Goal: Task Accomplishment & Management: Manage account settings

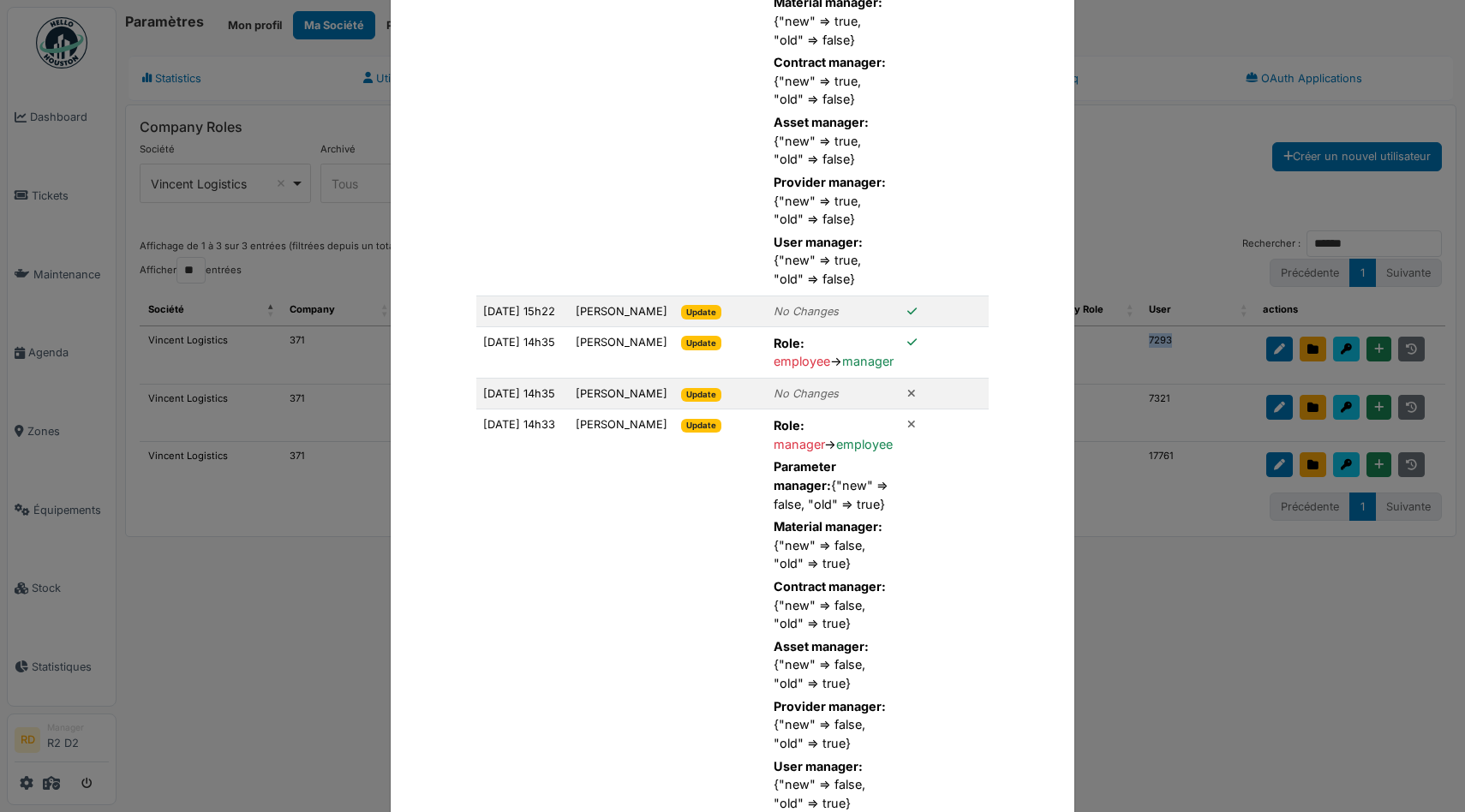
scroll to position [1308, 0]
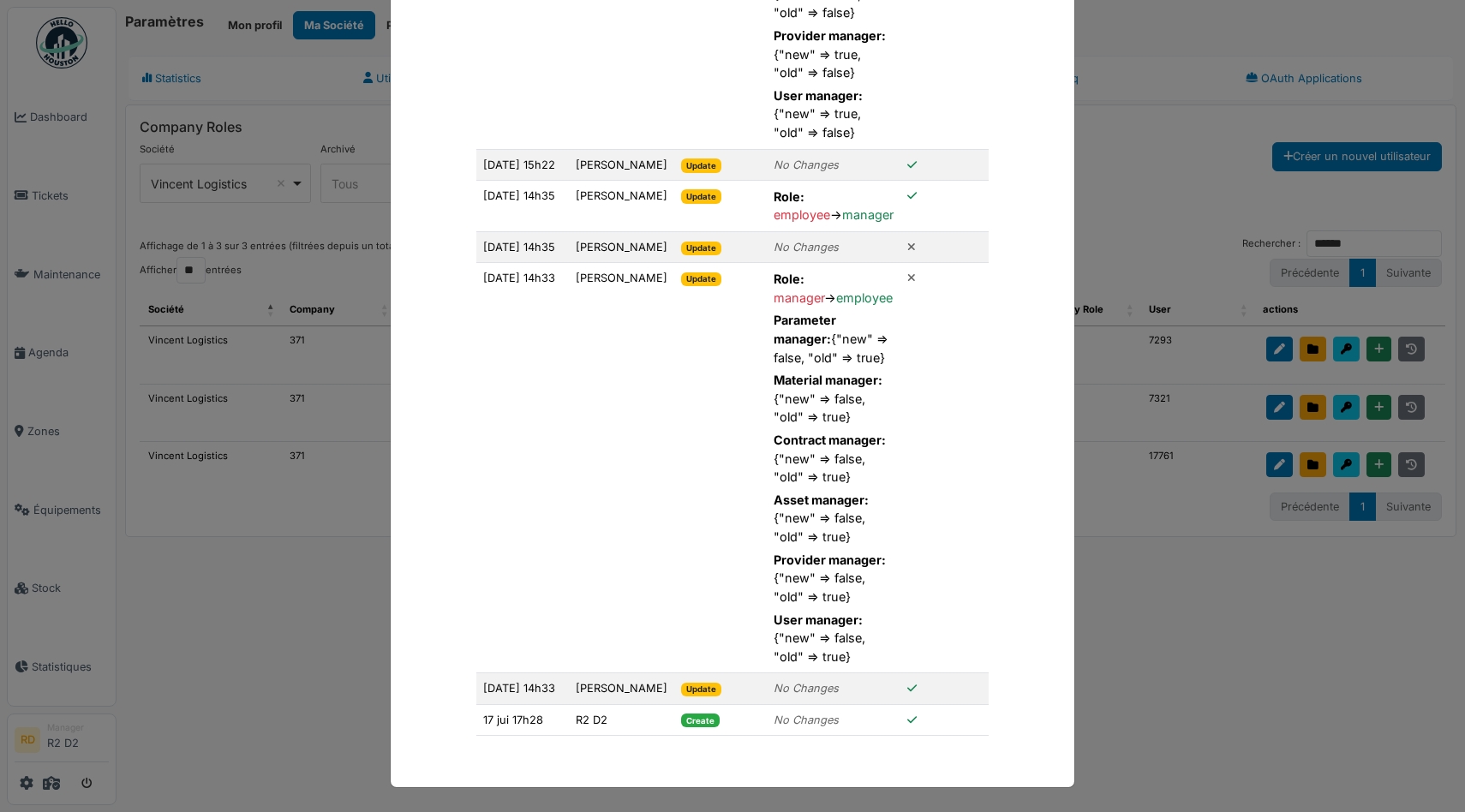
click at [1162, 142] on div "Title Title - Didier Glesner @ Vincent Logistics Date User Action Modifications…" at bounding box center [732, 406] width 1465 height 812
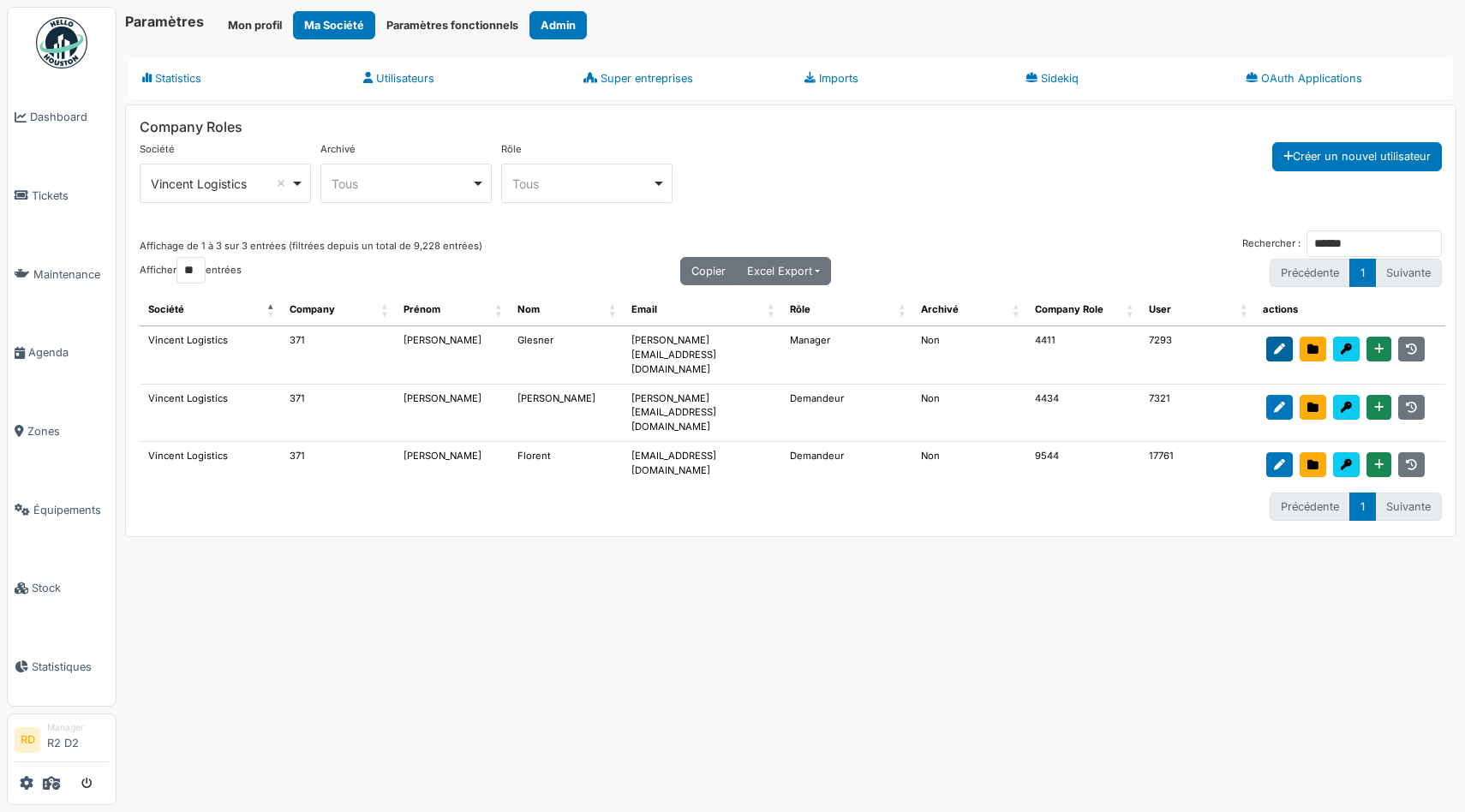
click at [1285, 348] on icon at bounding box center [1279, 350] width 12 height 12
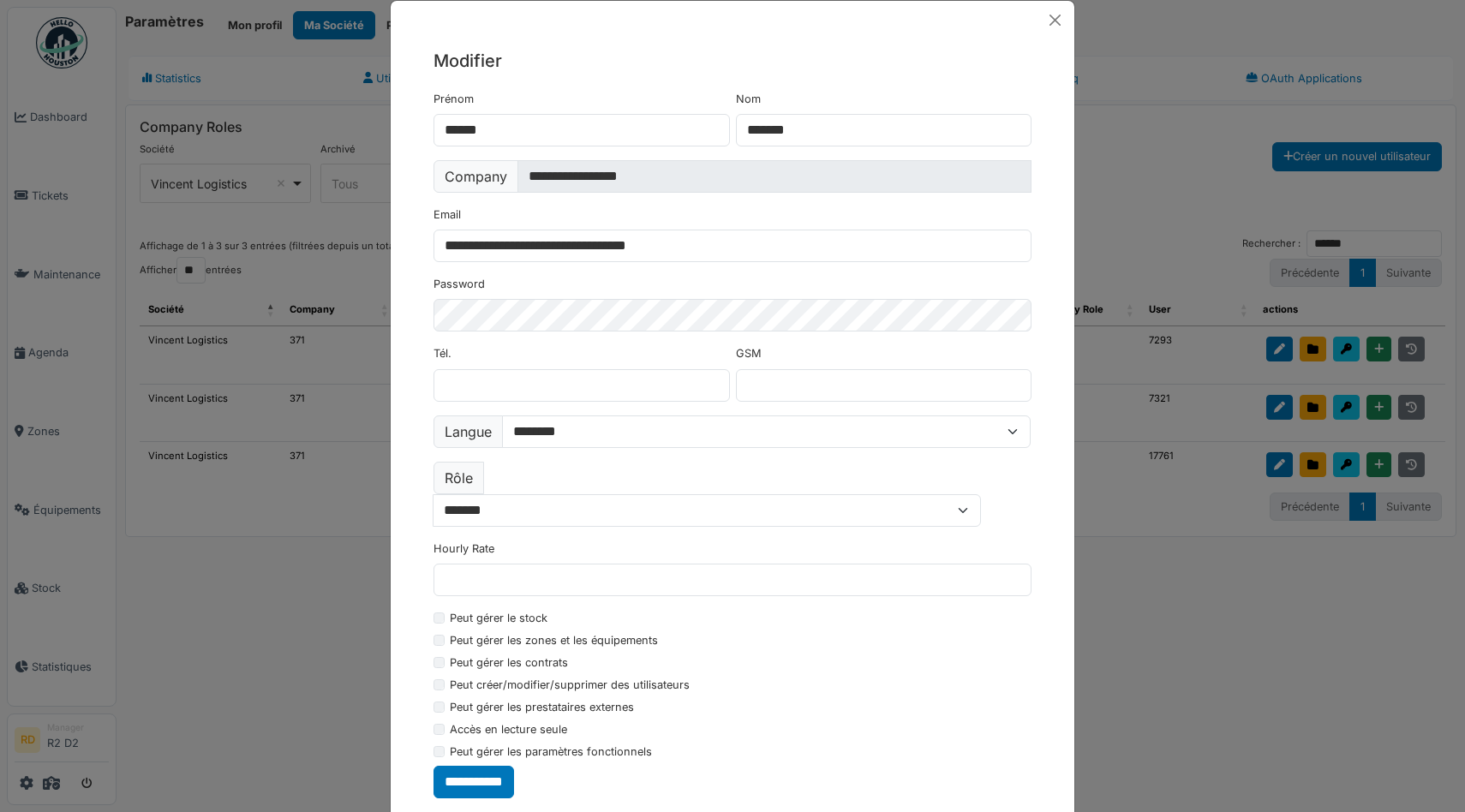
scroll to position [32, 0]
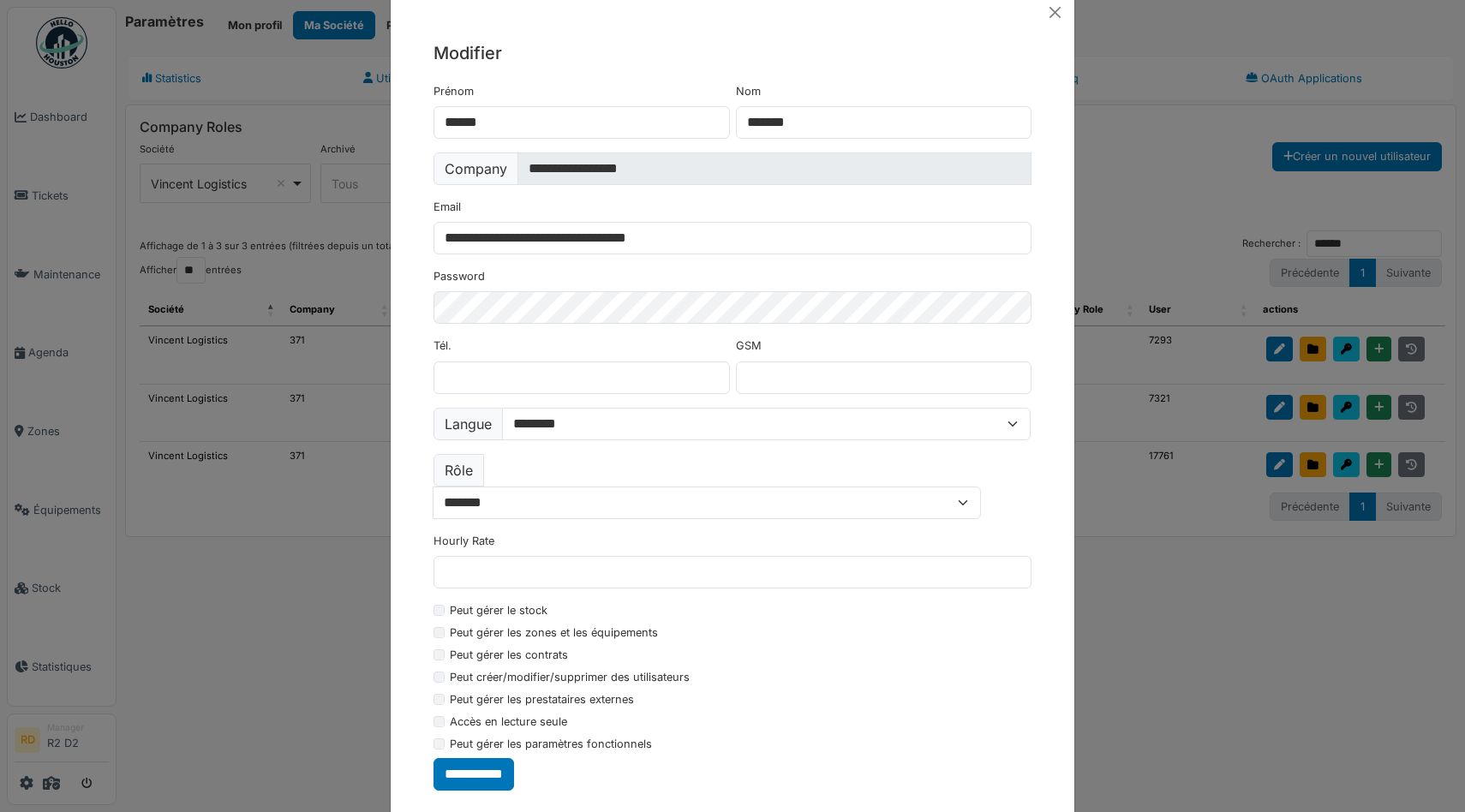
click at [1160, 204] on div "**********" at bounding box center [732, 406] width 1465 height 812
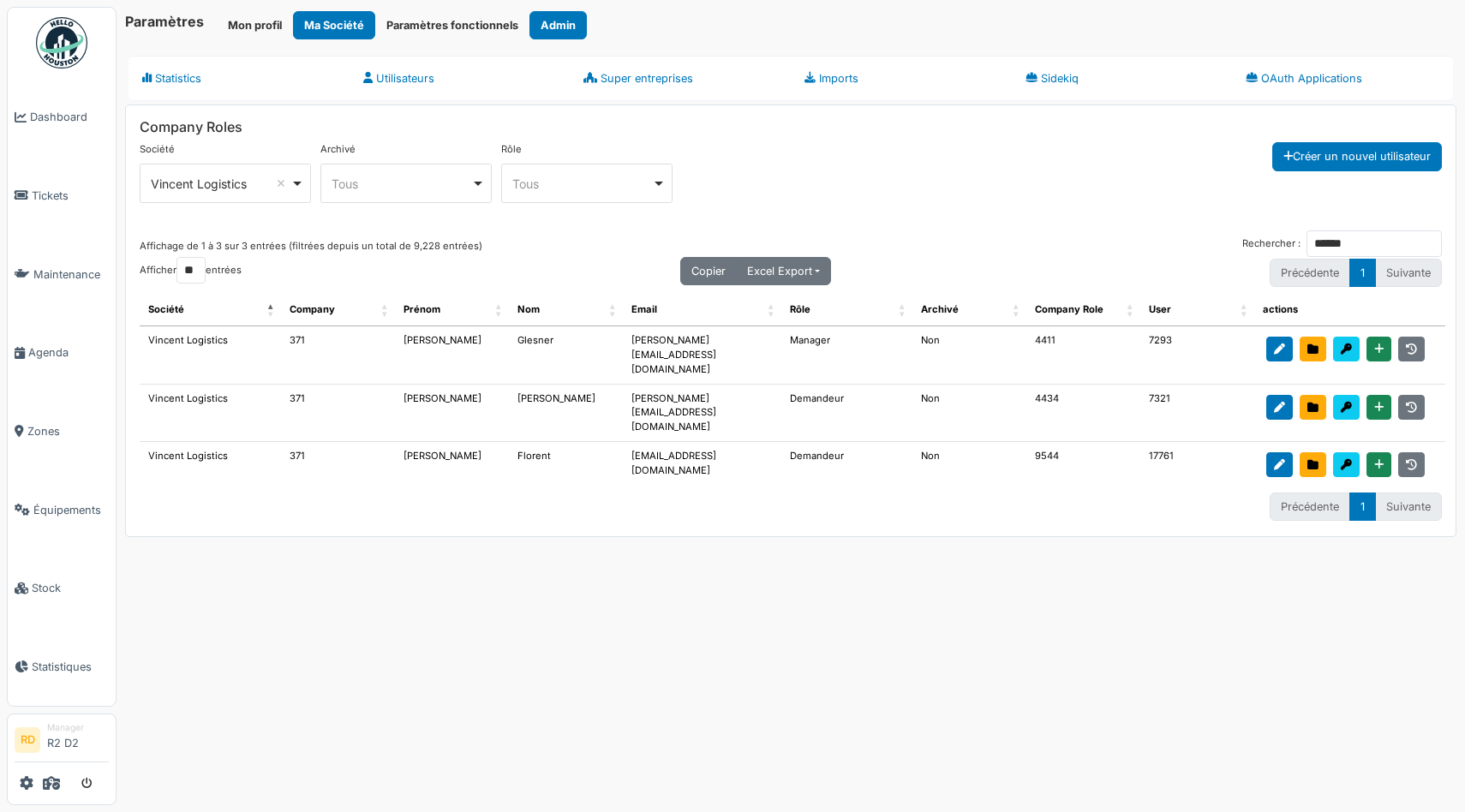
click at [1169, 338] on td "7293" at bounding box center [1197, 354] width 114 height 58
copy td "7293"
click at [761, 720] on div "**********" at bounding box center [791, 406] width 1349 height 812
click at [54, 777] on icon at bounding box center [51, 783] width 17 height 13
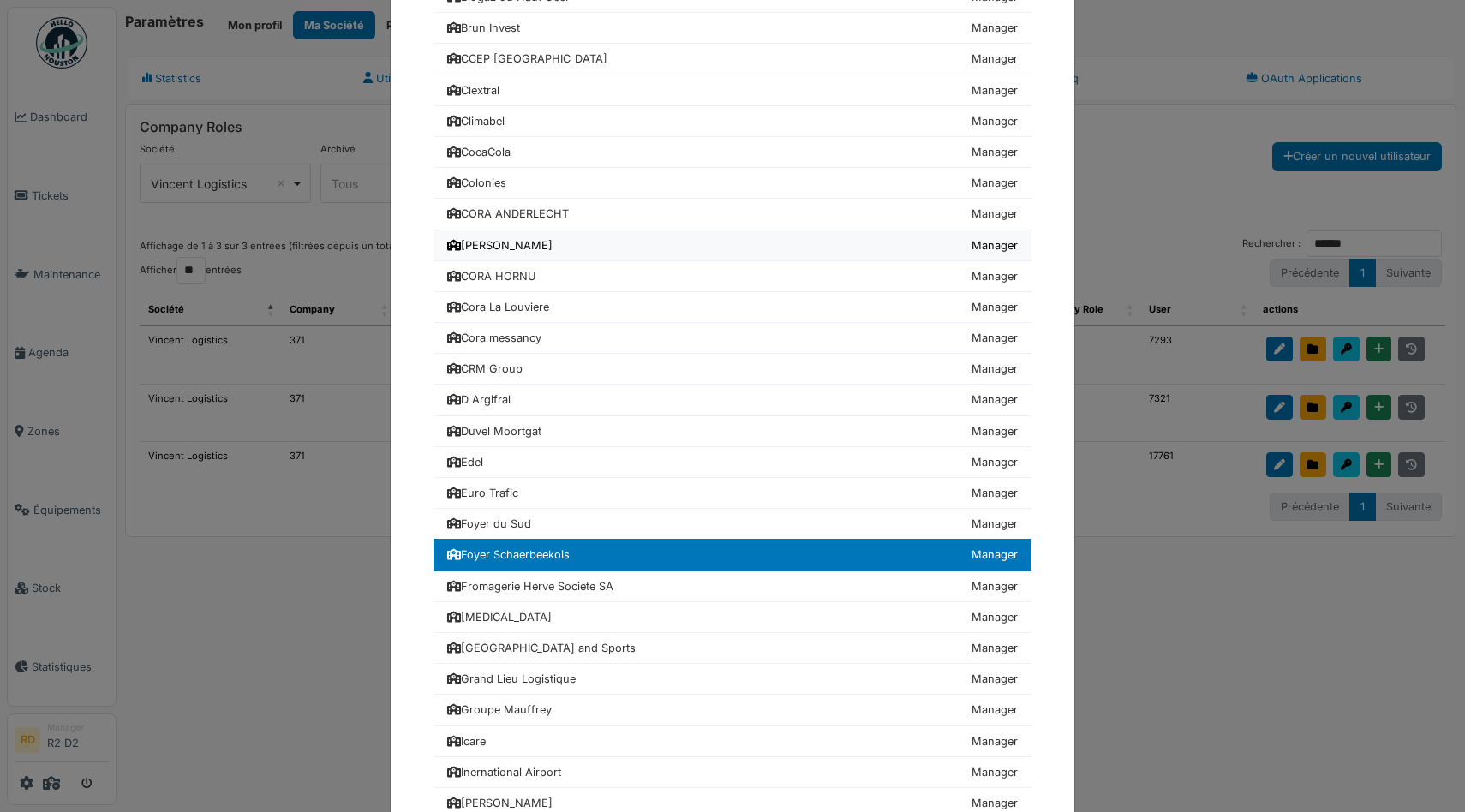
scroll to position [507, 0]
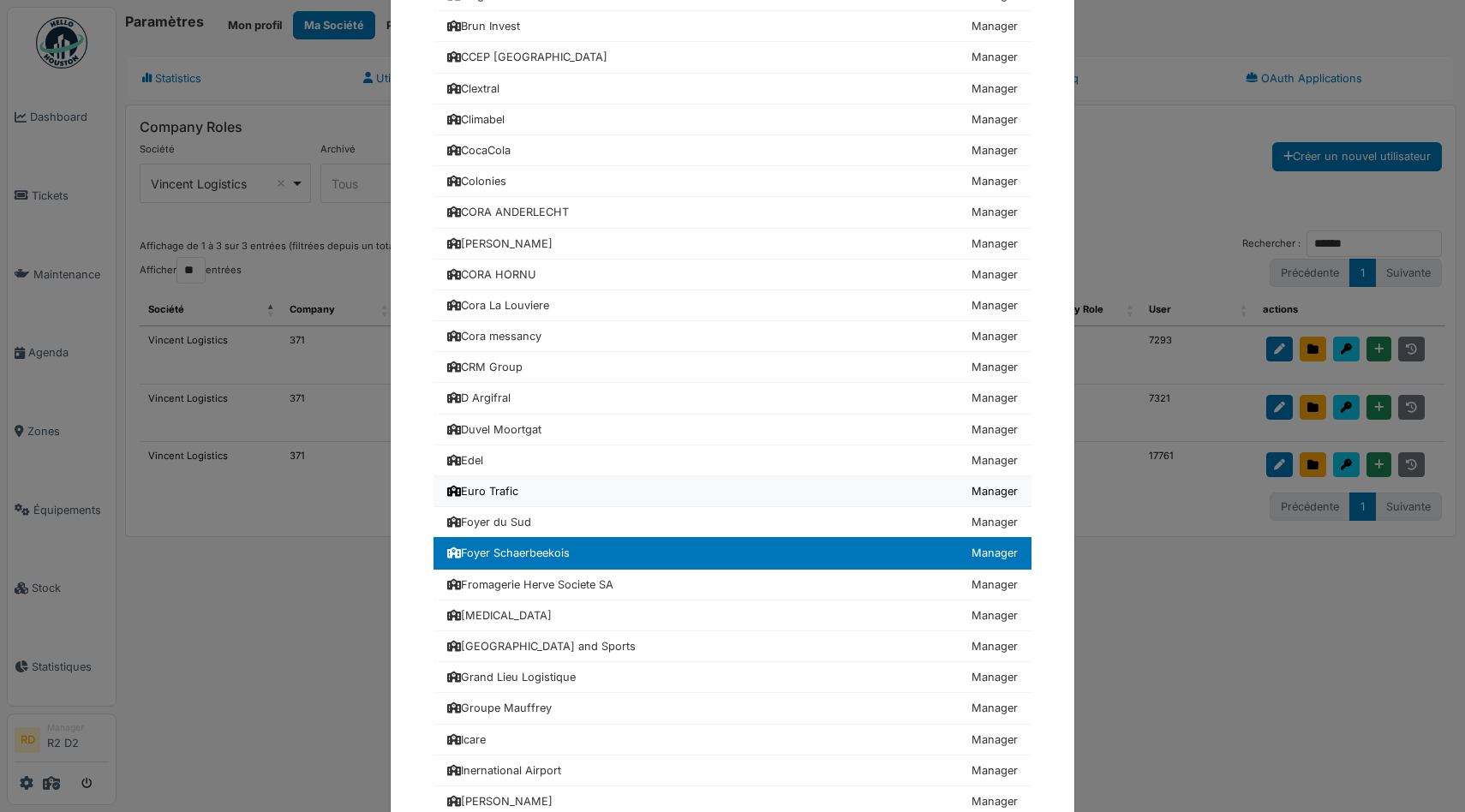
click at [483, 489] on div "Euro Trafic" at bounding box center [482, 491] width 71 height 16
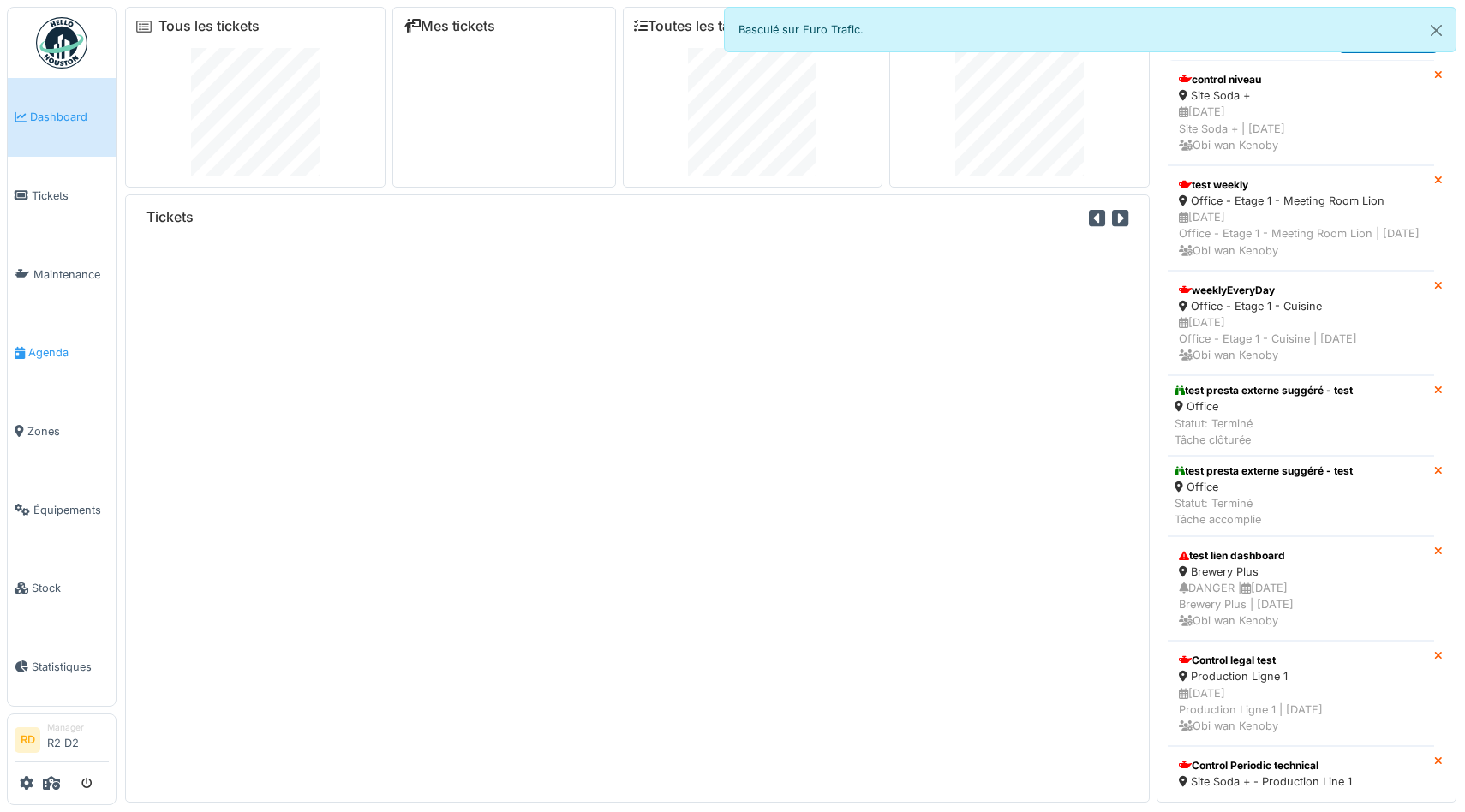
click at [40, 346] on span "Agenda" at bounding box center [68, 353] width 81 height 16
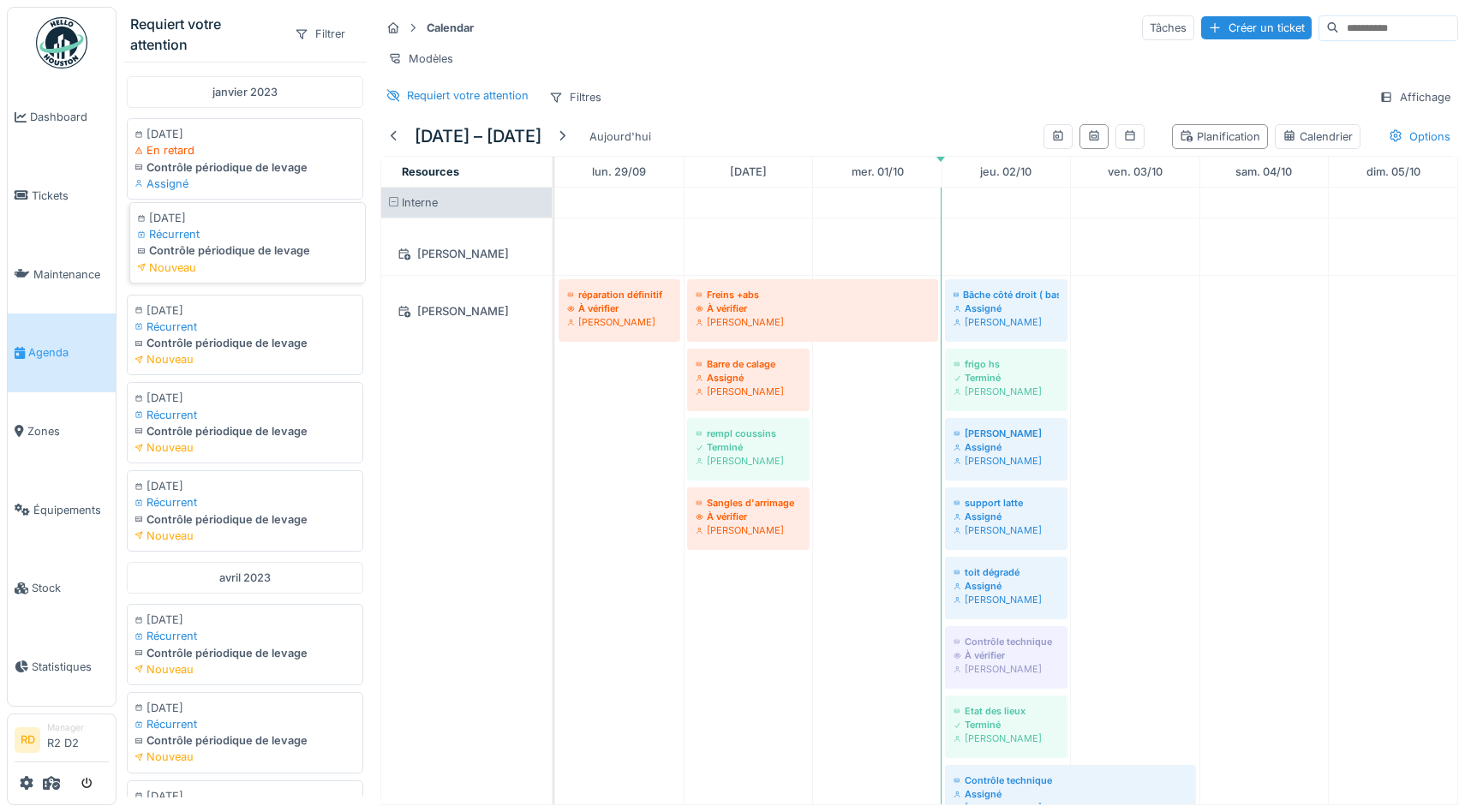
click at [249, 250] on div "Contrôle périodique de levage" at bounding box center [247, 251] width 221 height 16
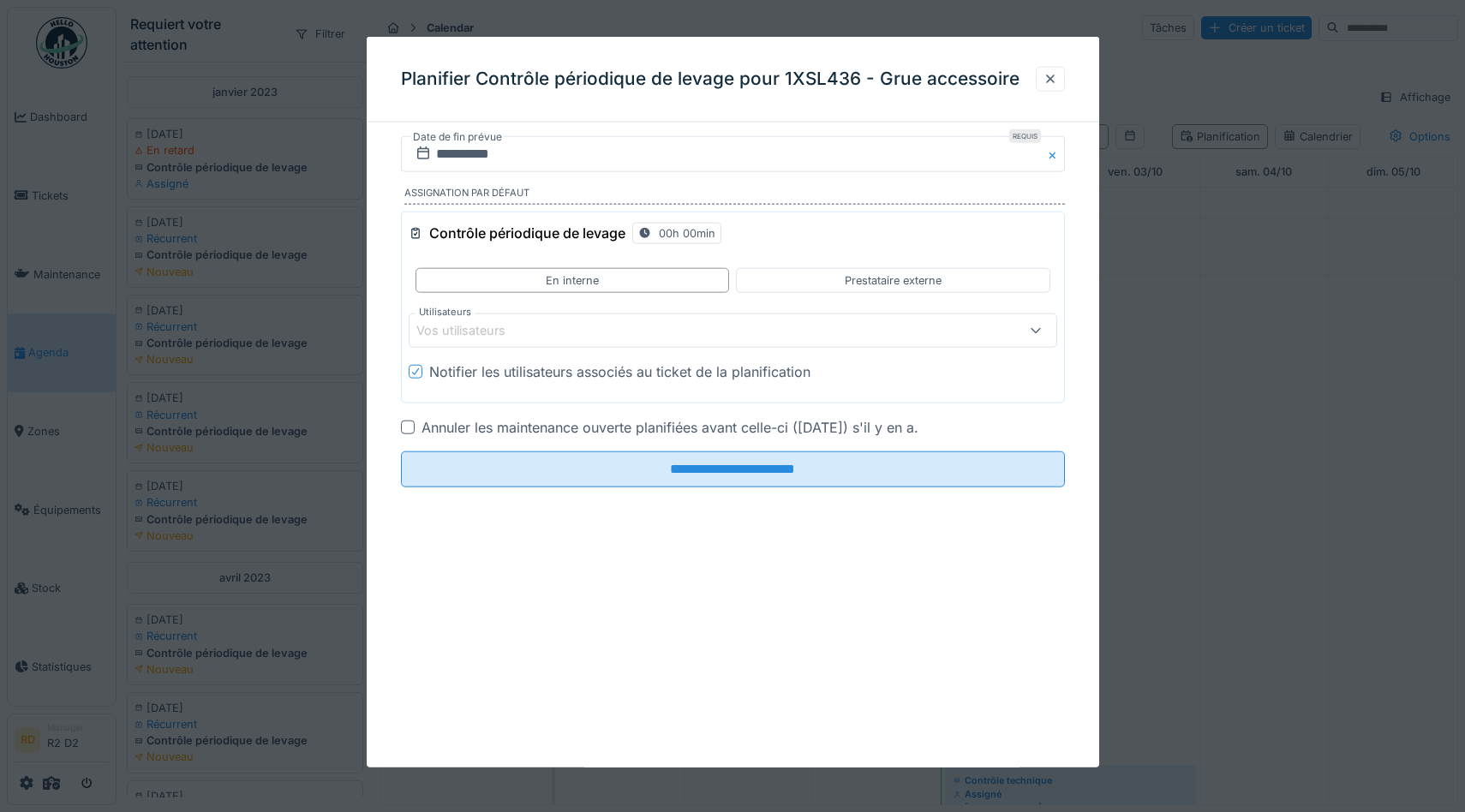
click at [240, 324] on div at bounding box center [732, 406] width 1465 height 812
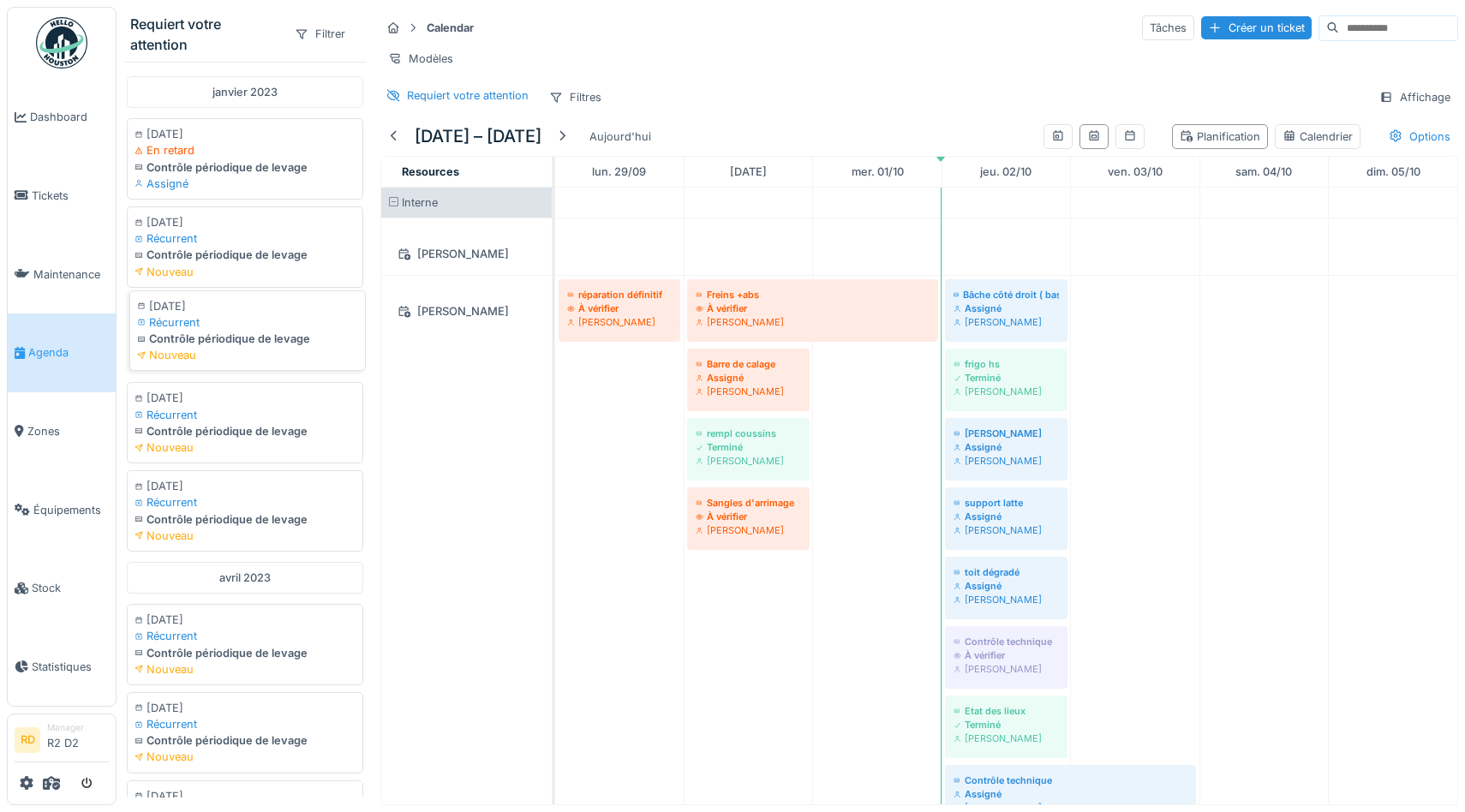
click at [255, 334] on div "07/01/2023 Récurrent Contrôle périodique de levage Nouveau" at bounding box center [248, 331] width 236 height 82
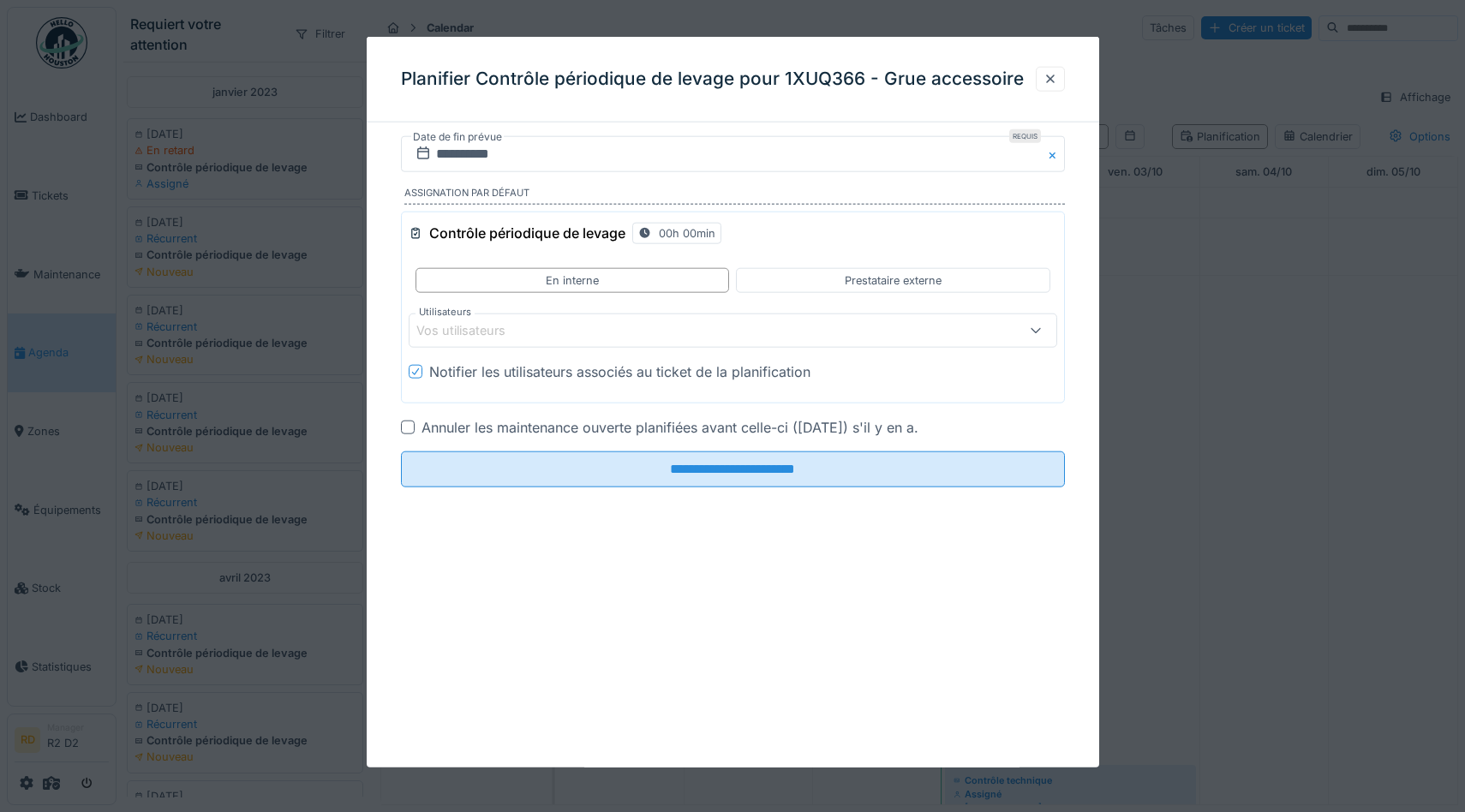
click at [255, 334] on div at bounding box center [732, 406] width 1465 height 812
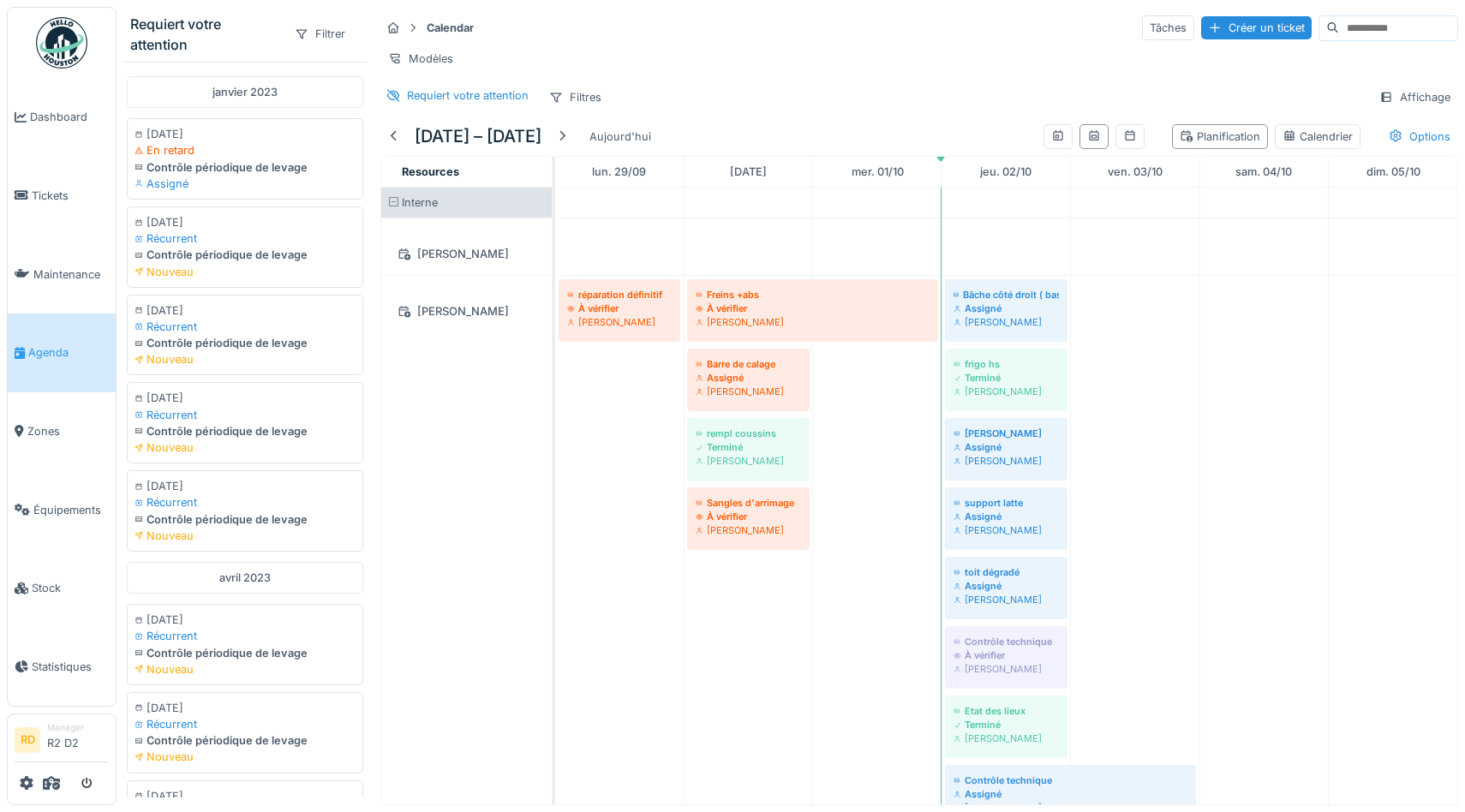
click at [254, 428] on div "Contrôle périodique de levage" at bounding box center [244, 431] width 221 height 16
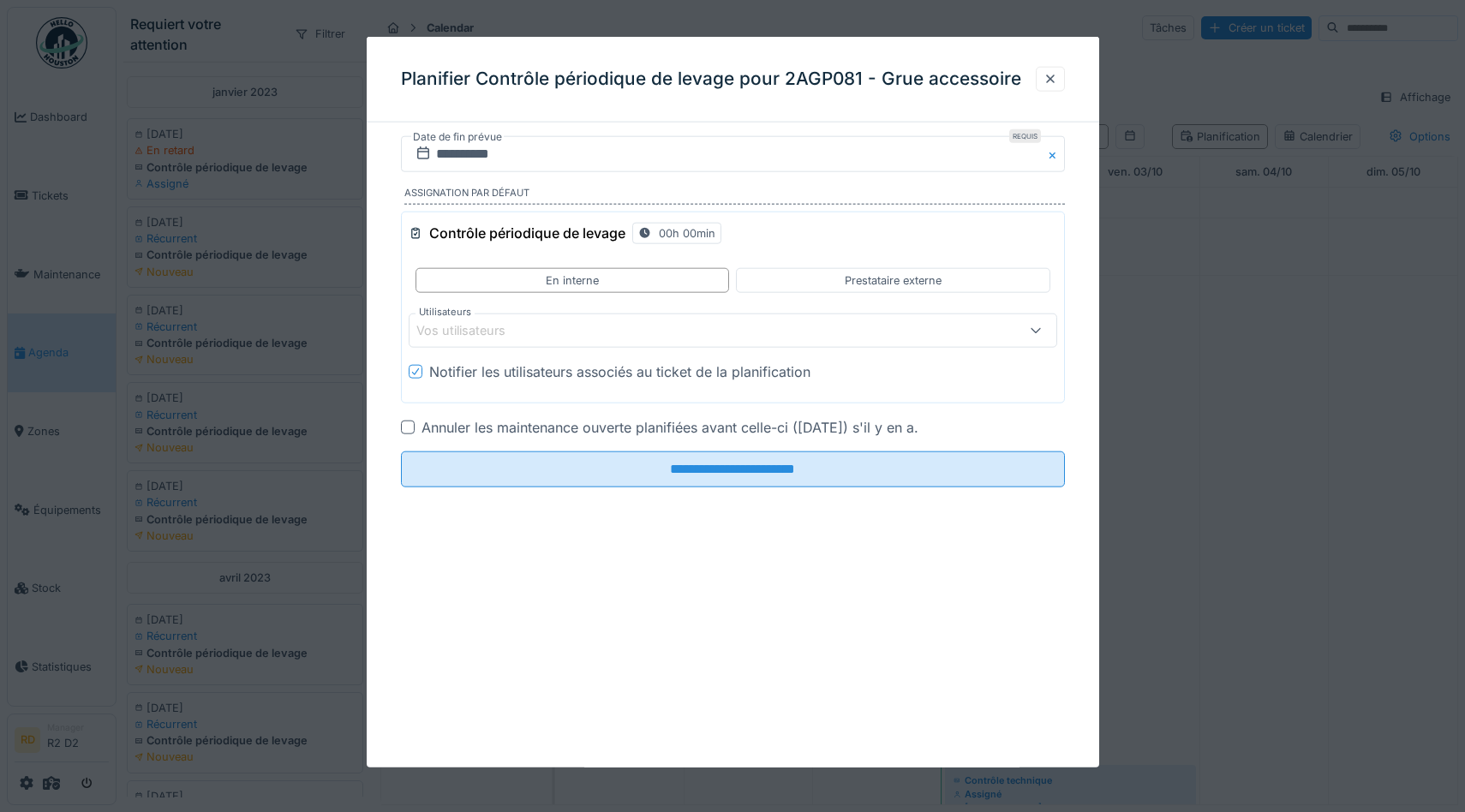
click at [270, 141] on div at bounding box center [732, 406] width 1465 height 812
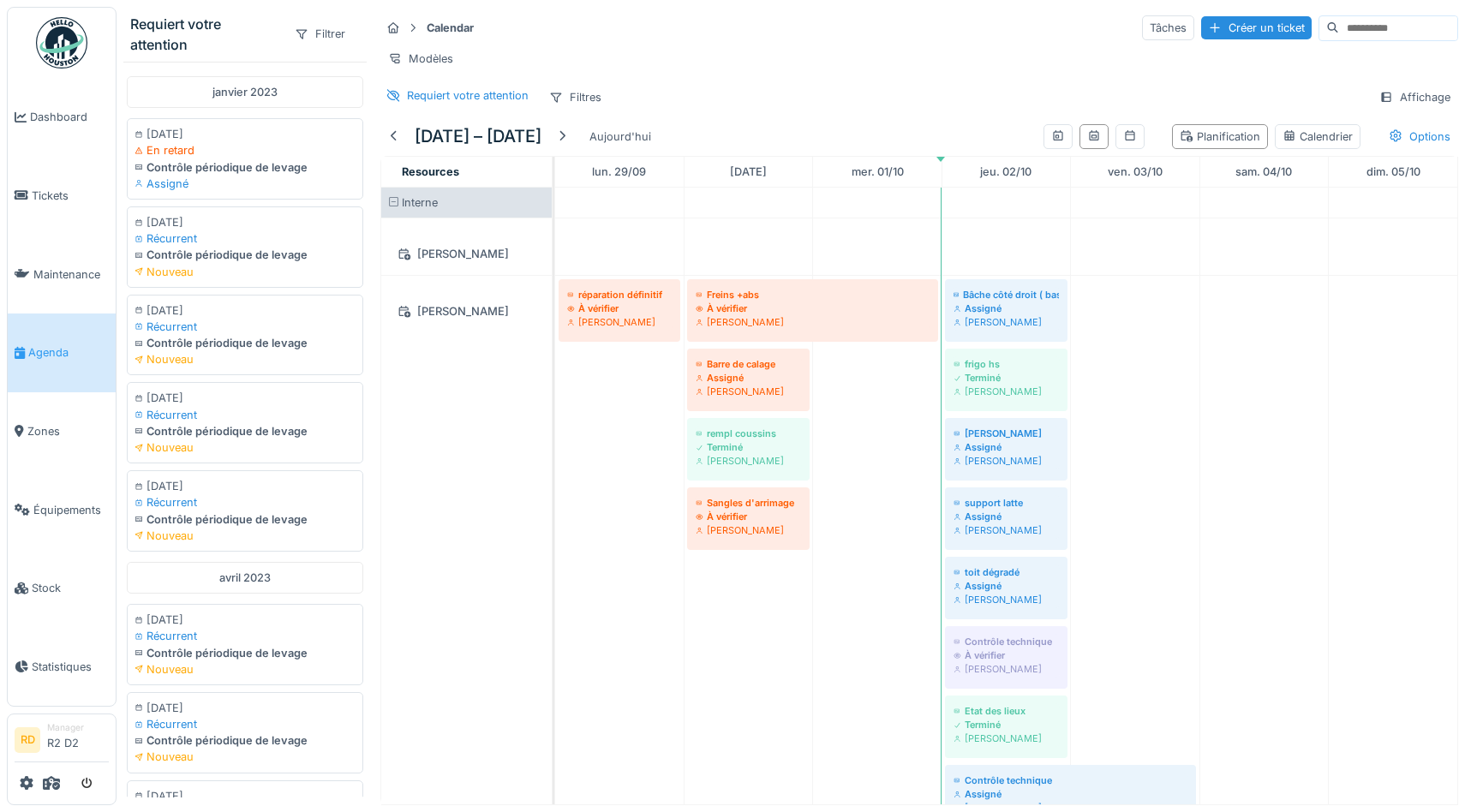
click at [256, 175] on div "07/01/2023 En retard Contrôle périodique de levage Assigné" at bounding box center [245, 159] width 236 height 82
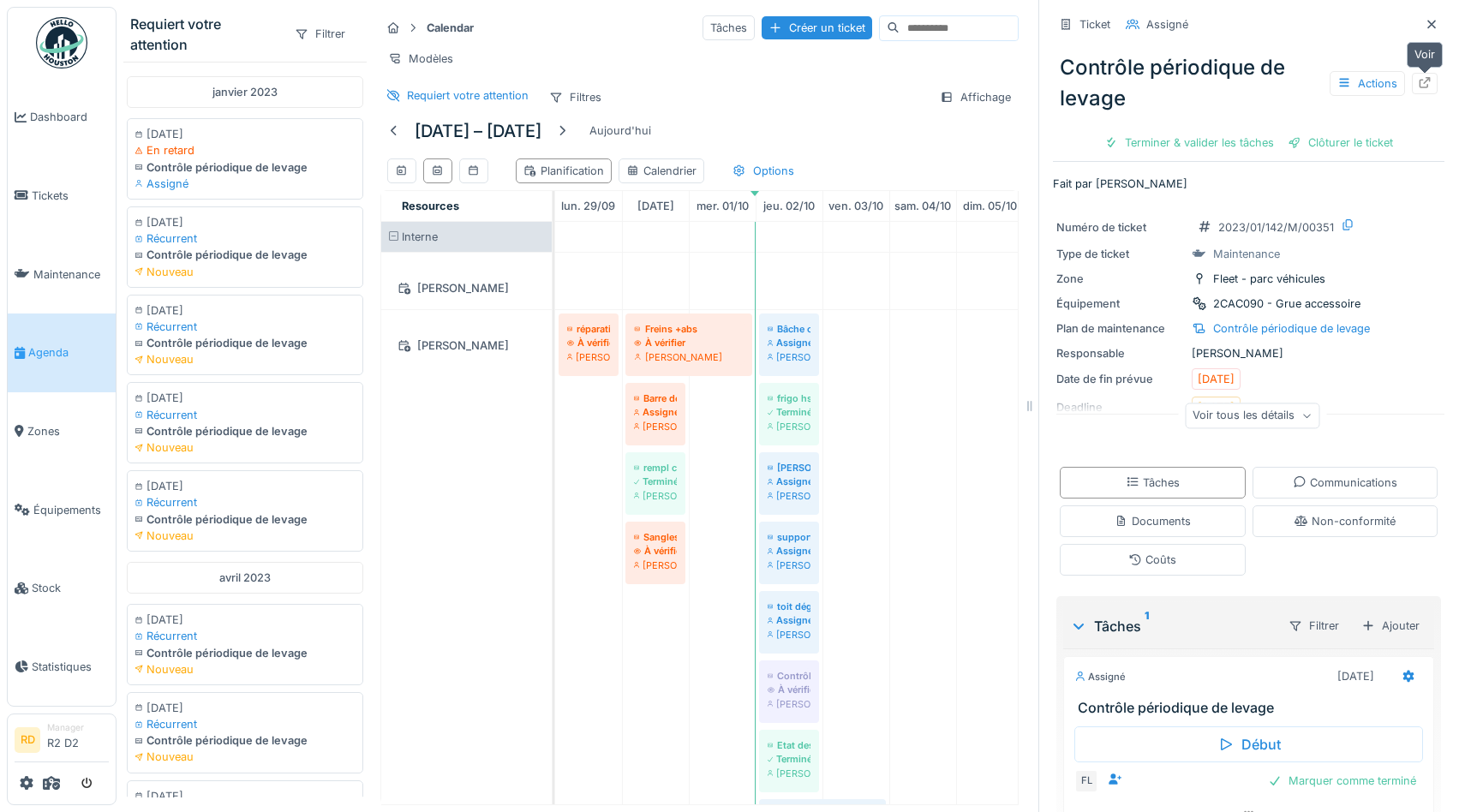
click at [1427, 84] on icon at bounding box center [1425, 83] width 12 height 12
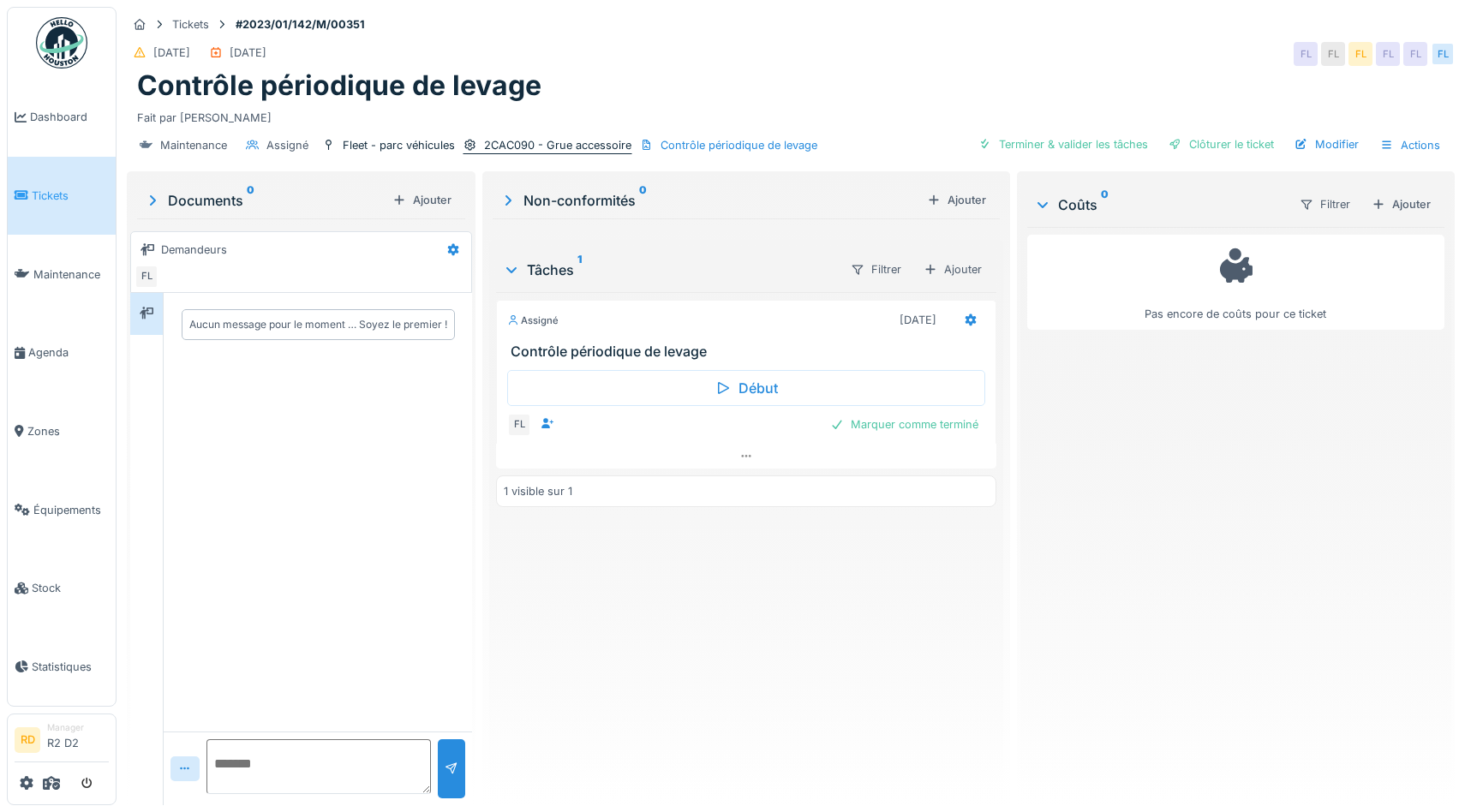
click at [512, 144] on div "2CAC090 - Grue accessoire" at bounding box center [558, 145] width 147 height 16
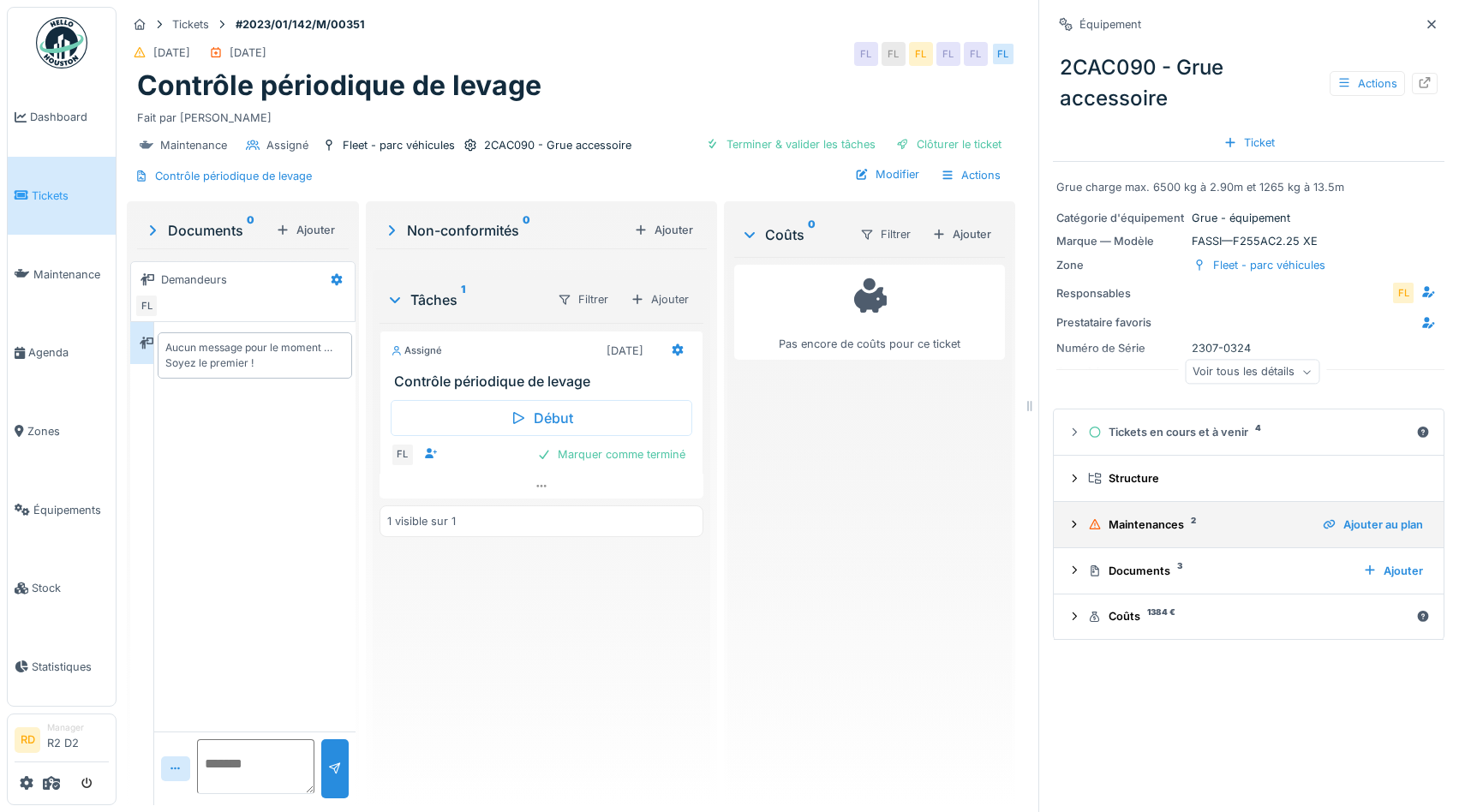
click at [1168, 523] on div "Maintenances 2" at bounding box center [1198, 524] width 221 height 16
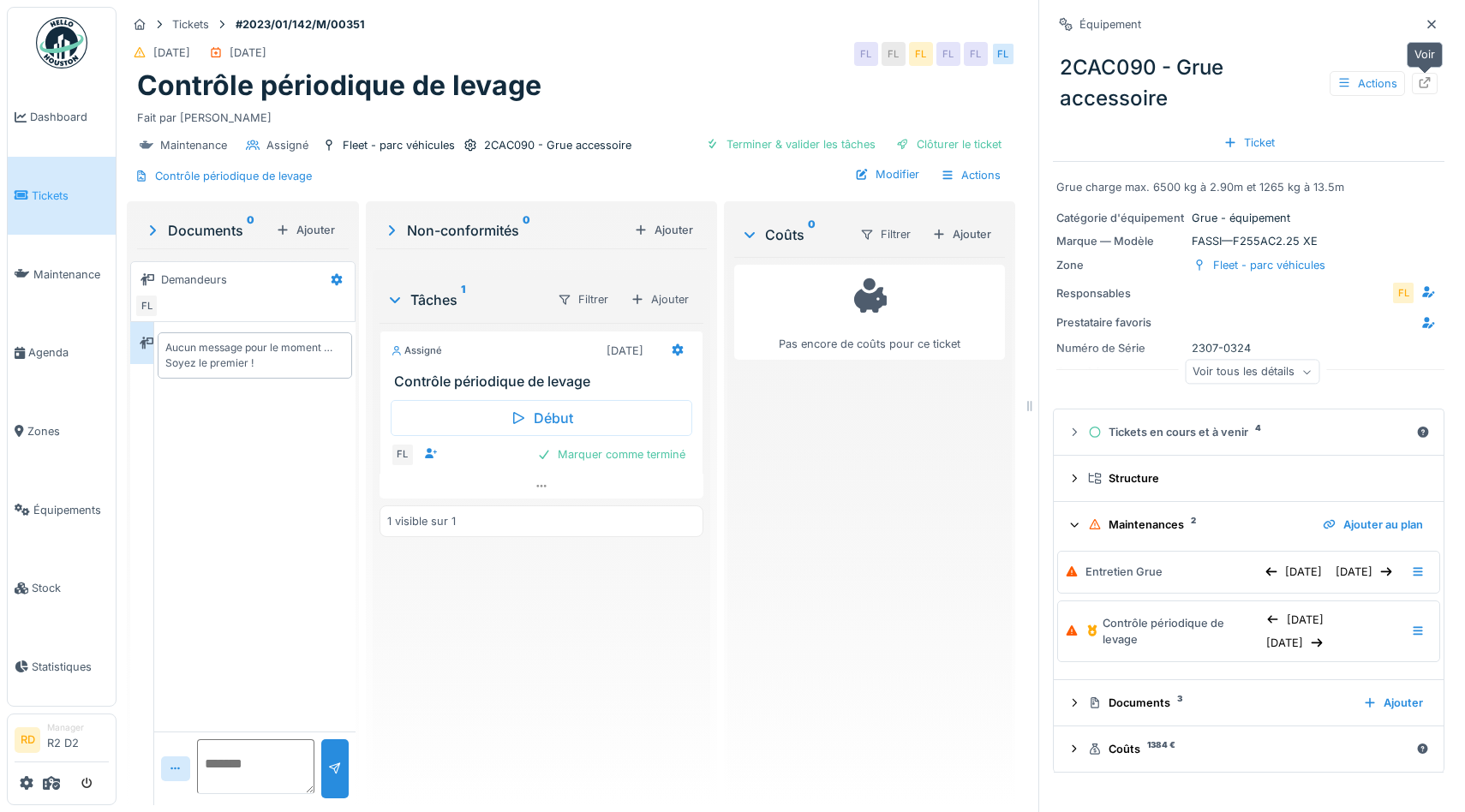
click at [1426, 87] on icon at bounding box center [1425, 83] width 12 height 12
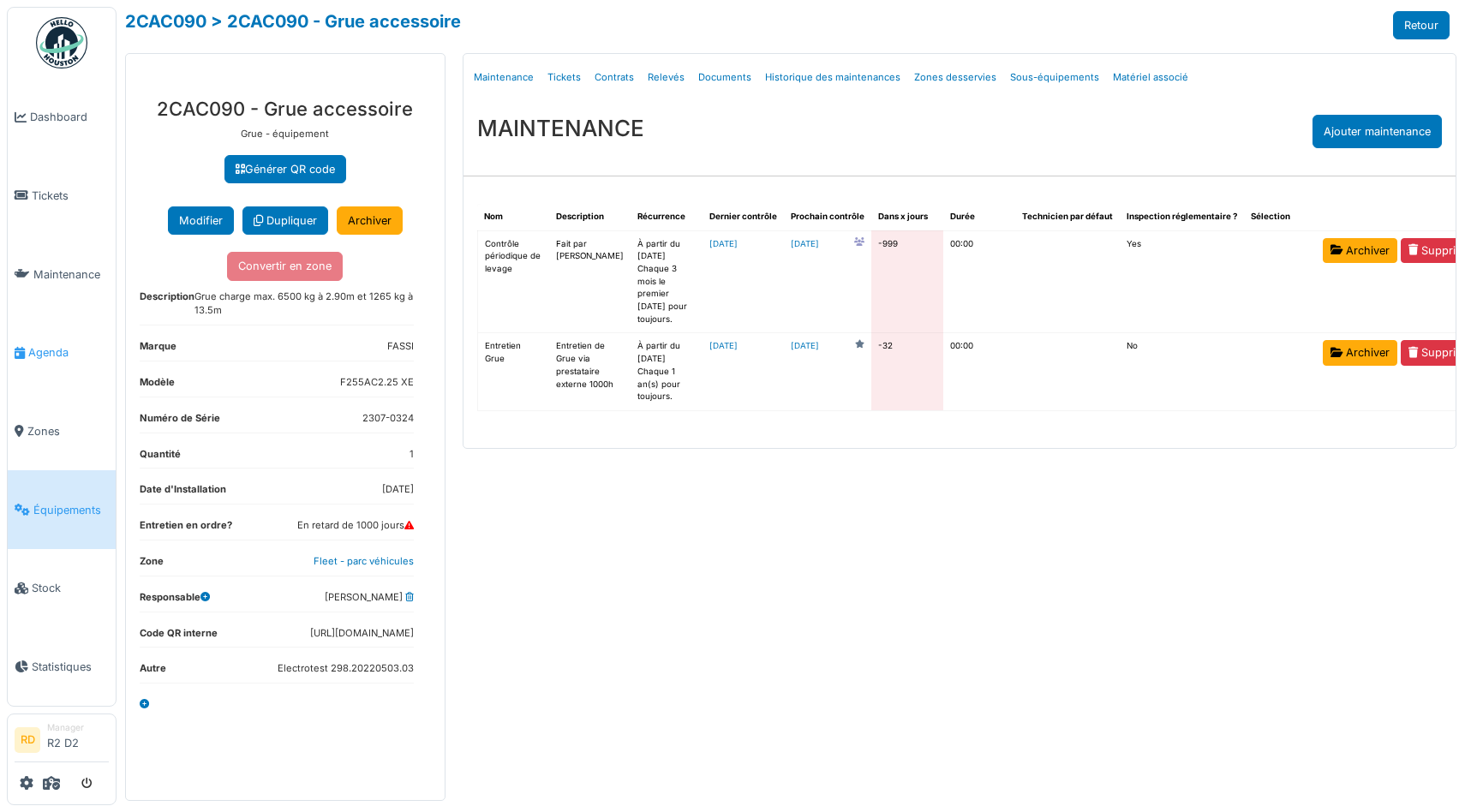
click at [52, 352] on span "Agenda" at bounding box center [68, 353] width 81 height 16
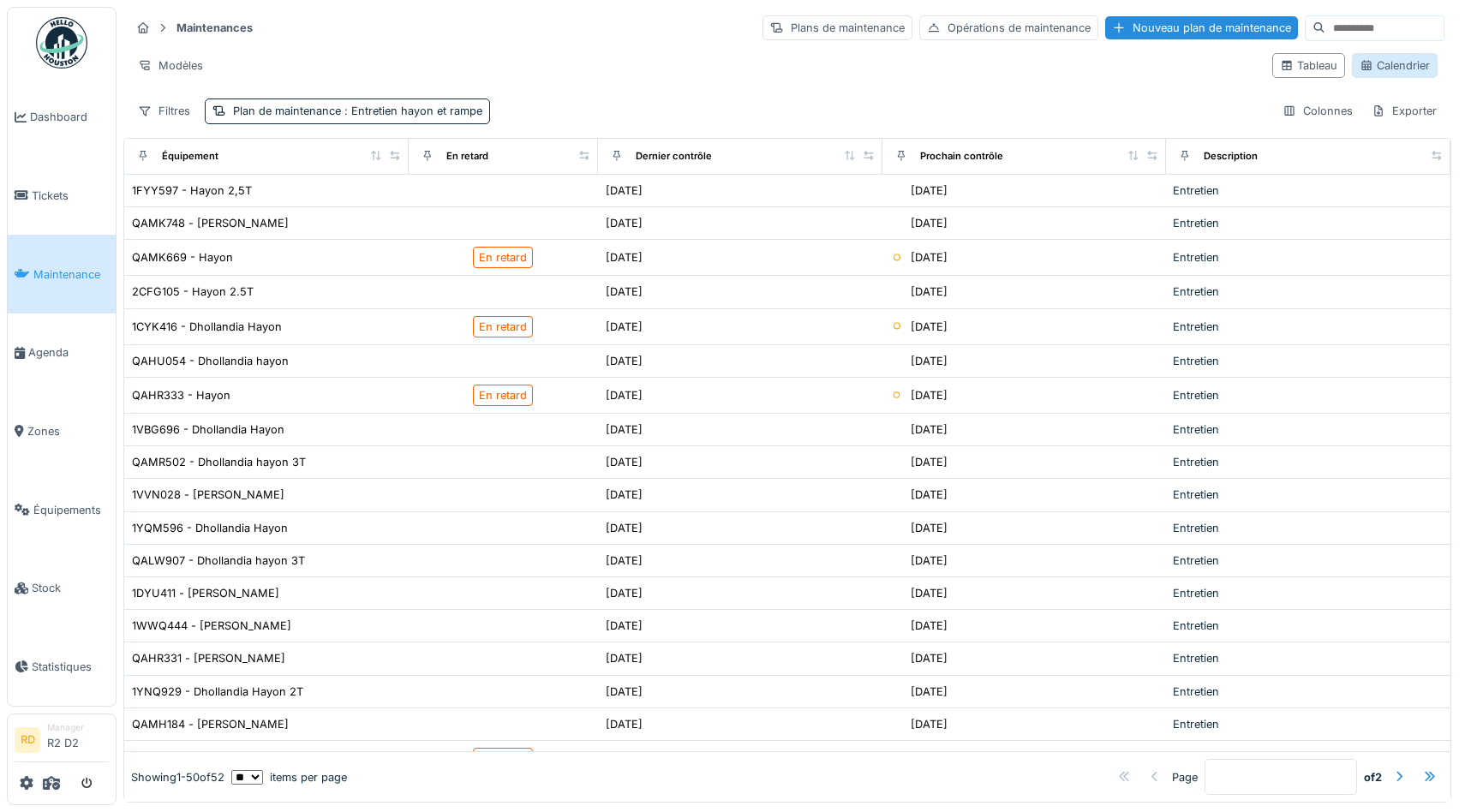
click at [1420, 62] on div "Calendrier" at bounding box center [1394, 66] width 70 height 16
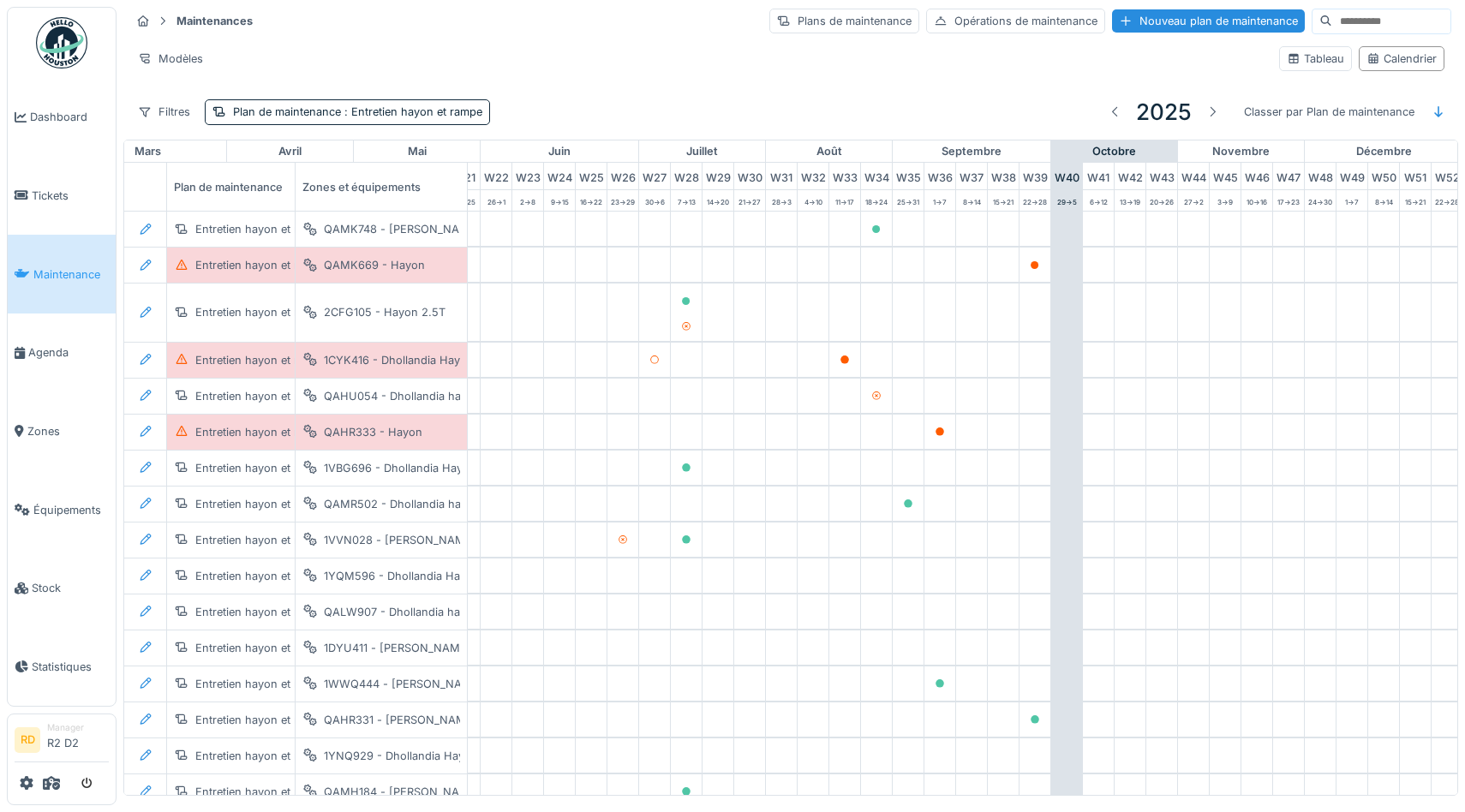
scroll to position [0, 703]
click at [299, 115] on div "Plan de maintenance : Entretien hayon et rampe" at bounding box center [357, 112] width 250 height 16
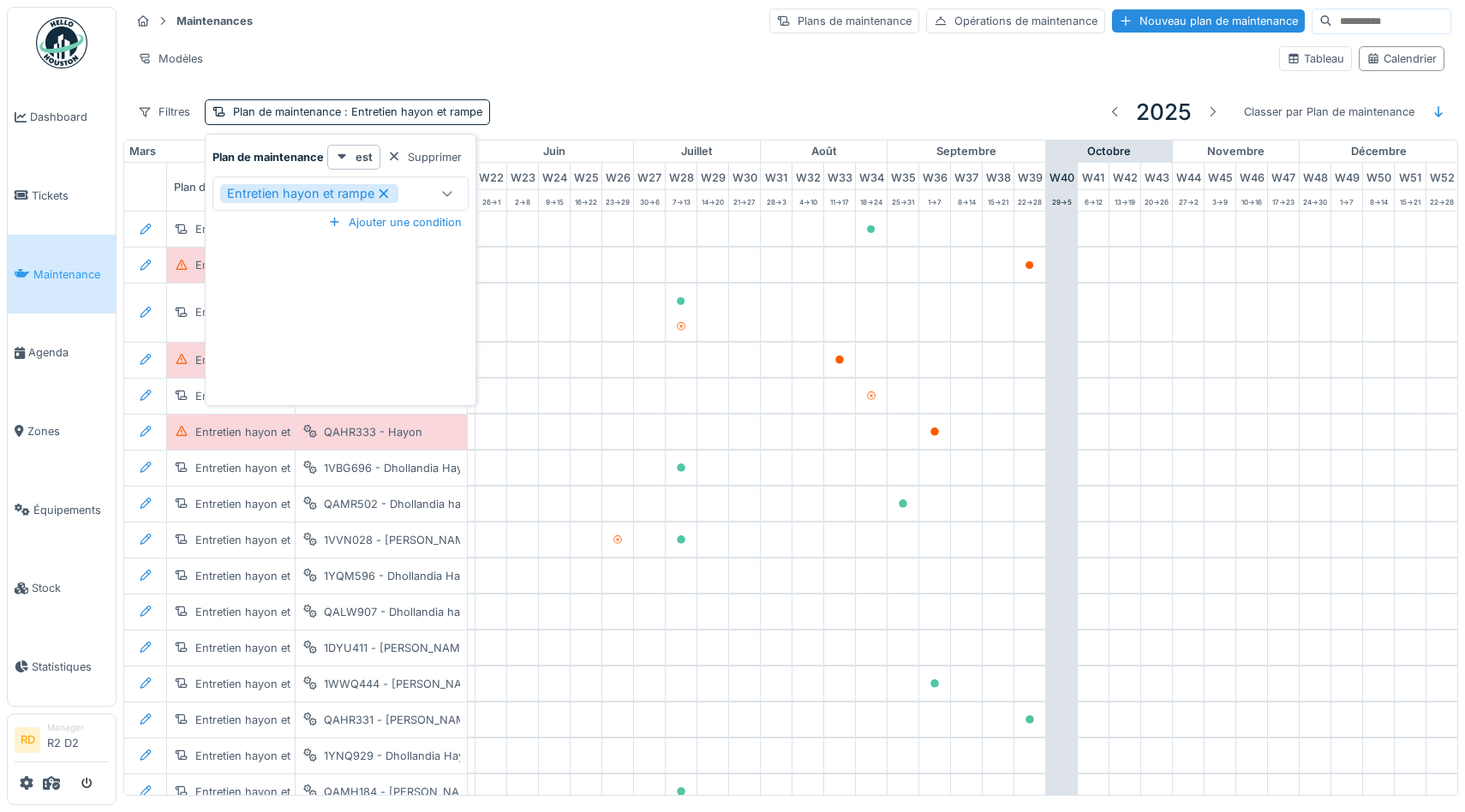
click at [398, 195] on div "Entretien hayon et rampe" at bounding box center [322, 193] width 203 height 19
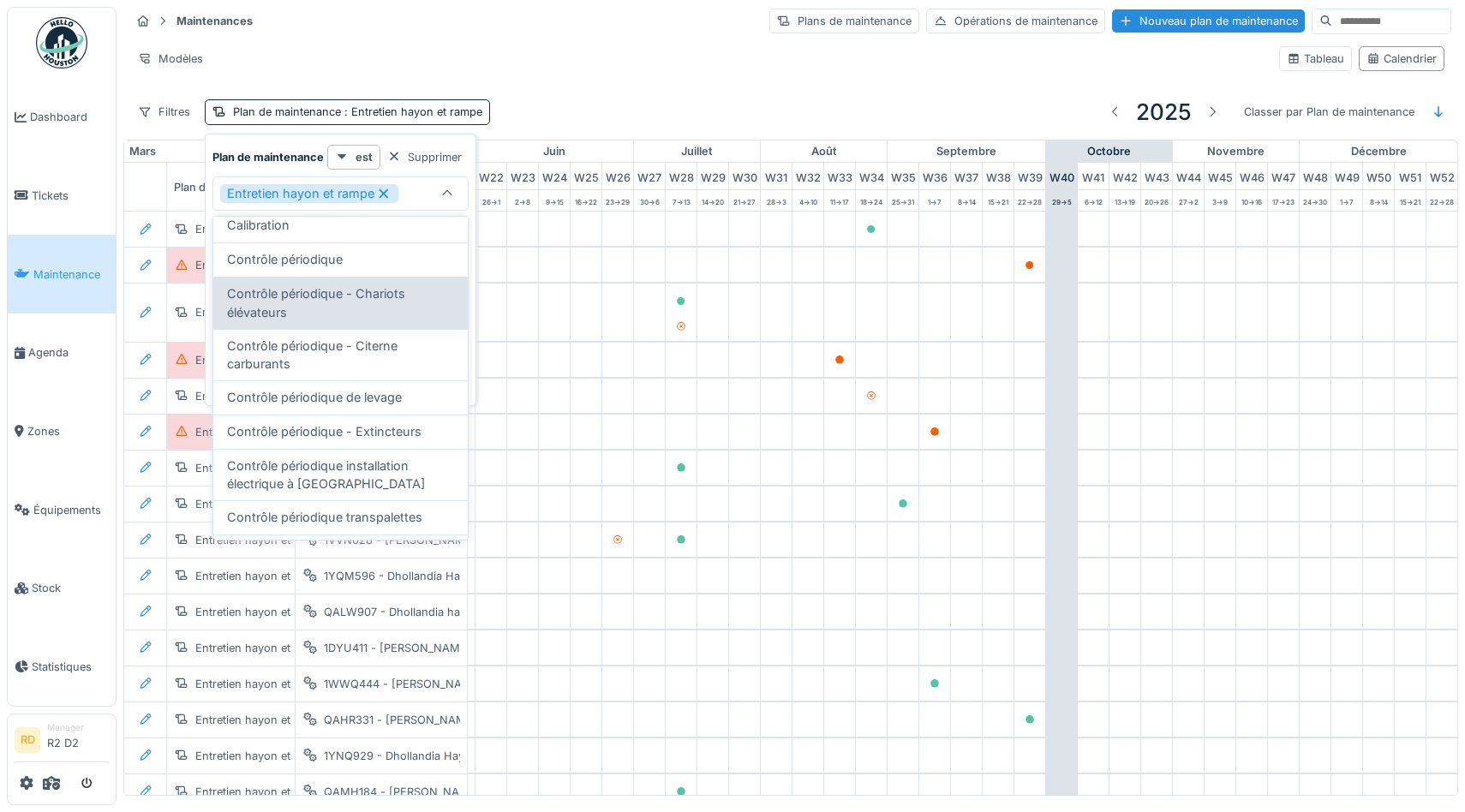
scroll to position [203, 0]
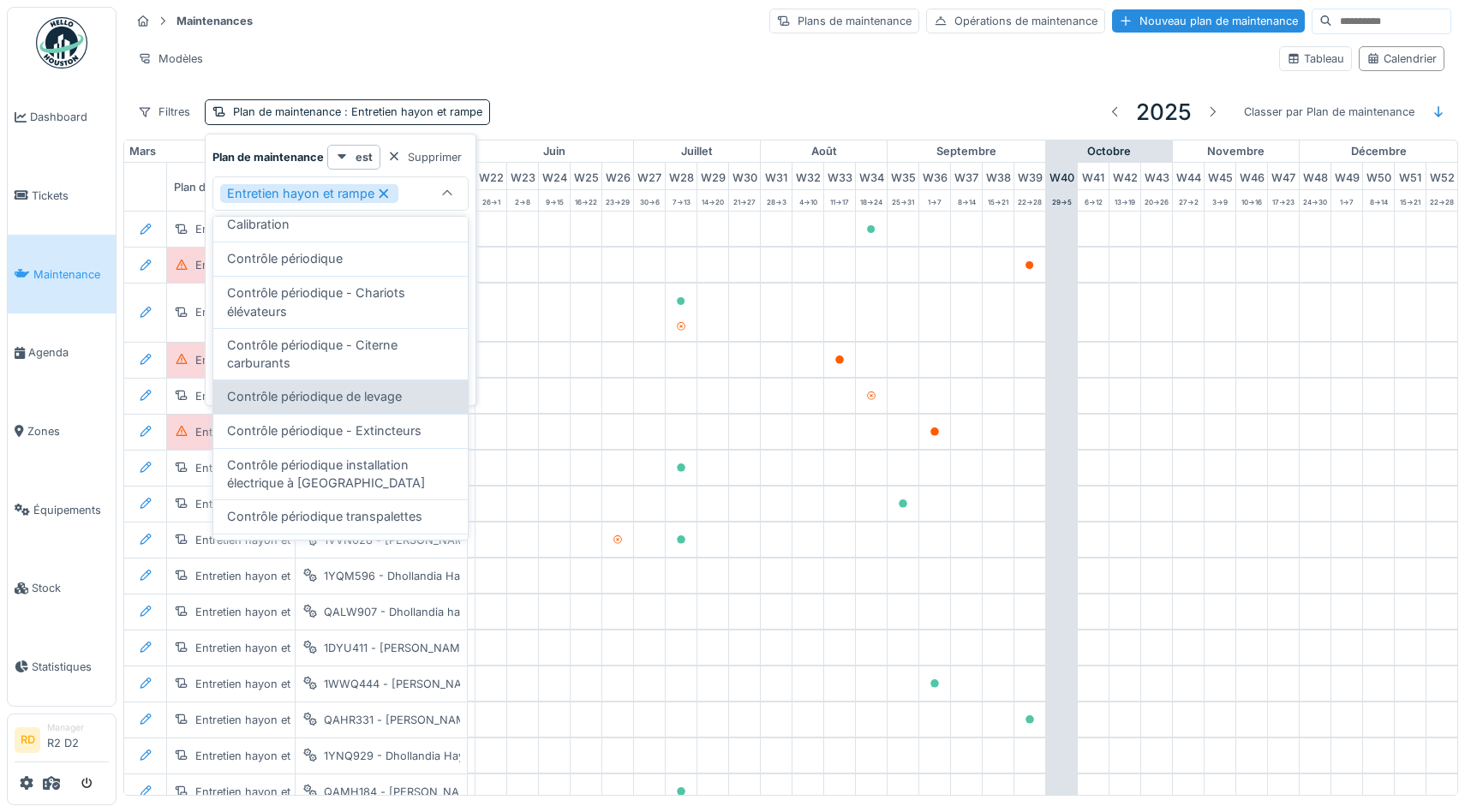
click at [345, 399] on span "Contrôle périodique de levage" at bounding box center [314, 396] width 175 height 19
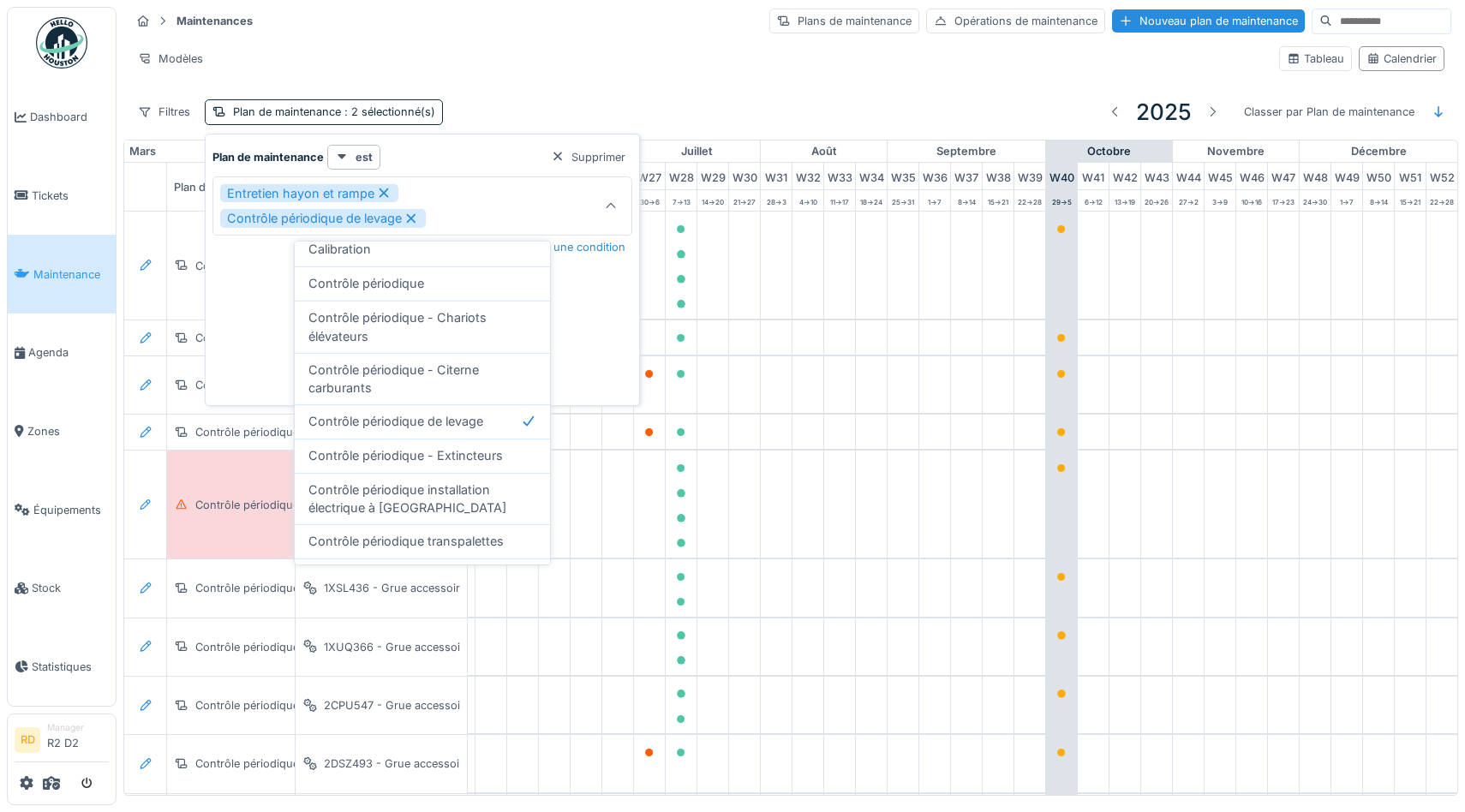
click at [384, 193] on icon at bounding box center [383, 193] width 15 height 12
type input "****"
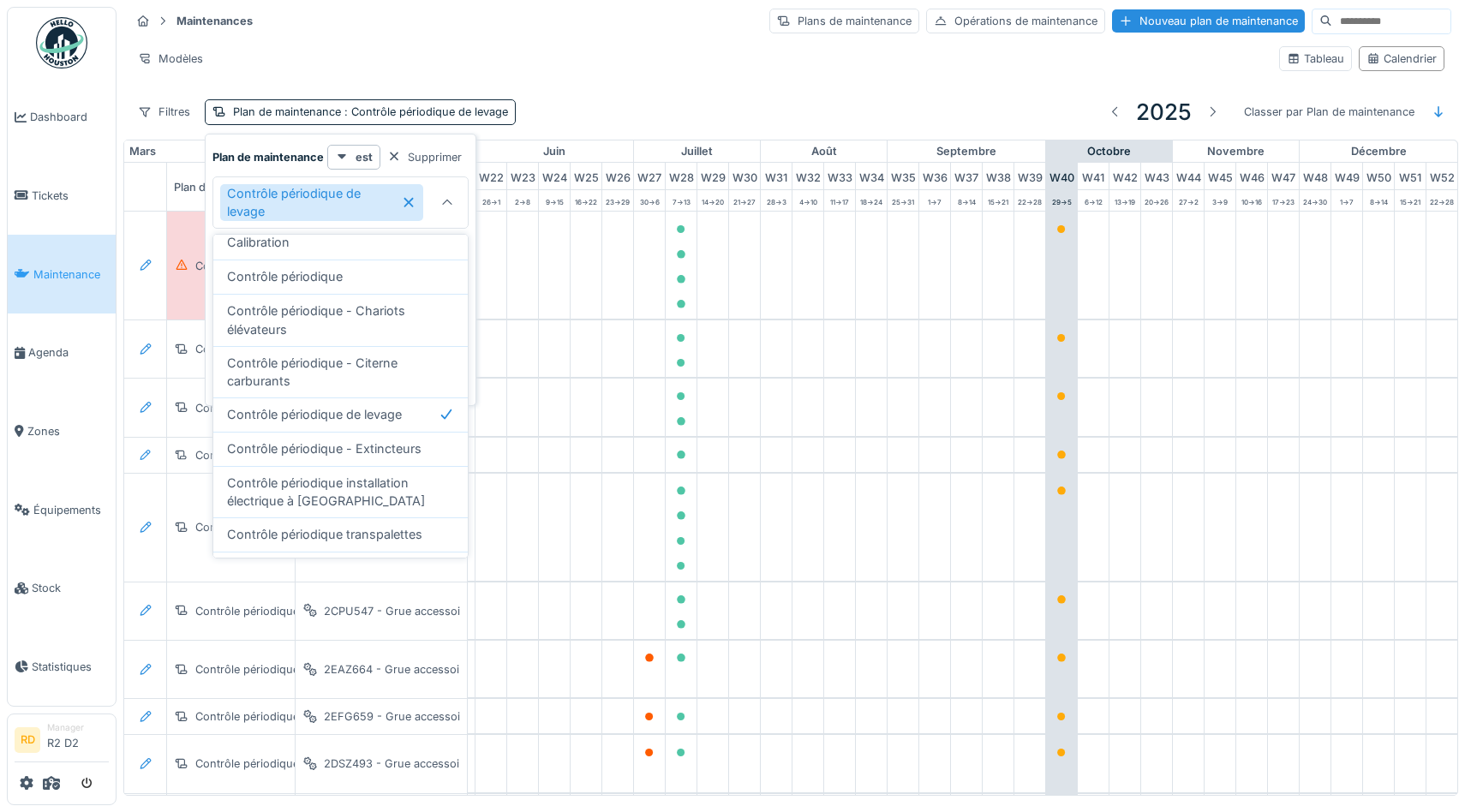
click at [689, 94] on div "Filtres Plan de maintenance : Contrôle périodique de levage 2025 Classer par Pl…" at bounding box center [791, 111] width 1321 height 40
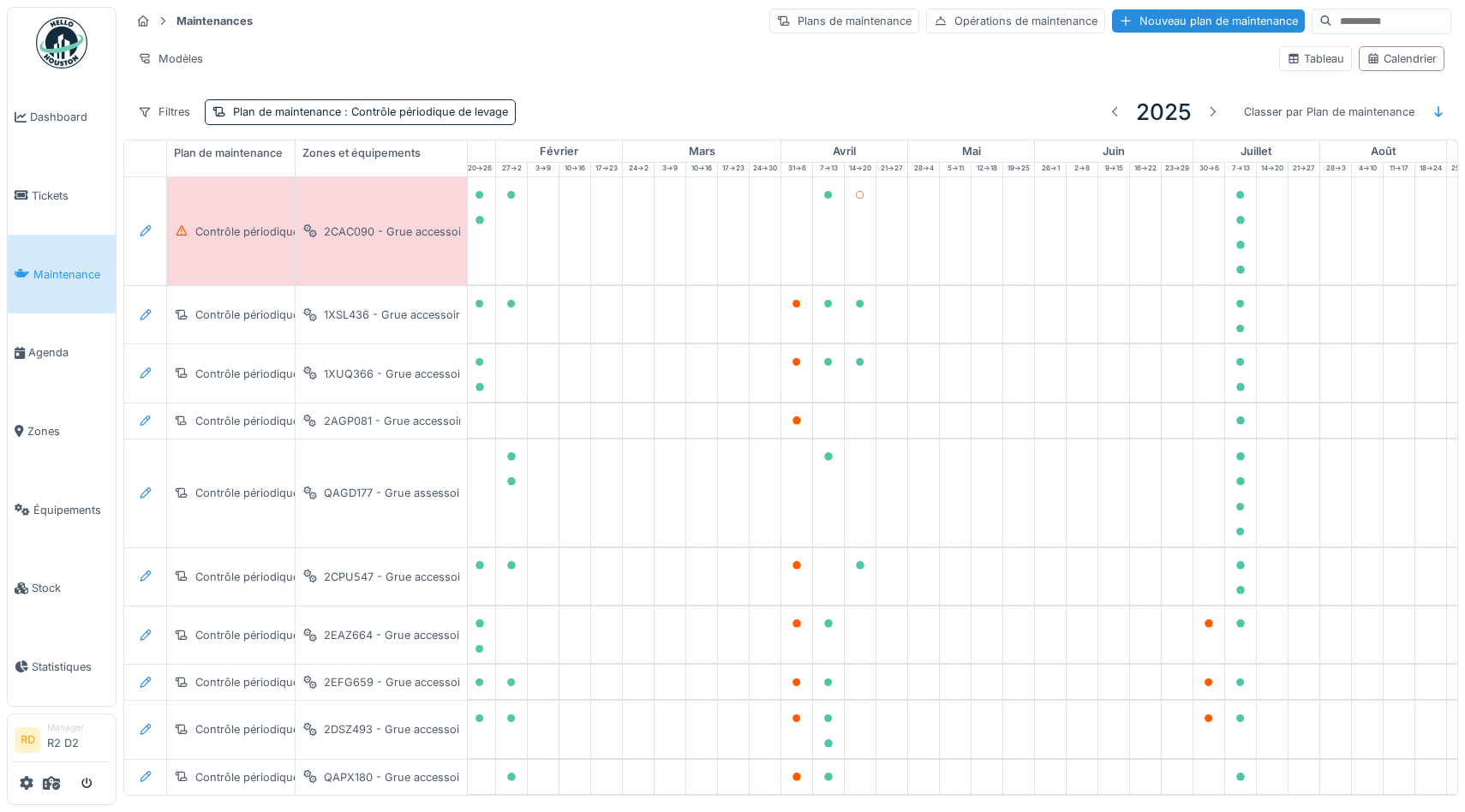
scroll to position [35, 0]
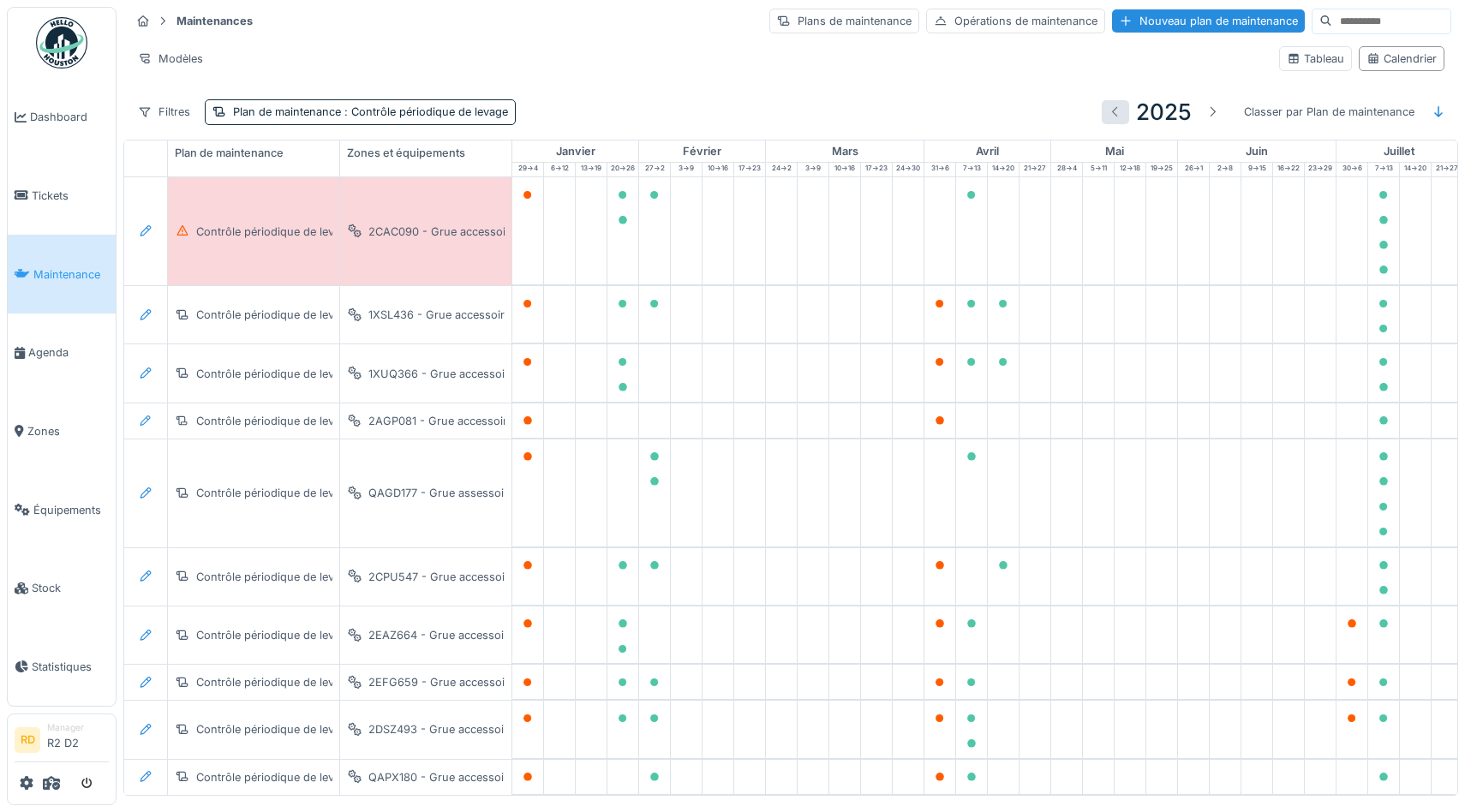
click at [1115, 108] on div at bounding box center [1115, 112] width 13 height 16
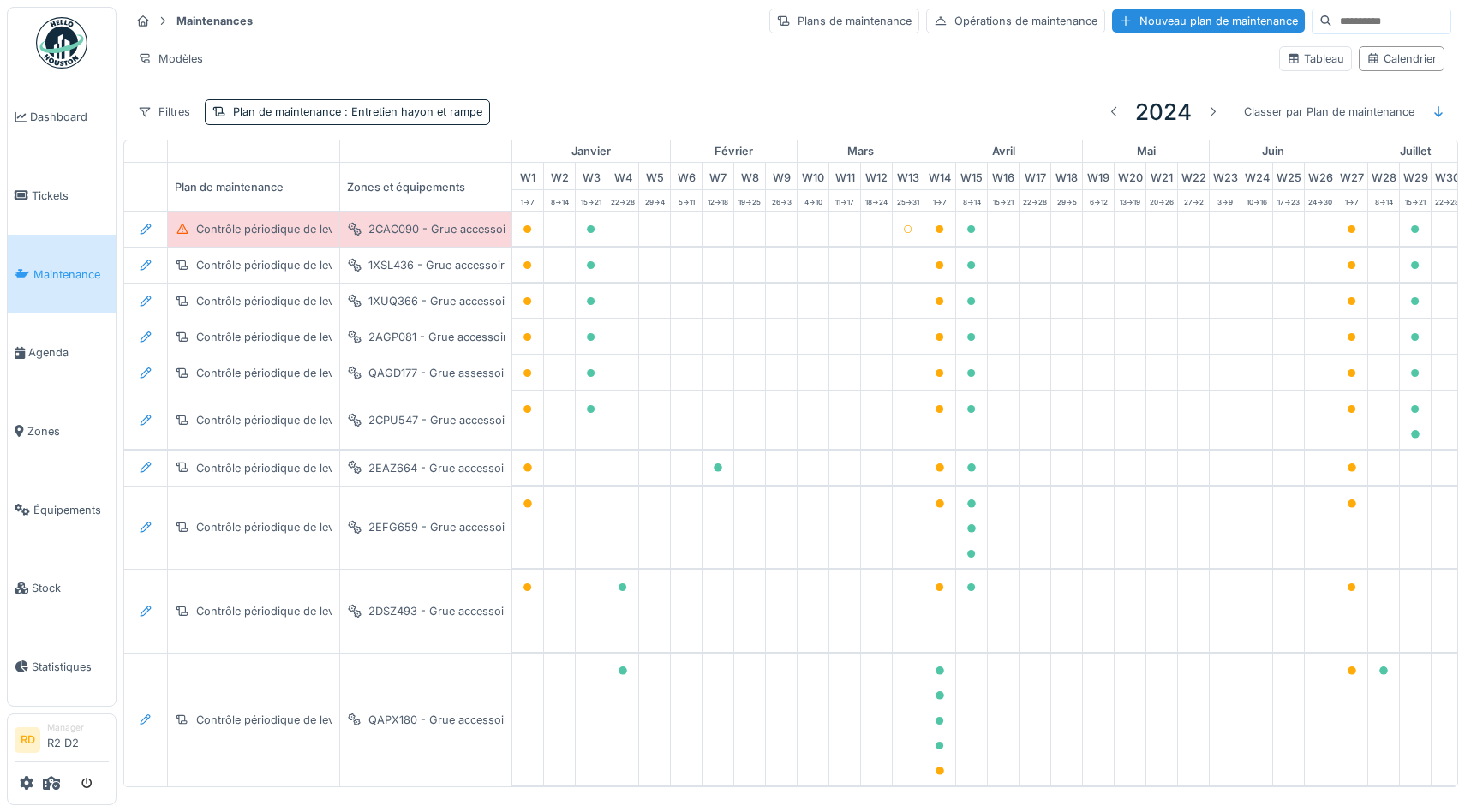
scroll to position [0, 0]
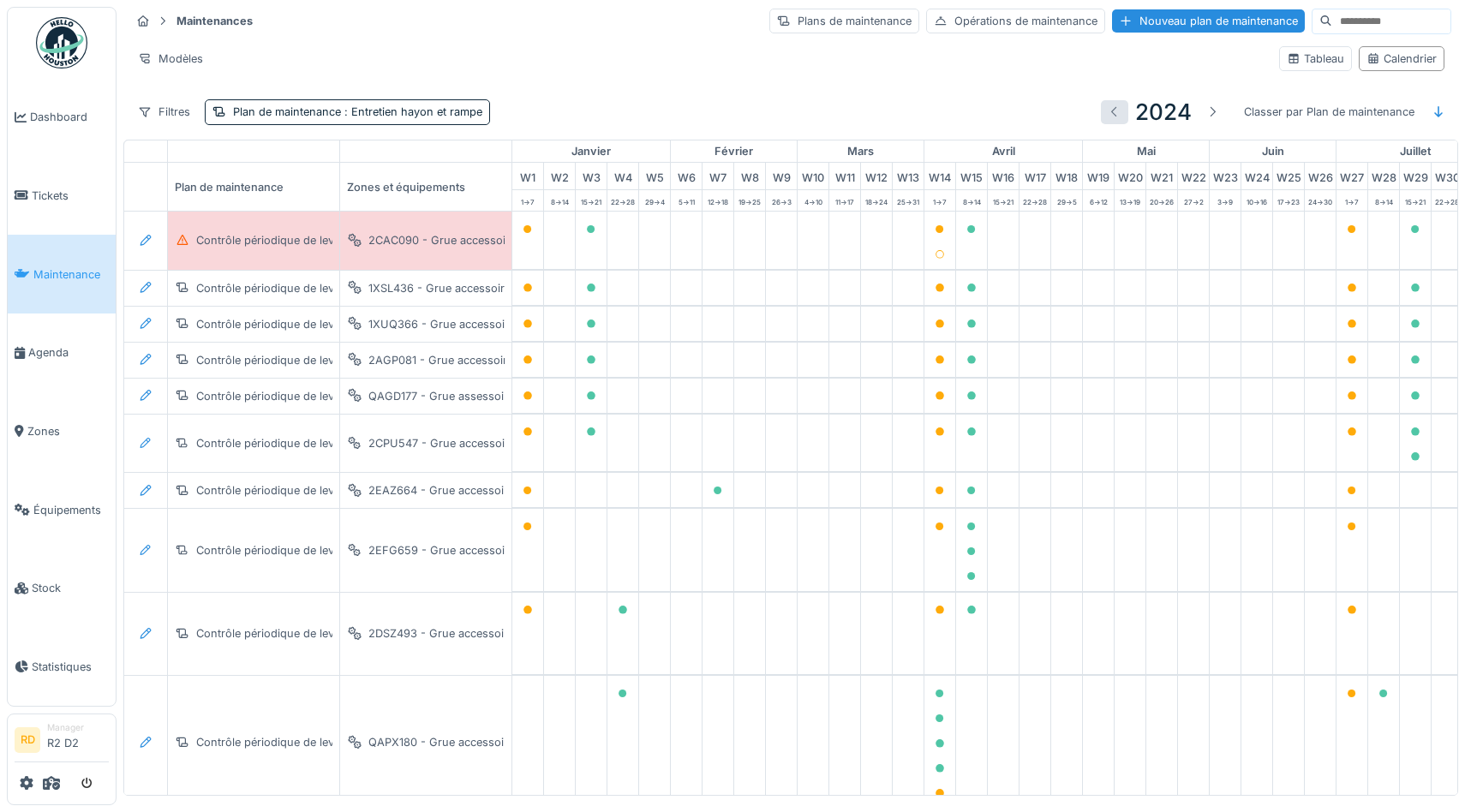
click at [1111, 109] on div at bounding box center [1114, 112] width 13 height 16
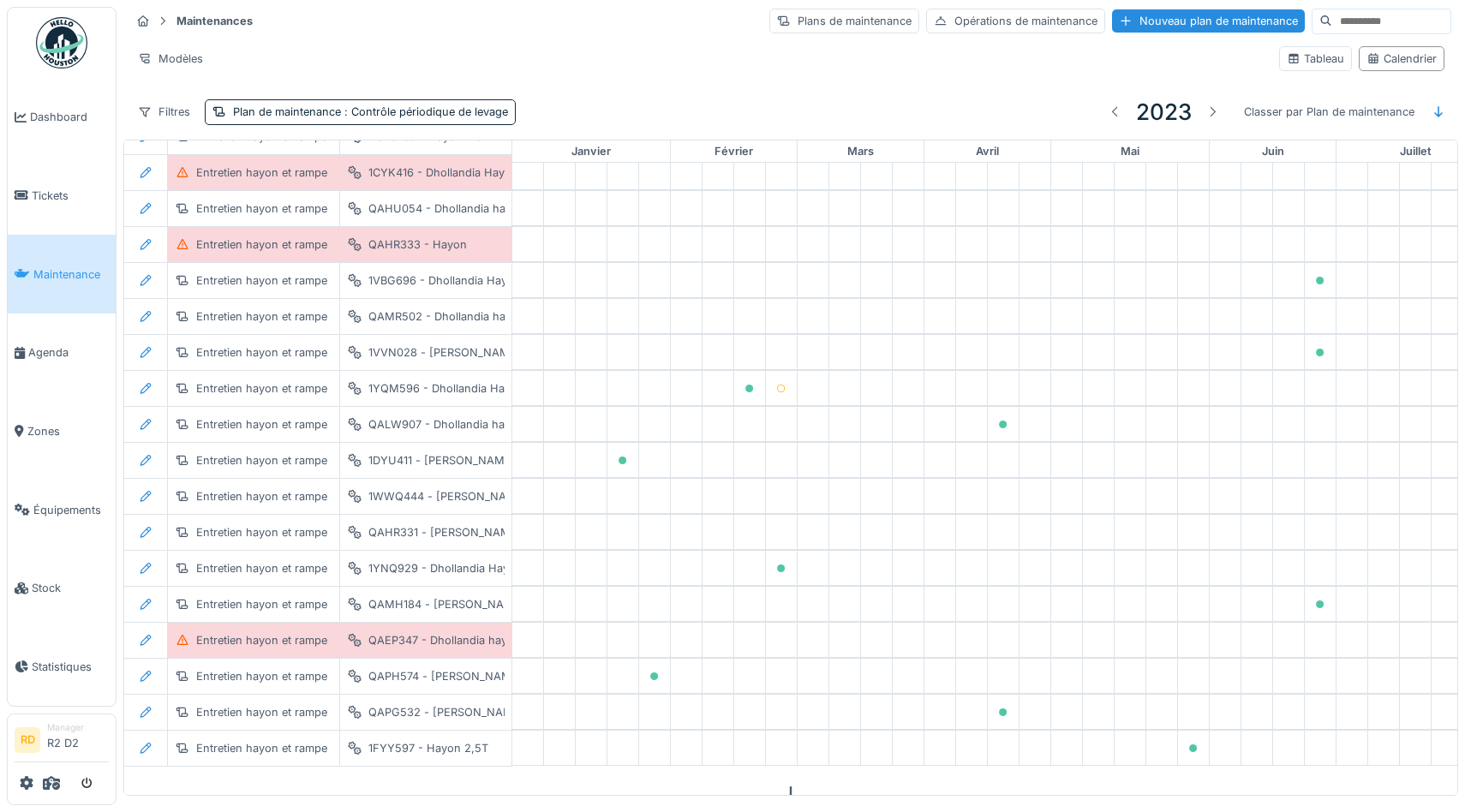
scroll to position [218, 0]
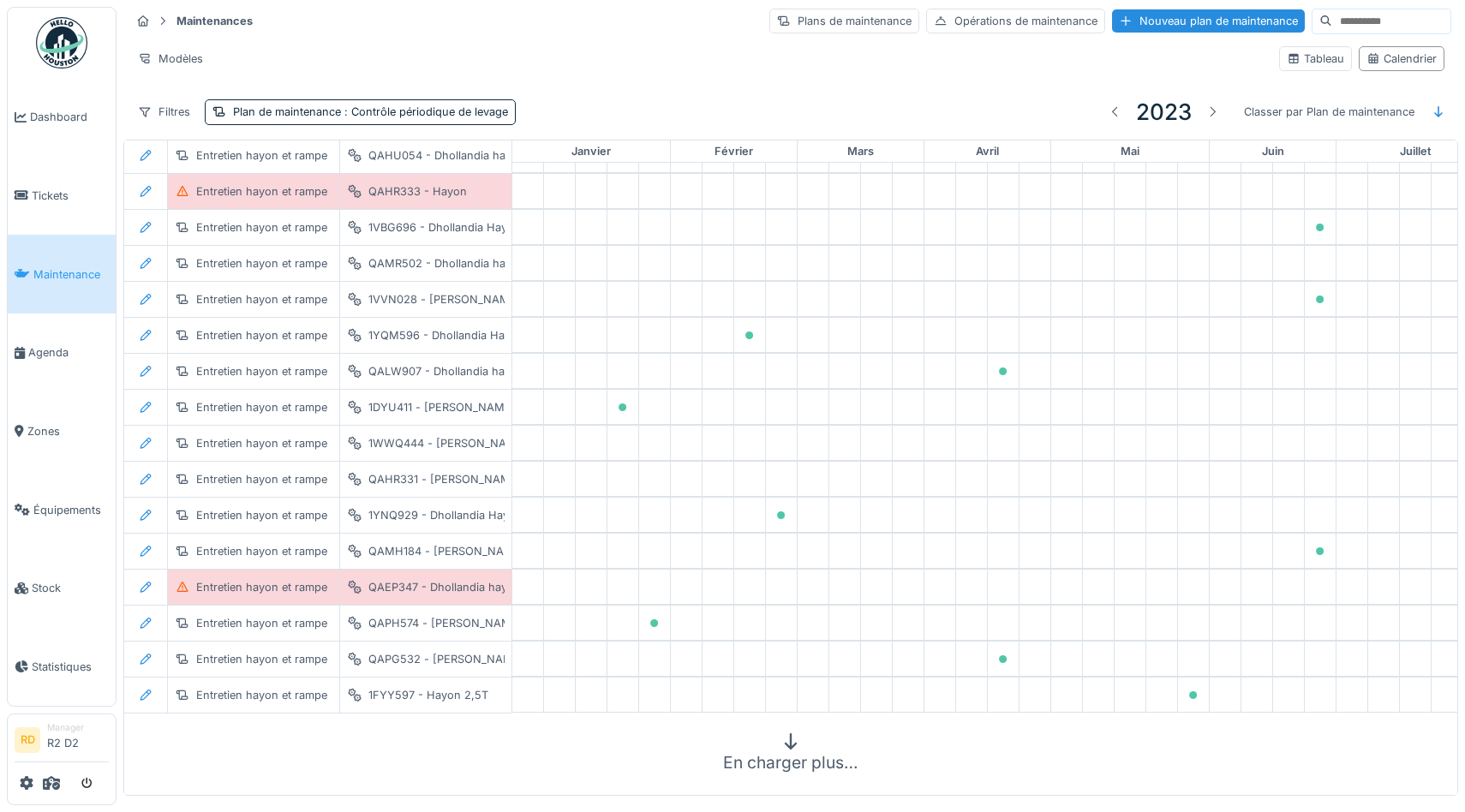
click at [784, 750] on div "En charger plus…" at bounding box center [791, 753] width 1333 height 68
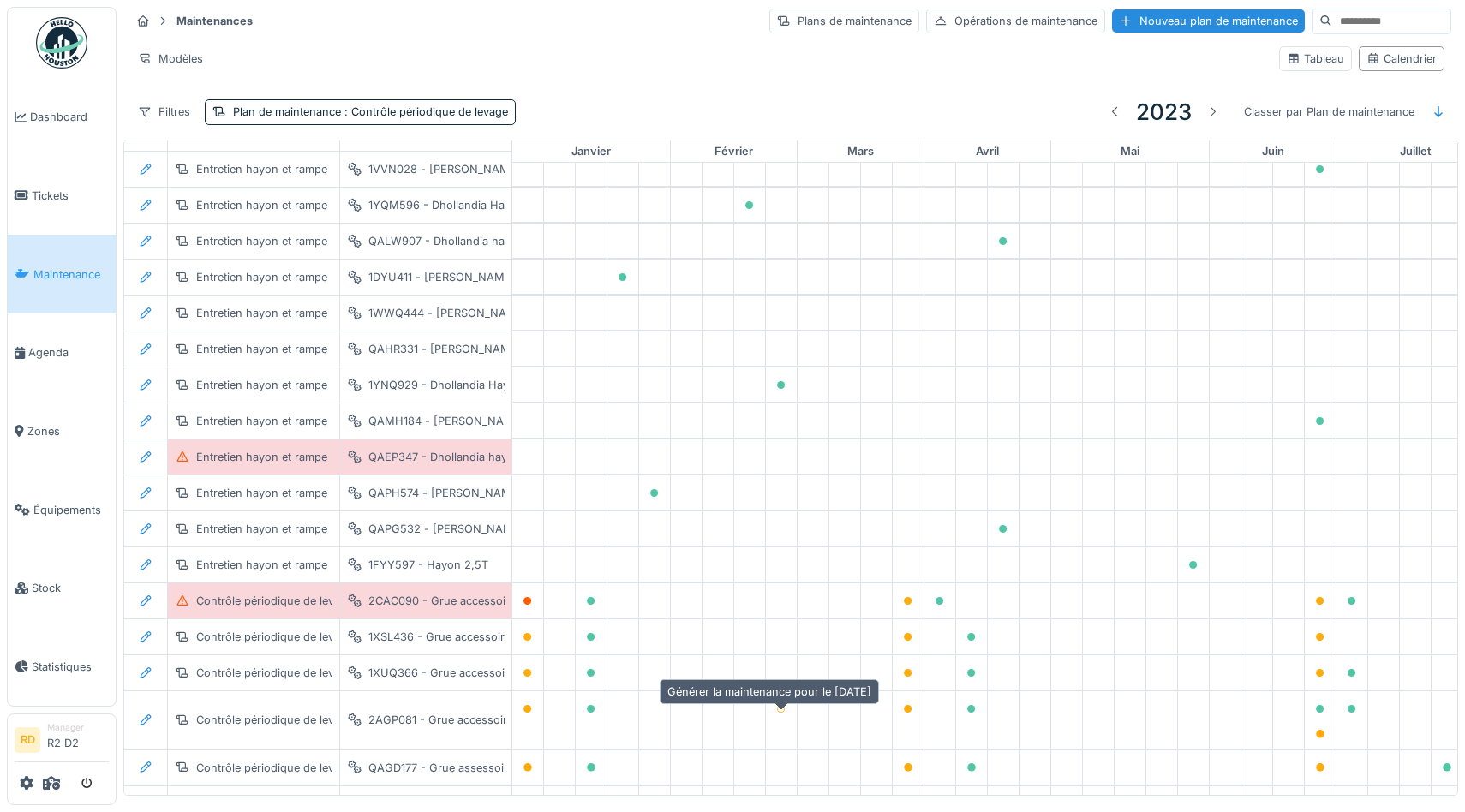
scroll to position [370, 0]
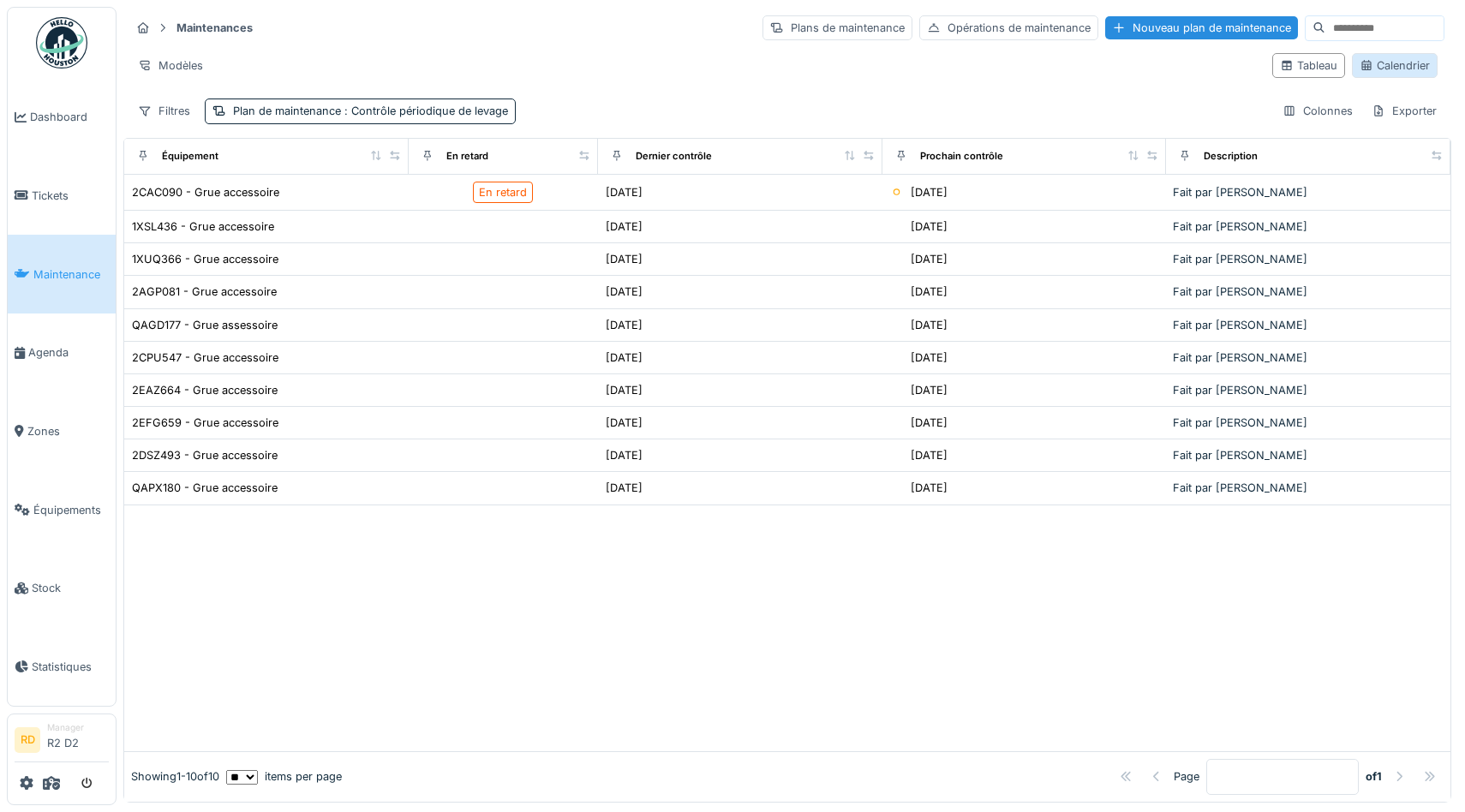
click at [1414, 60] on div "Calendrier" at bounding box center [1394, 66] width 70 height 16
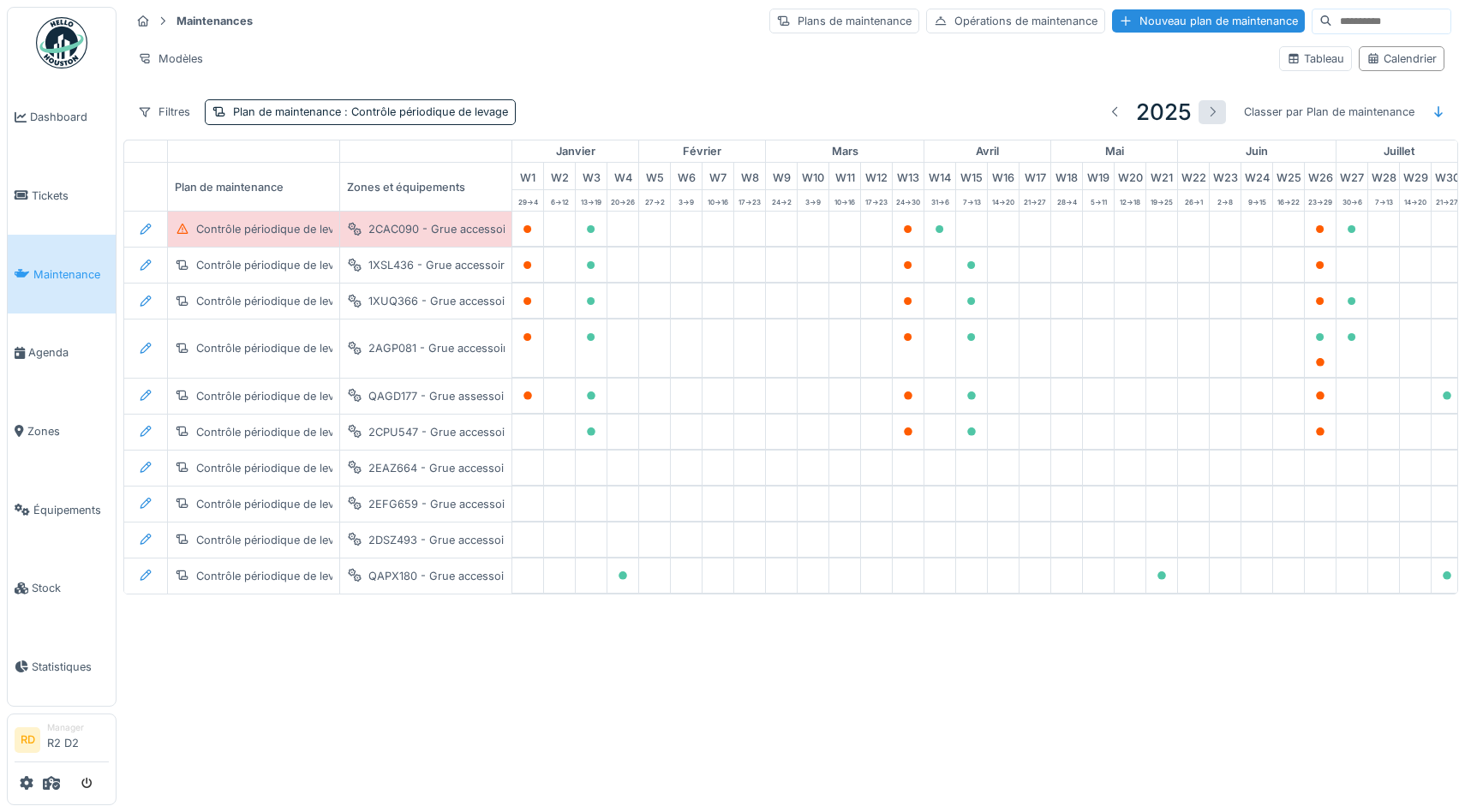
click at [1211, 109] on div at bounding box center [1212, 112] width 13 height 16
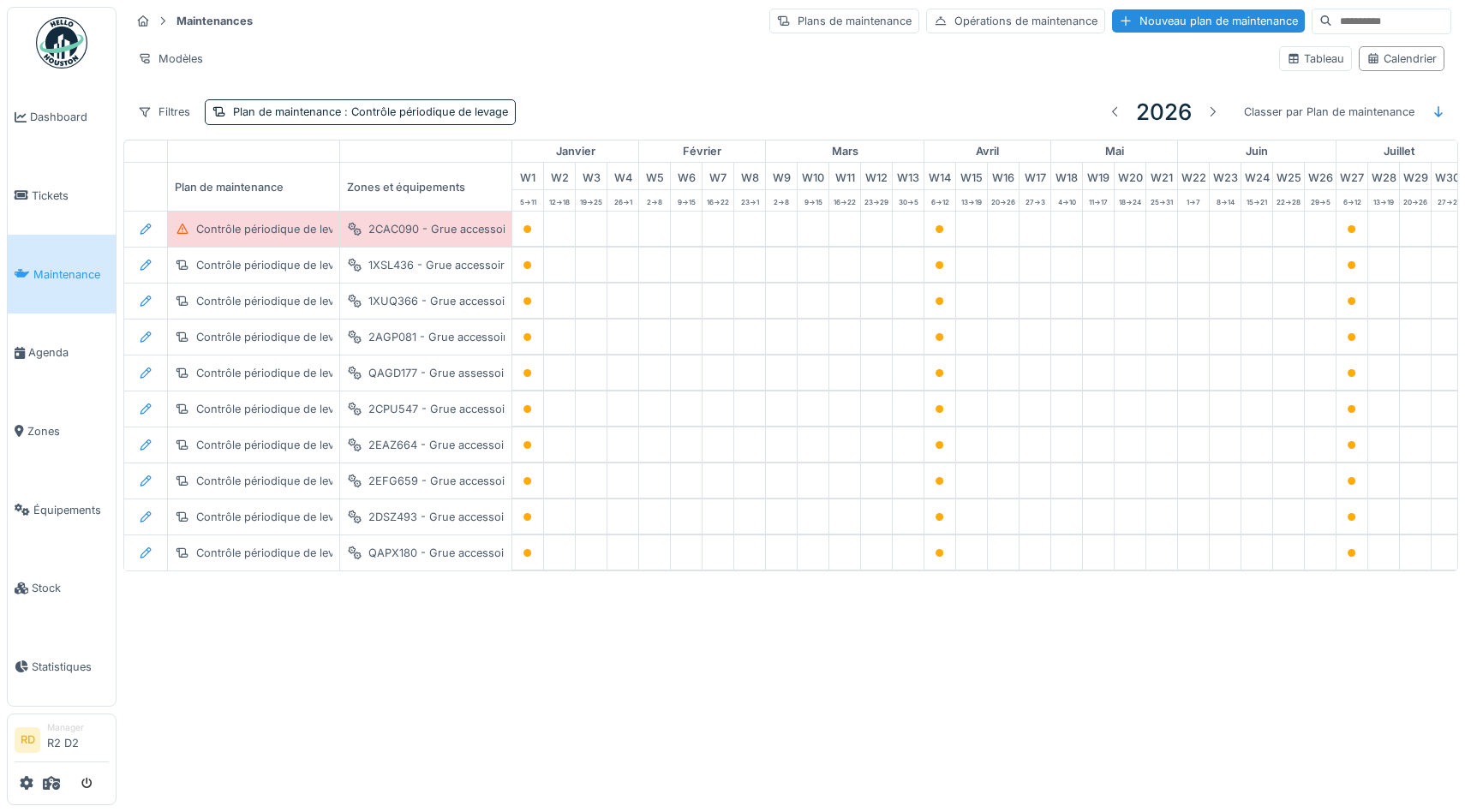
click at [1172, 114] on h3 "2026" at bounding box center [1164, 112] width 56 height 27
click at [1118, 111] on div at bounding box center [1115, 112] width 13 height 16
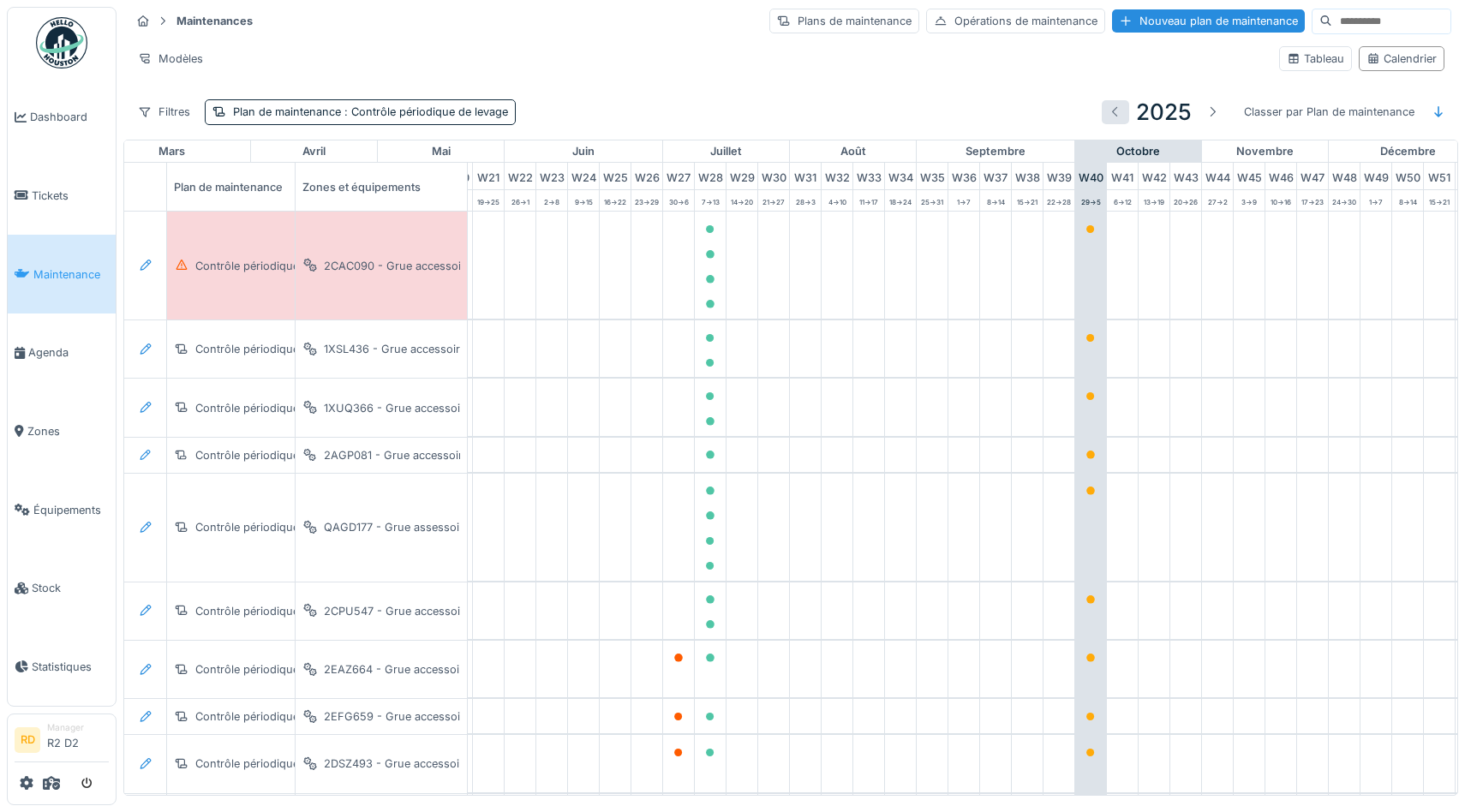
scroll to position [0, 703]
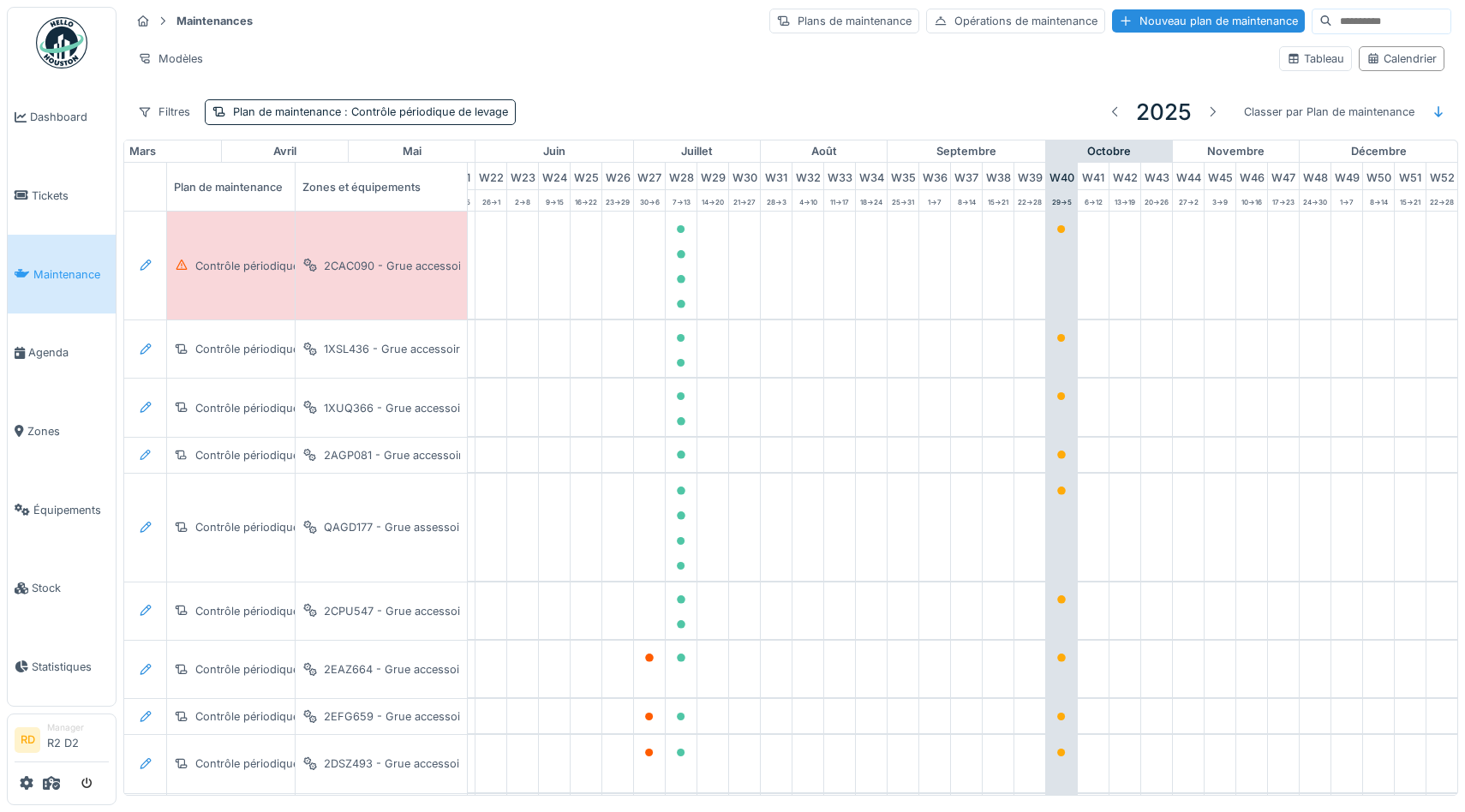
click at [402, 31] on div "Maintenances Plans de maintenance Opérations de maintenance Nouveau plan de mai…" at bounding box center [791, 21] width 1321 height 28
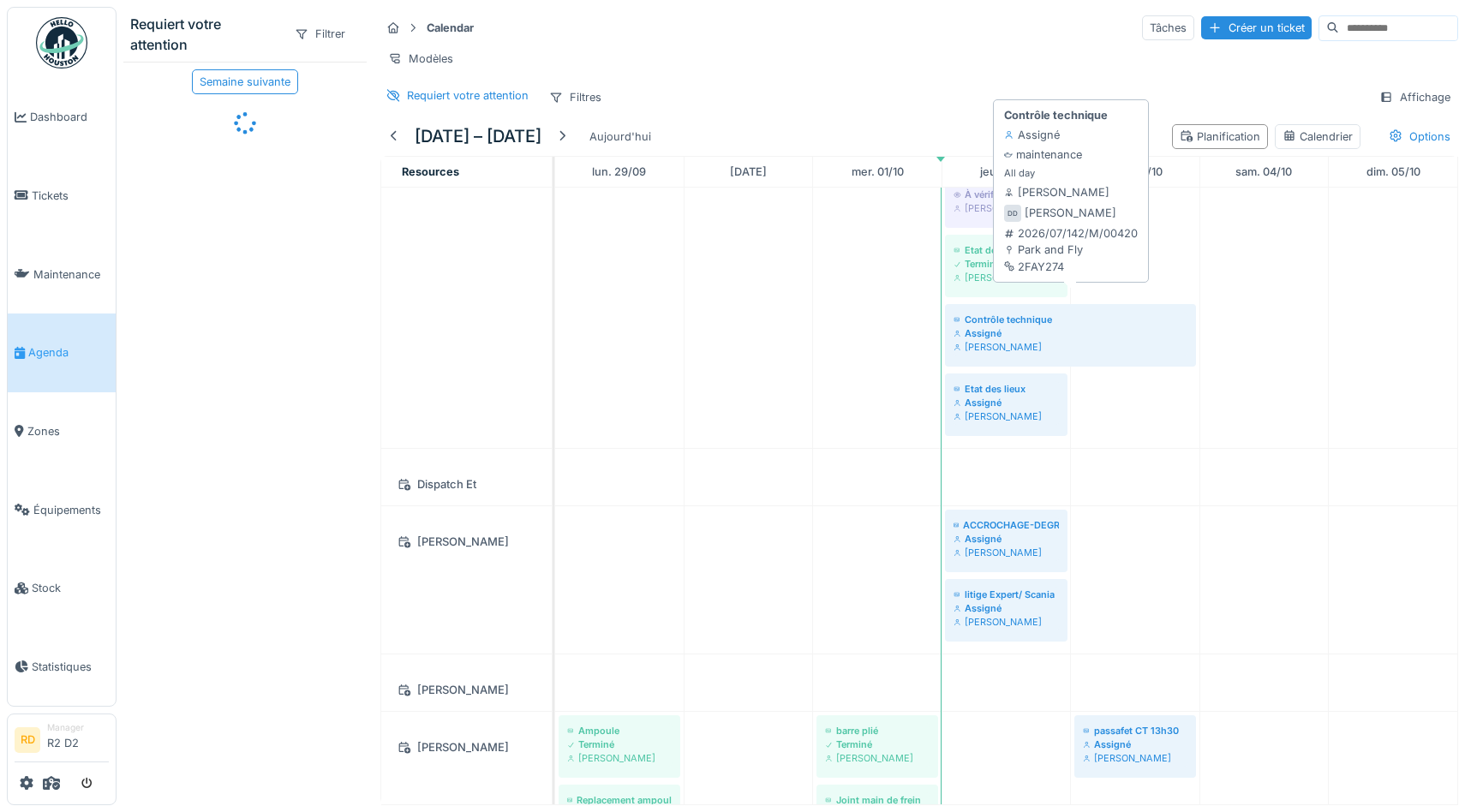
scroll to position [451, 0]
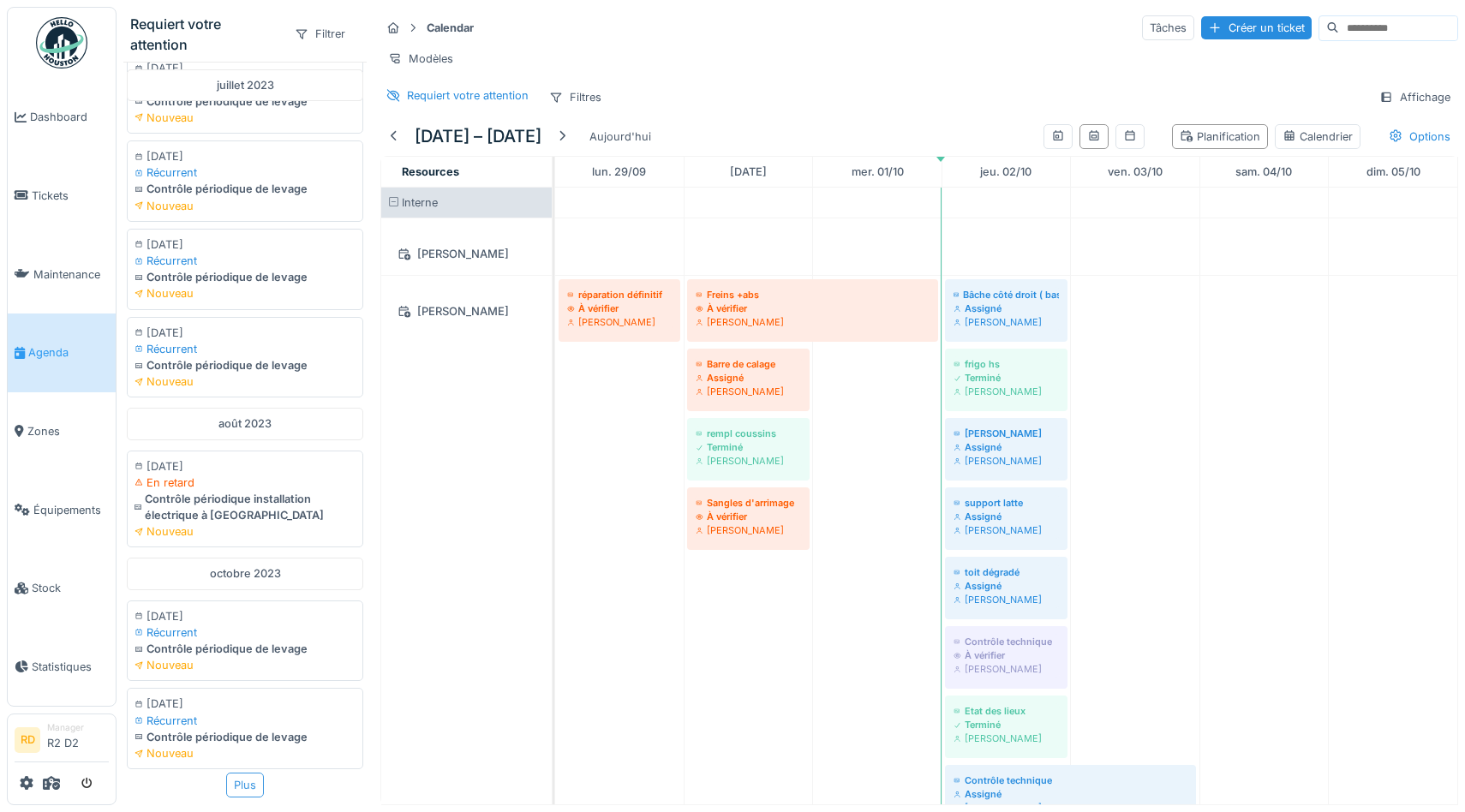
click at [252, 784] on div "Plus" at bounding box center [245, 785] width 37 height 25
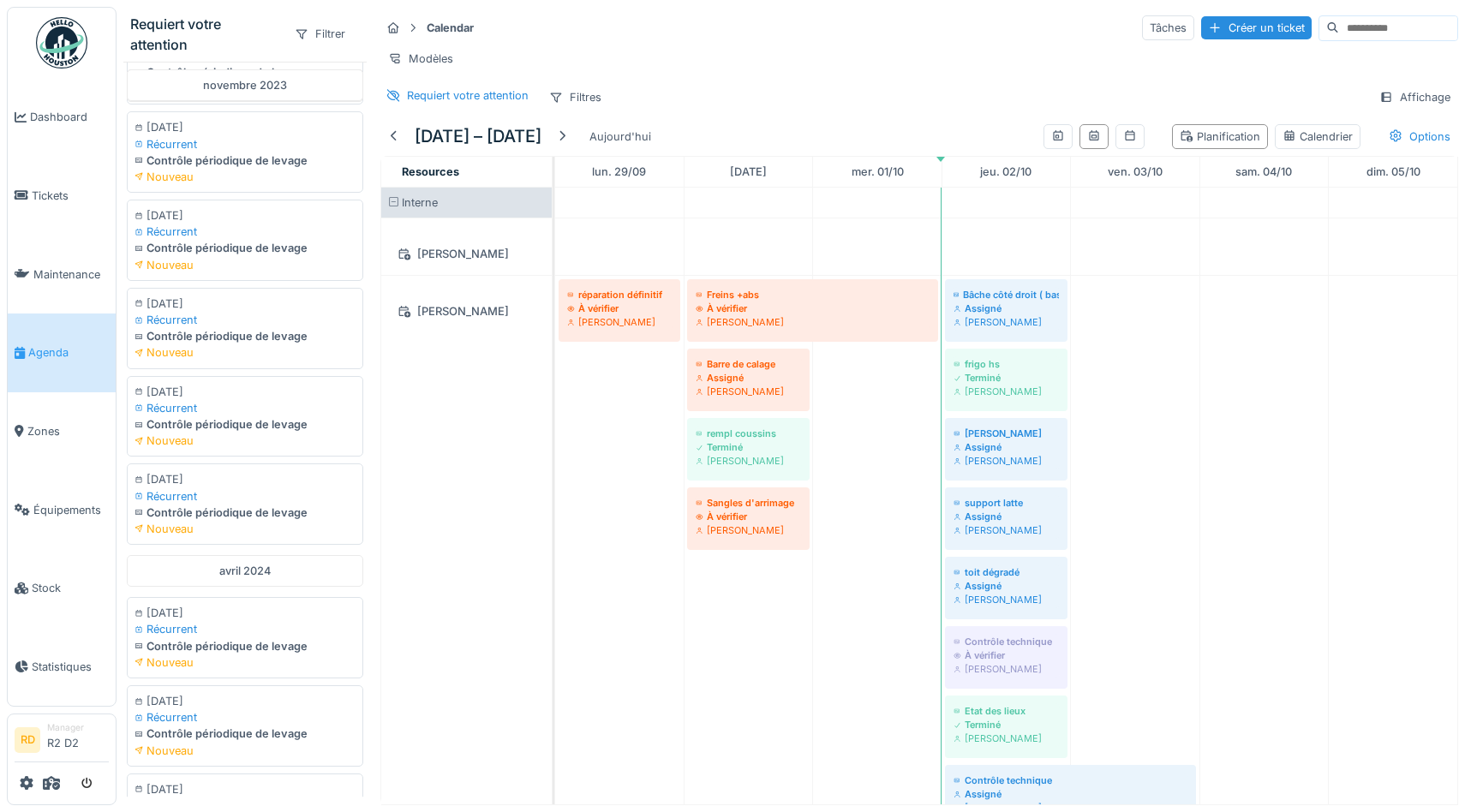
scroll to position [3155, 0]
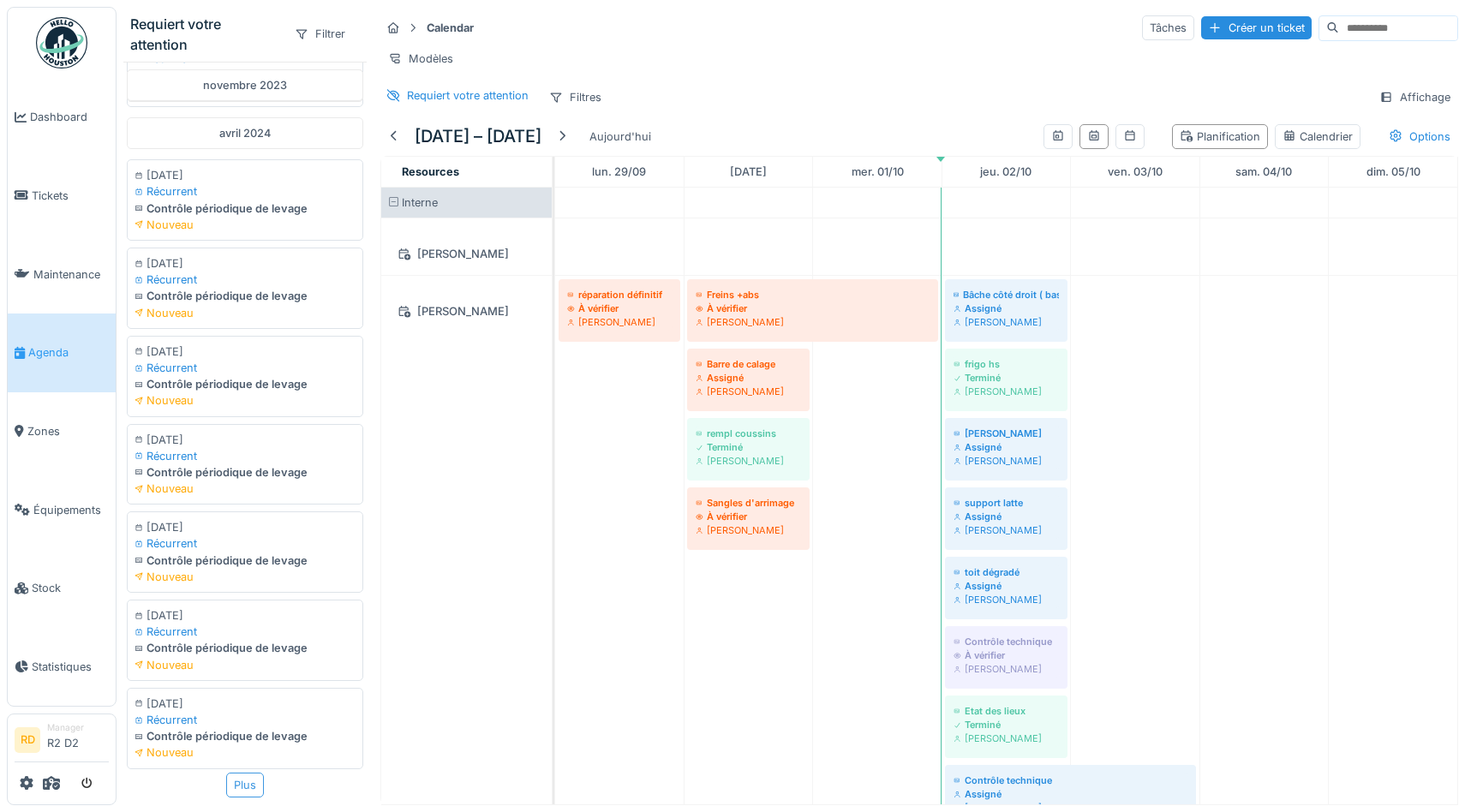
click at [242, 792] on div "Plus" at bounding box center [245, 785] width 37 height 25
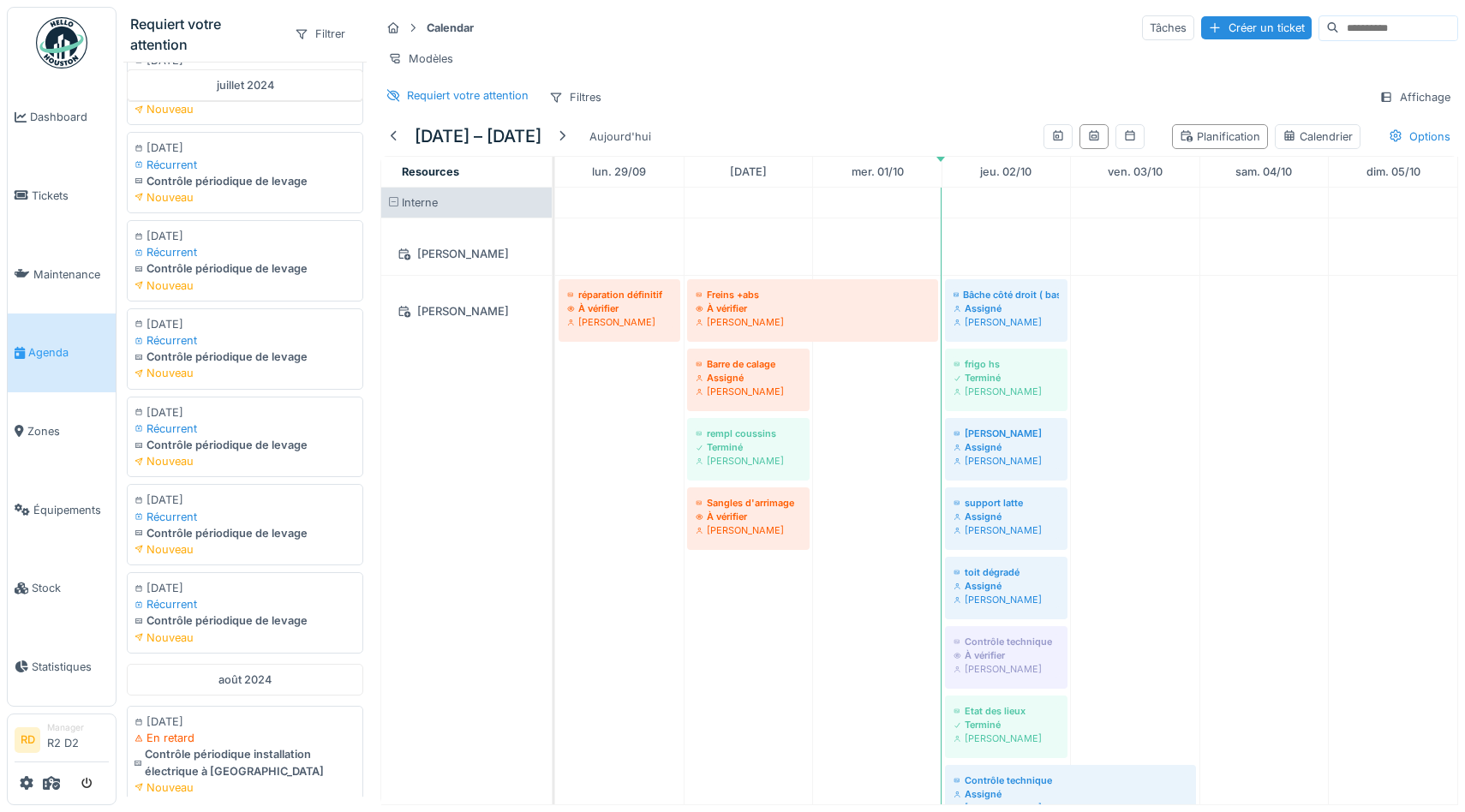
scroll to position [5115, 0]
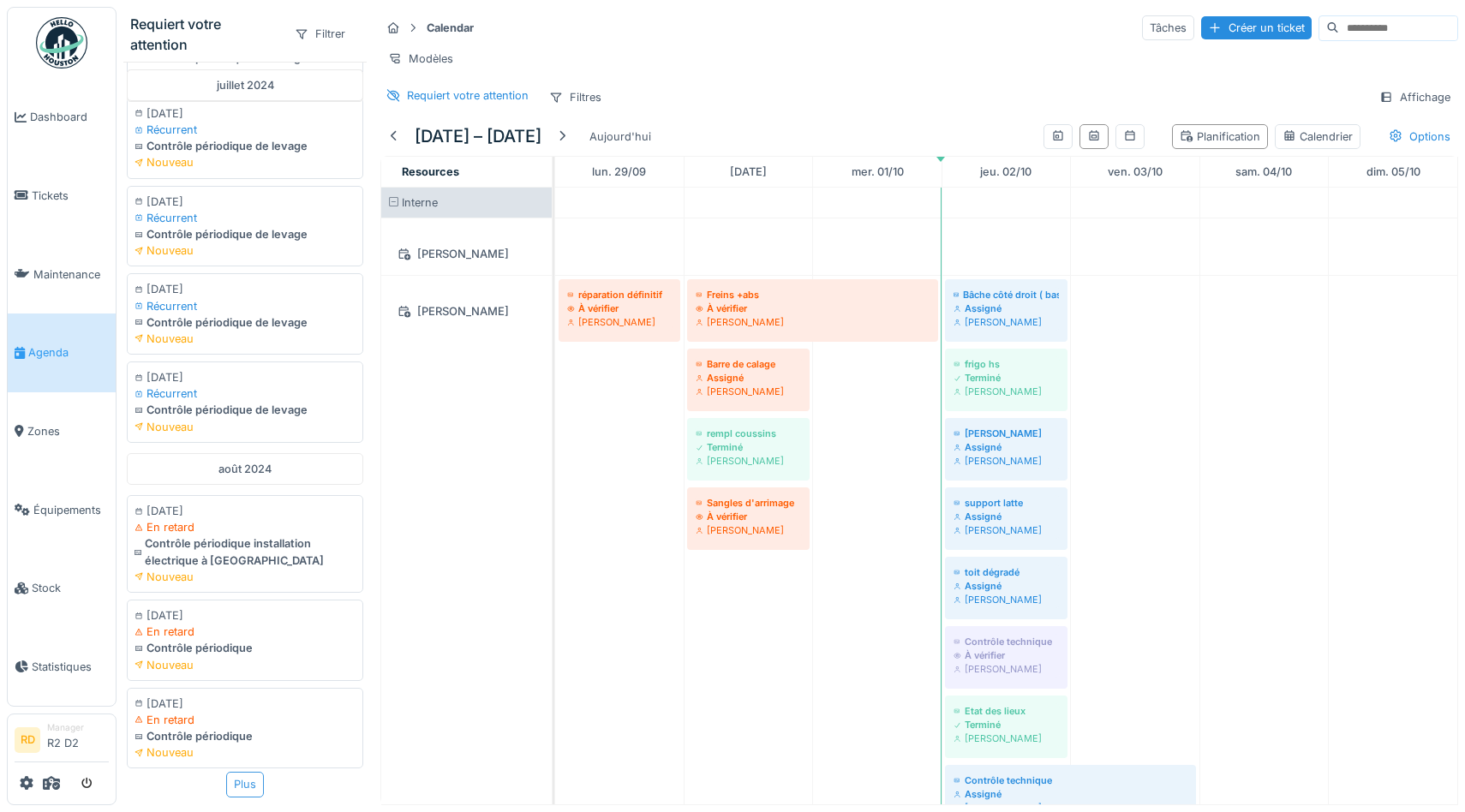
click at [248, 789] on div "Plus" at bounding box center [245, 784] width 37 height 25
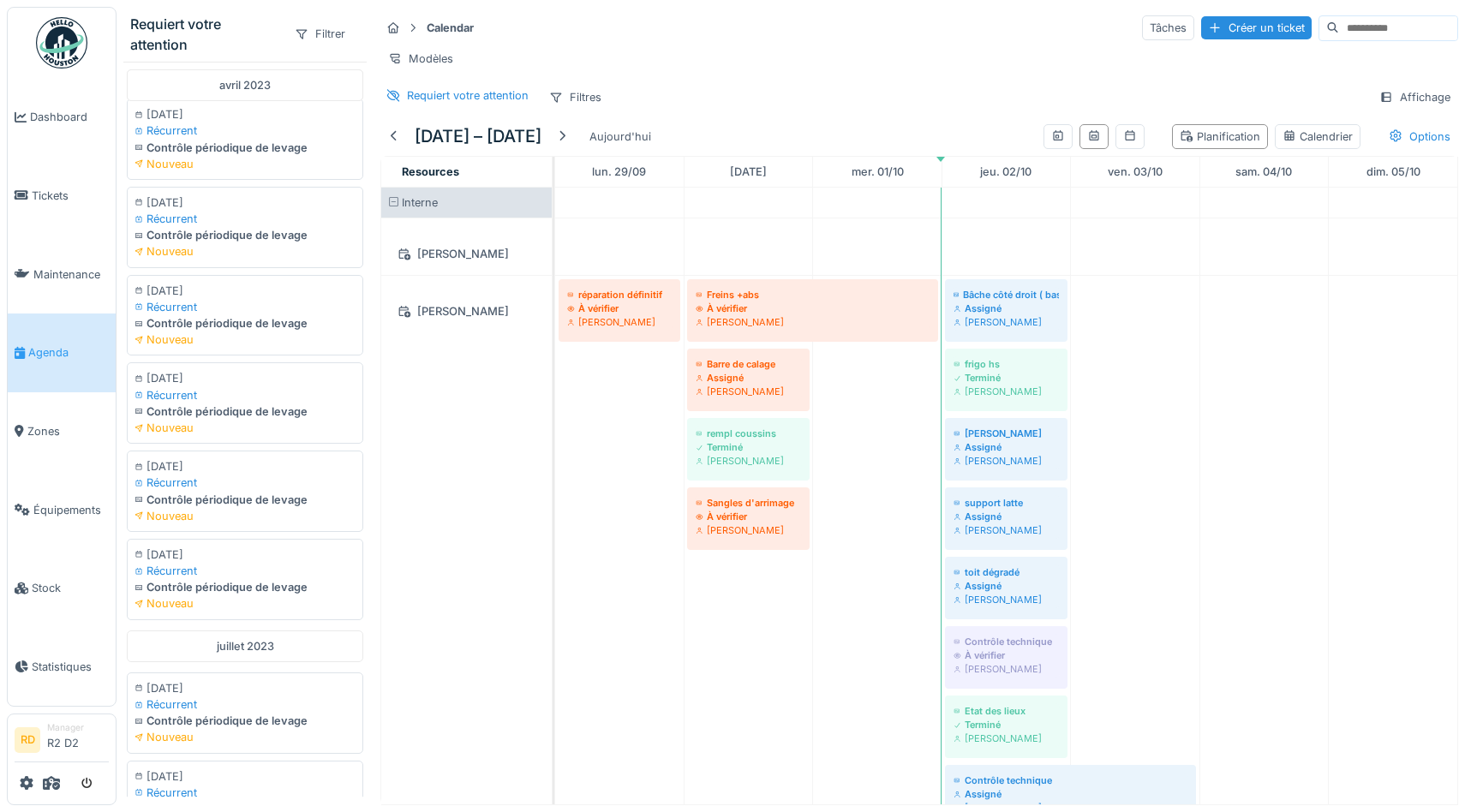
scroll to position [0, 0]
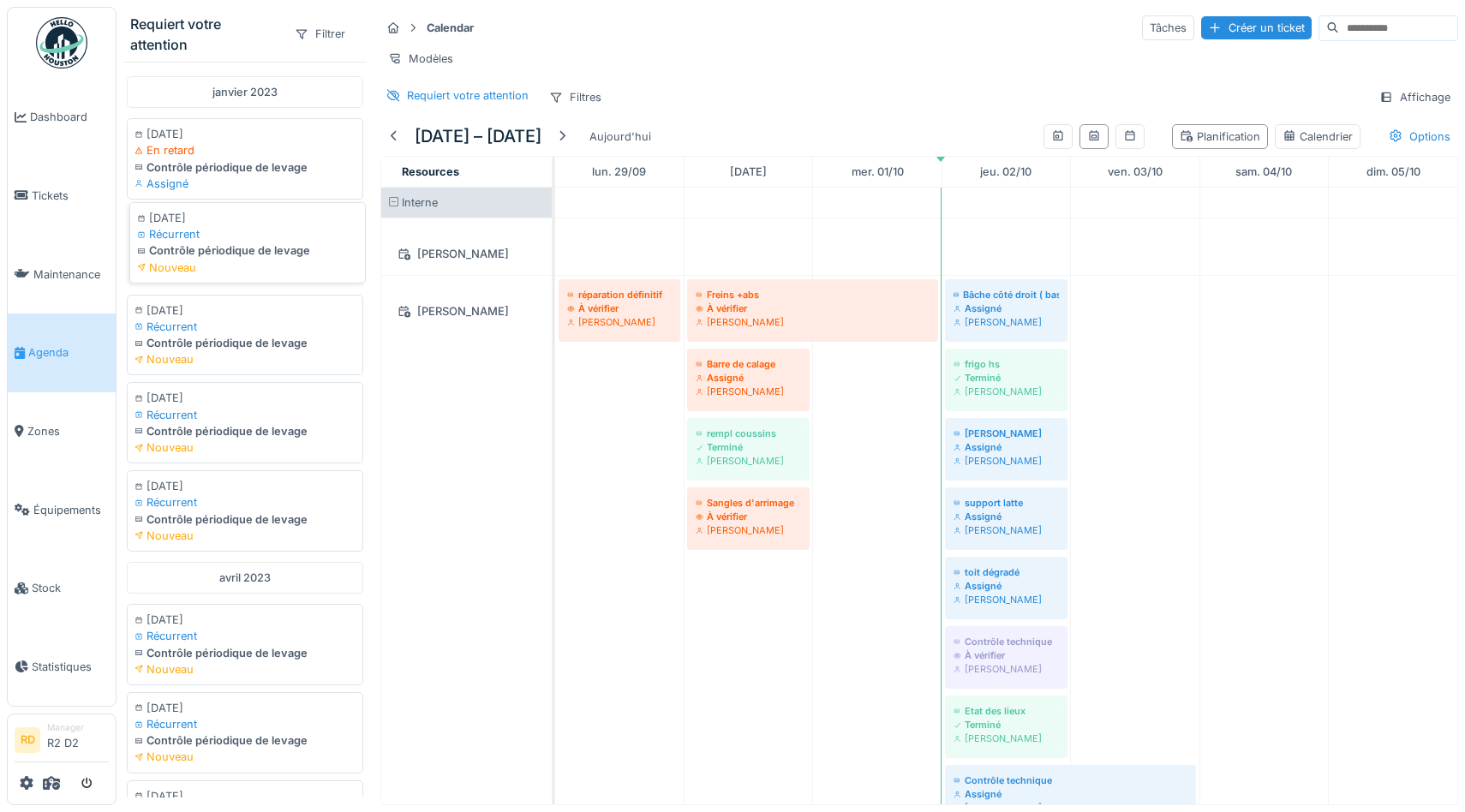
click at [270, 251] on div "Contrôle périodique de levage" at bounding box center [247, 251] width 221 height 16
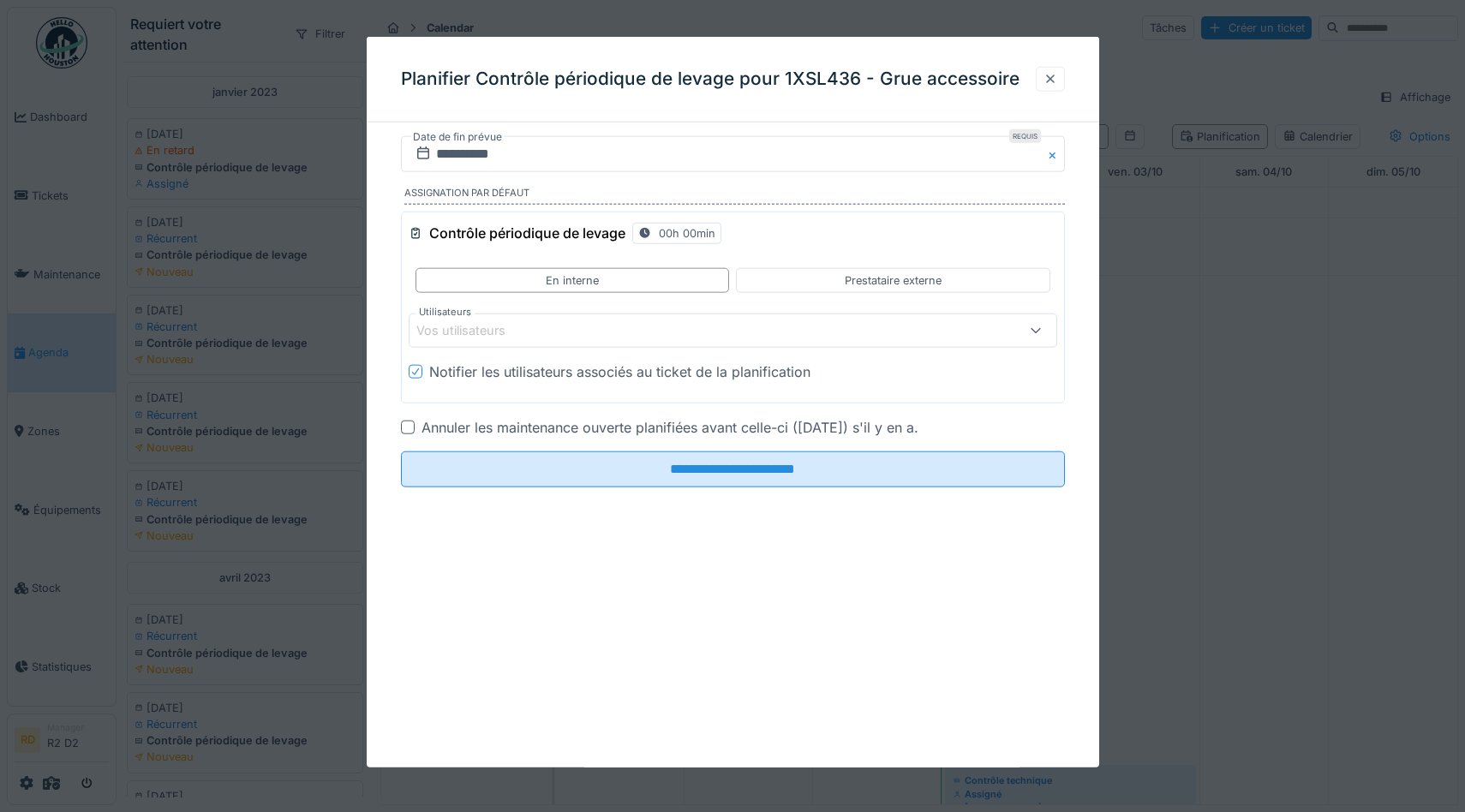
click at [1045, 84] on div at bounding box center [1050, 79] width 13 height 16
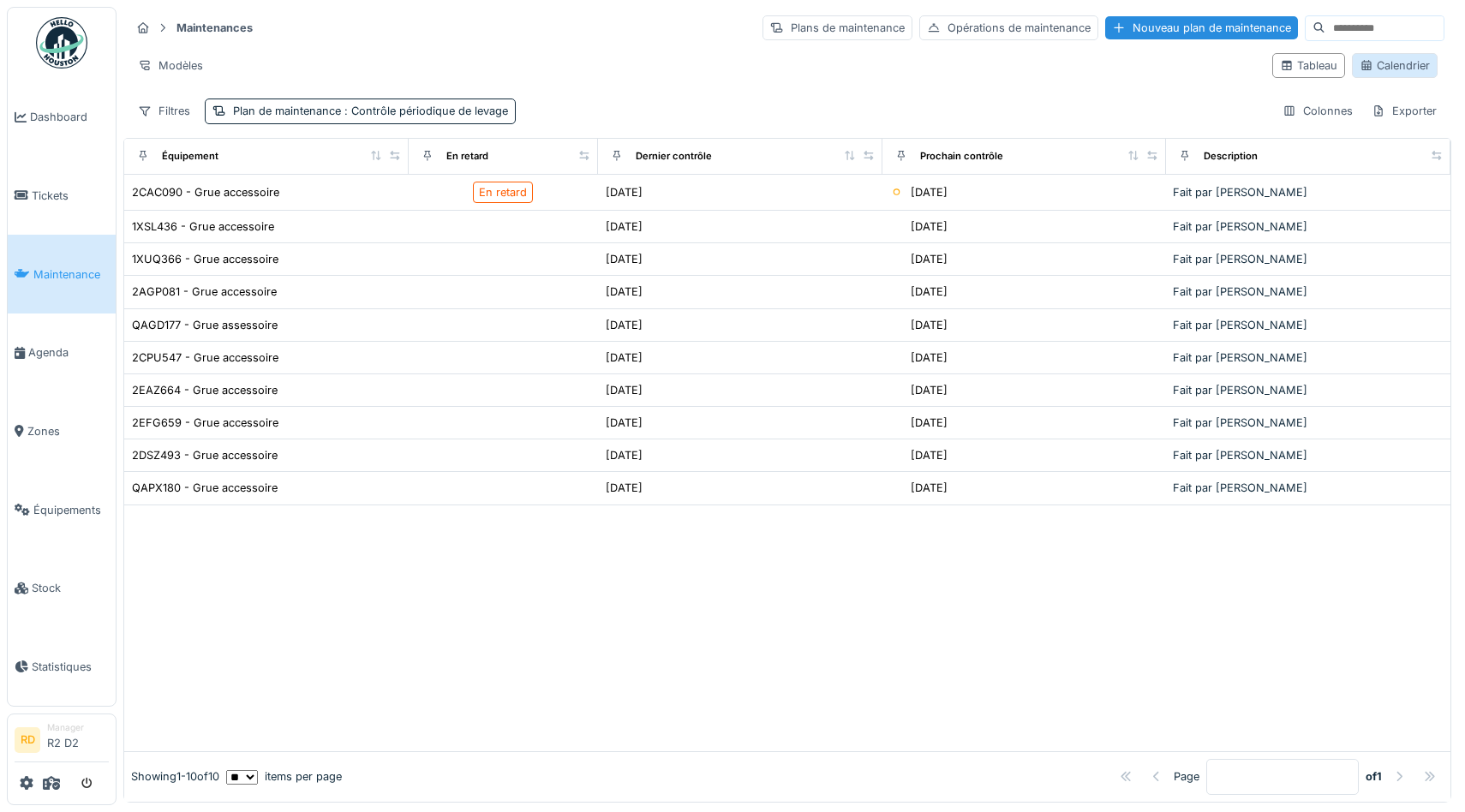
click at [1388, 71] on div "Calendrier" at bounding box center [1394, 66] width 70 height 16
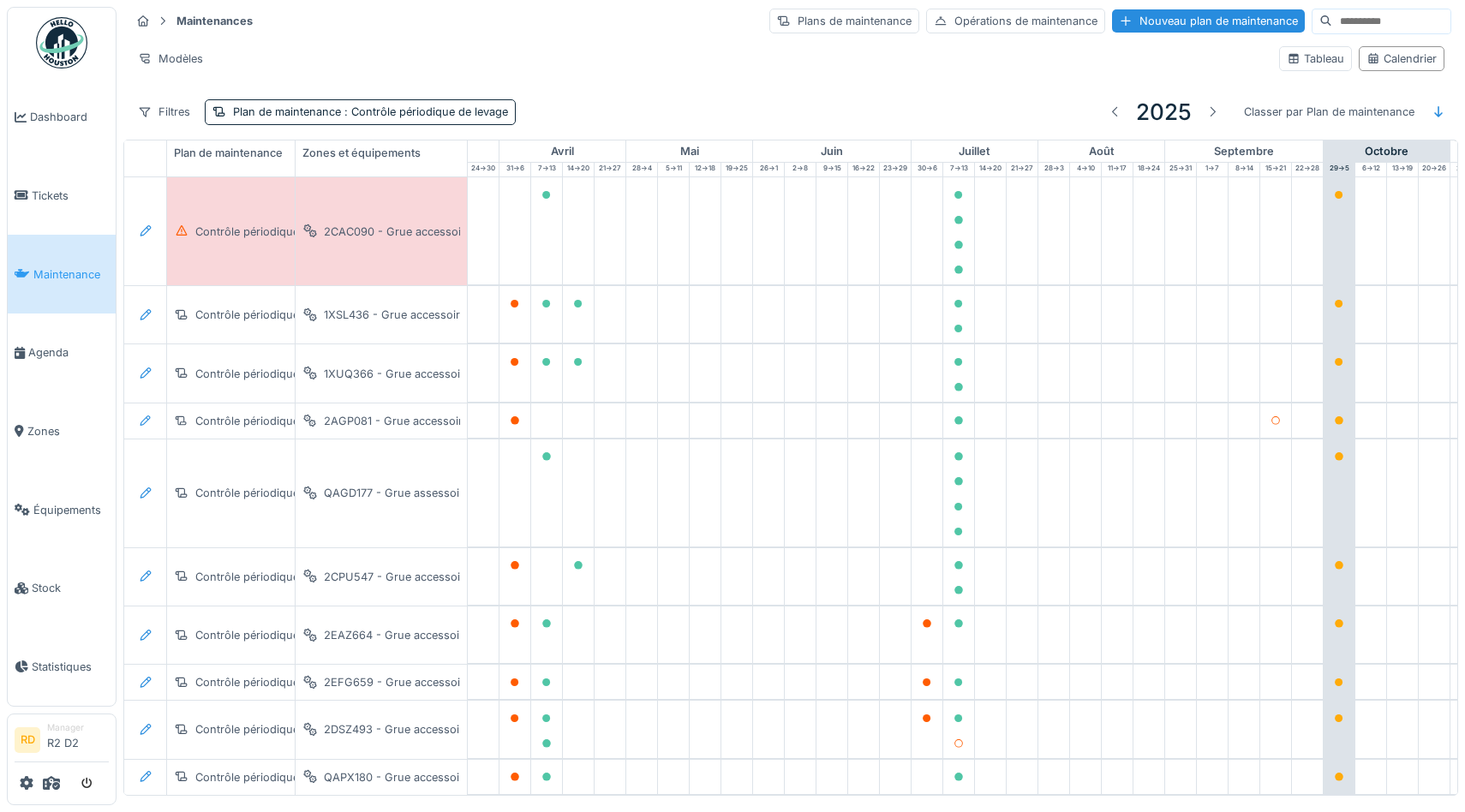
scroll to position [0, 425]
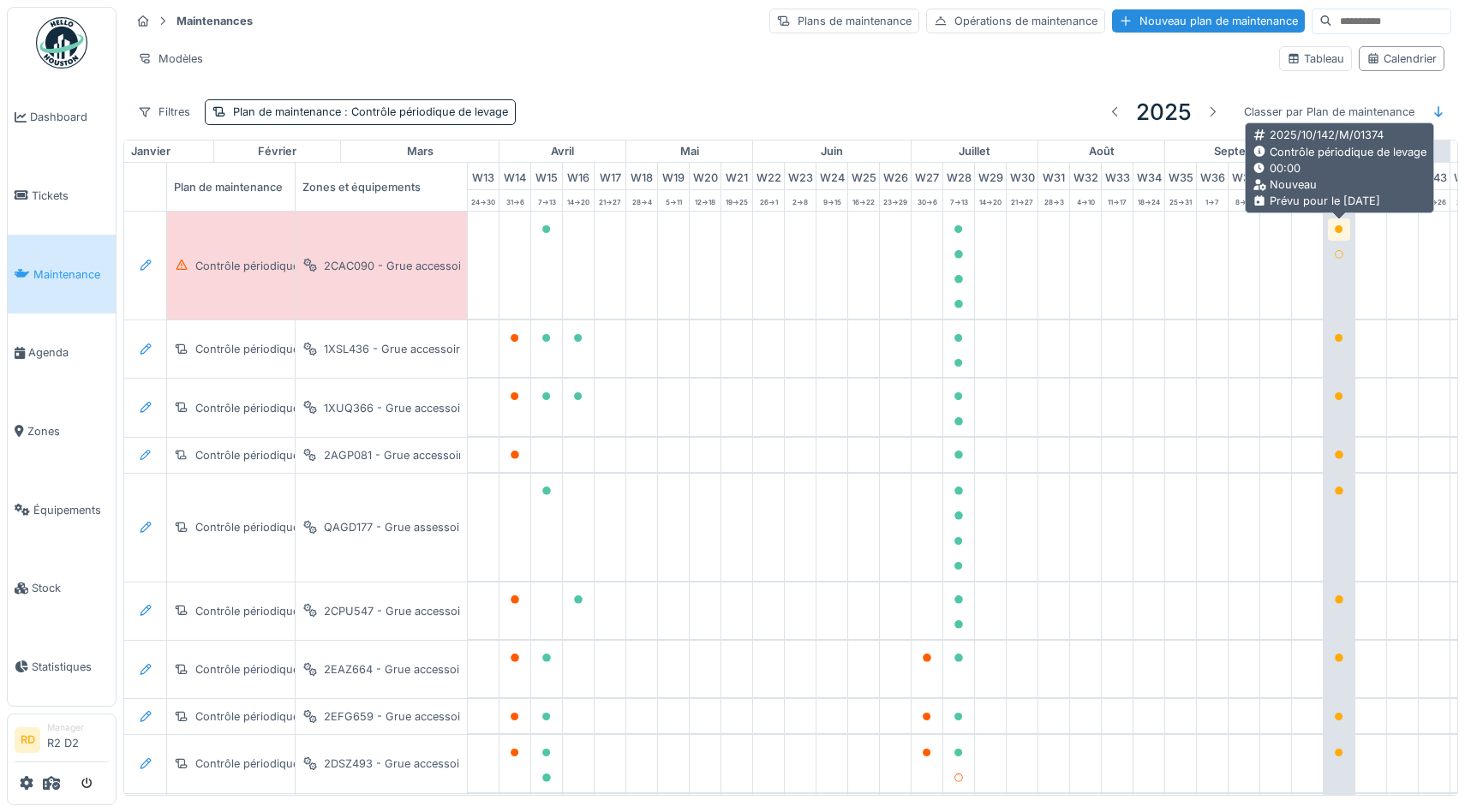
click at [1336, 233] on icon at bounding box center [1339, 230] width 11 height 9
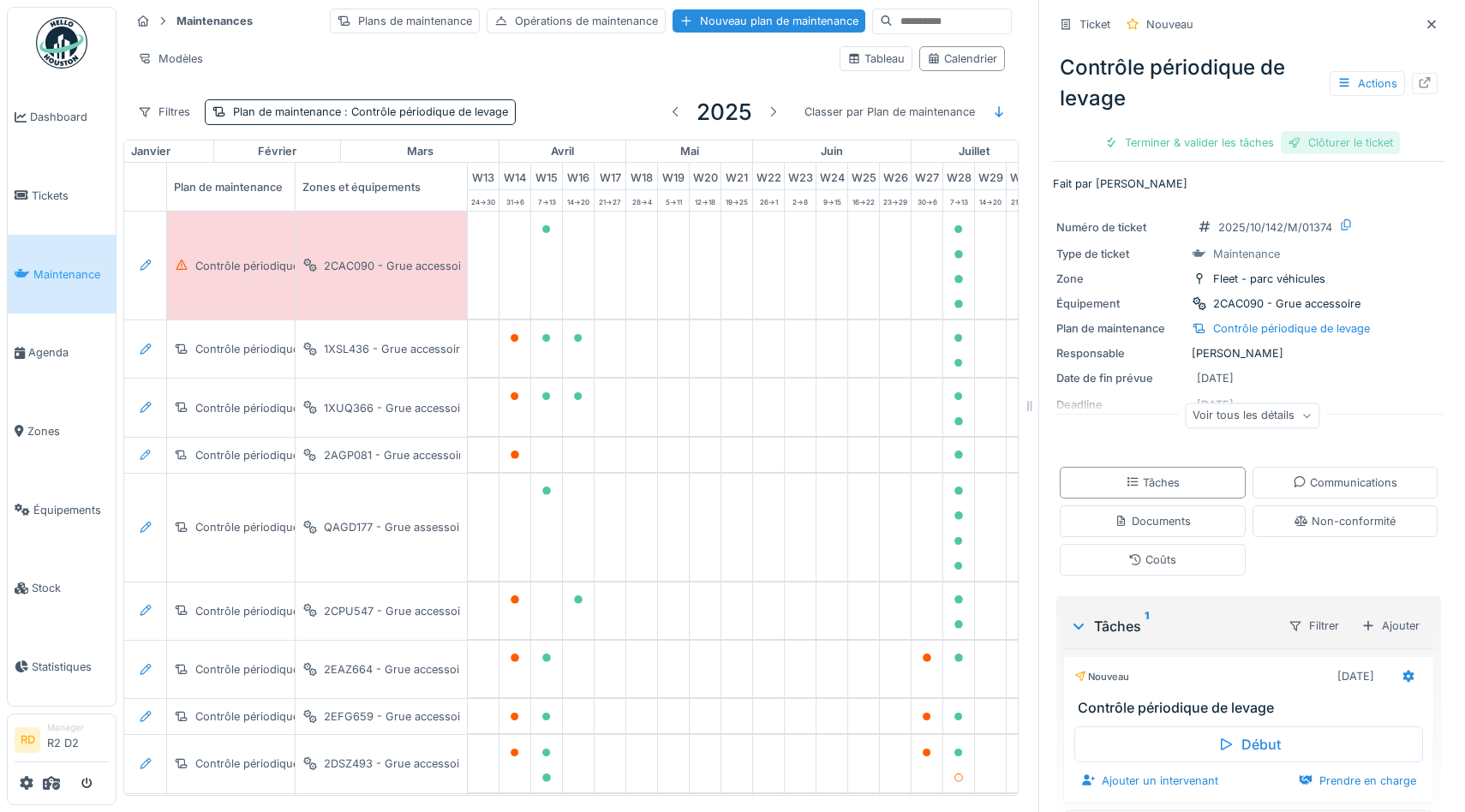
click at [1335, 143] on div "Clôturer le ticket" at bounding box center [1341, 143] width 119 height 23
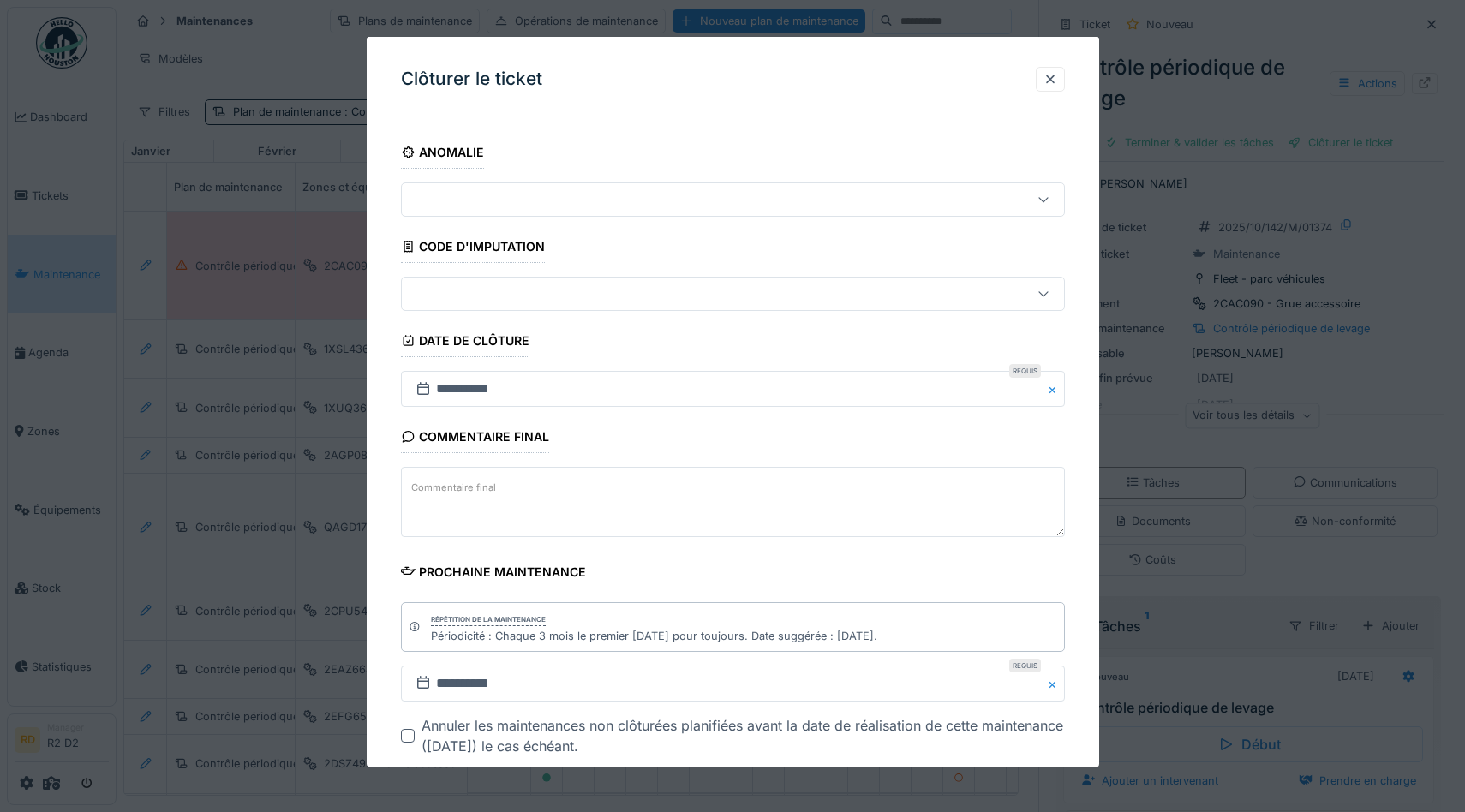
scroll to position [92, 0]
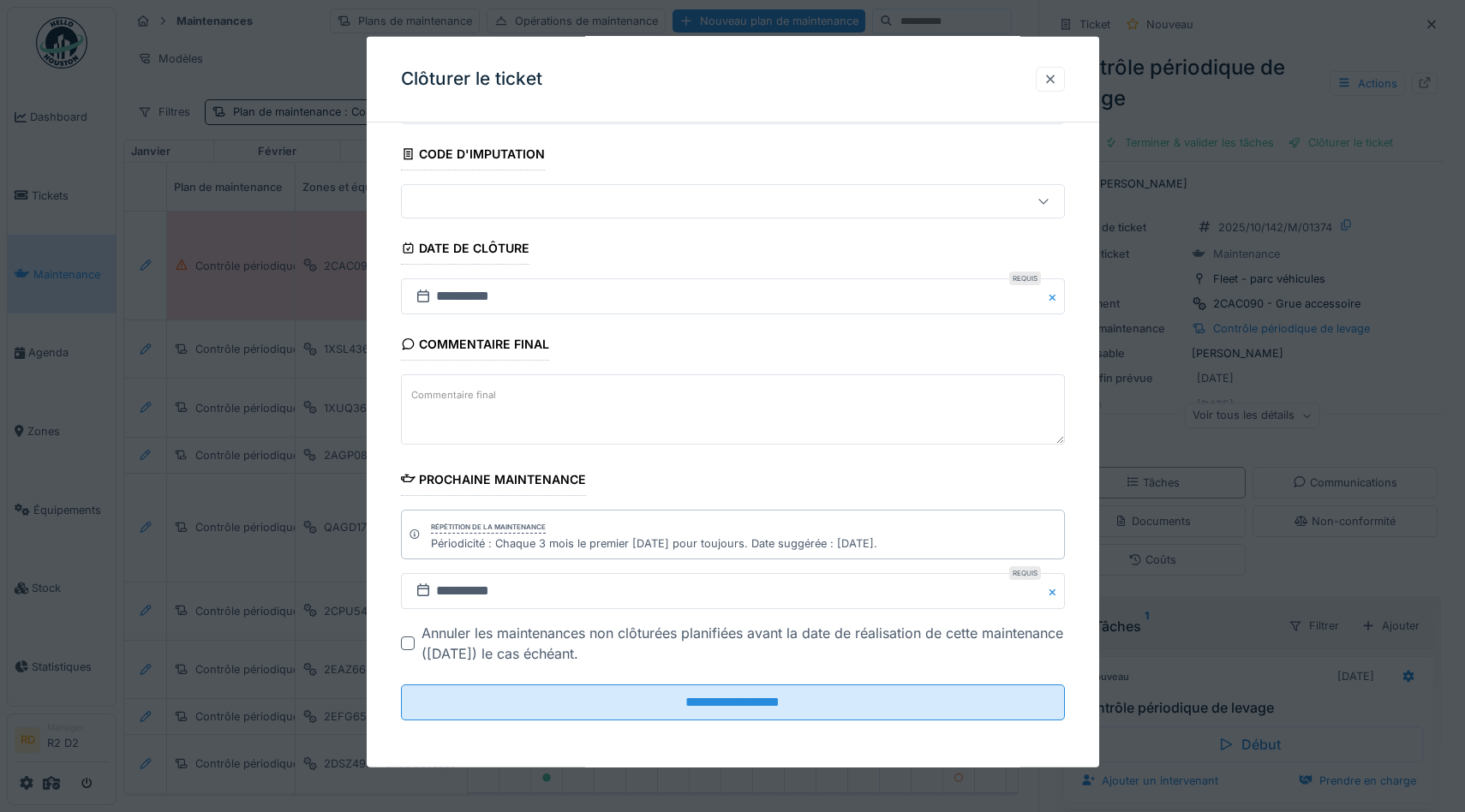
click at [1050, 76] on div at bounding box center [1050, 79] width 13 height 16
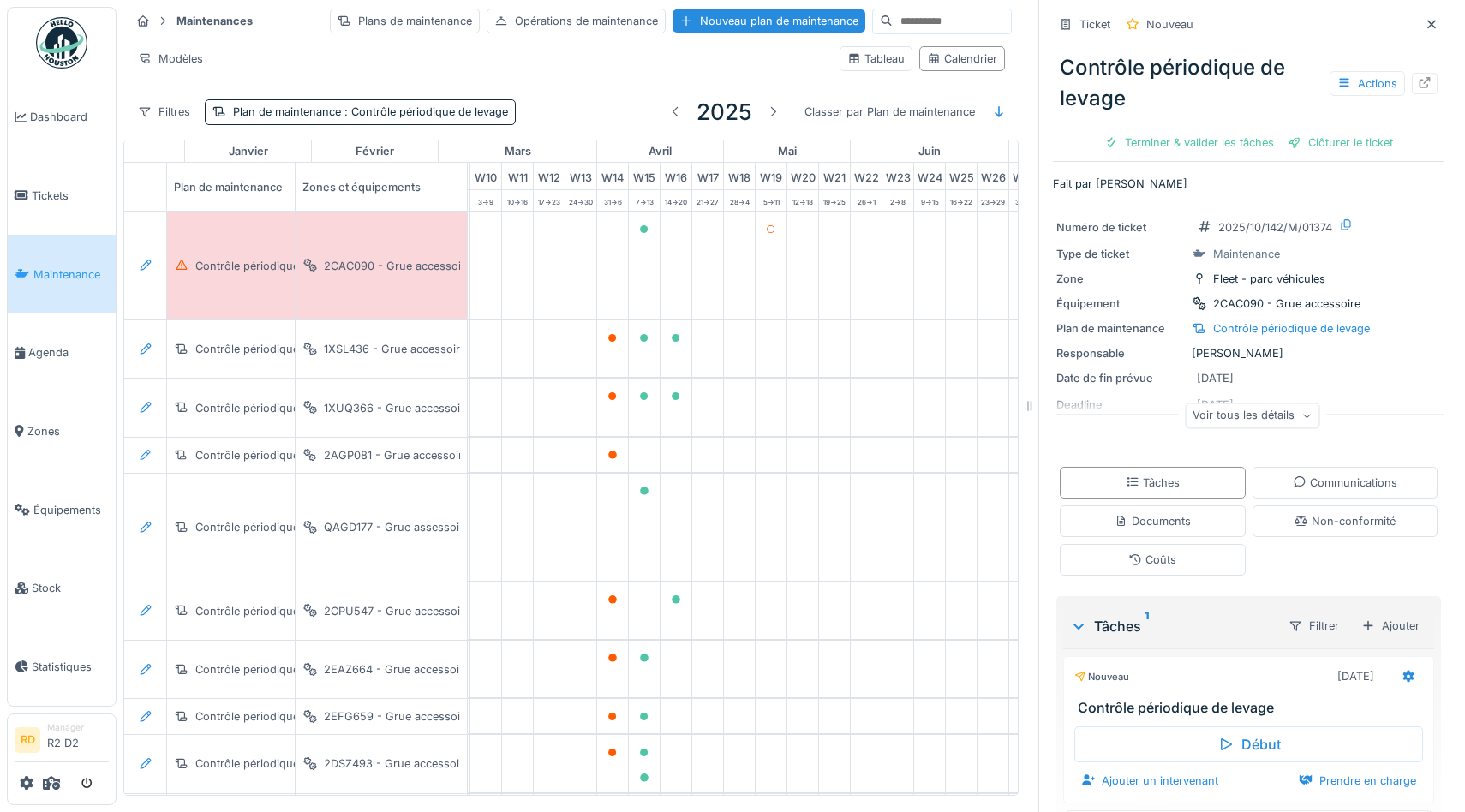
scroll to position [0, 312]
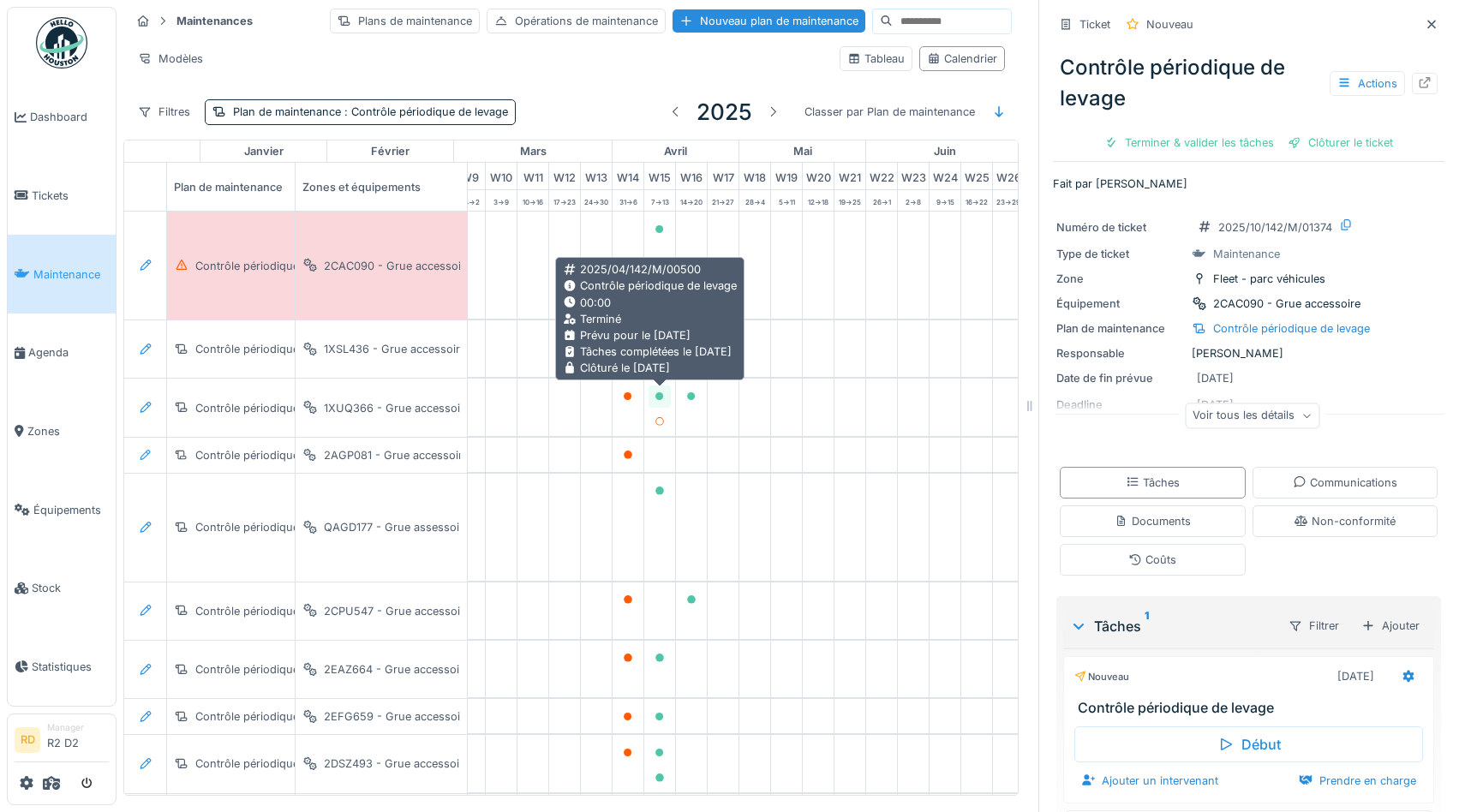
click at [660, 392] on div at bounding box center [660, 396] width 11 height 16
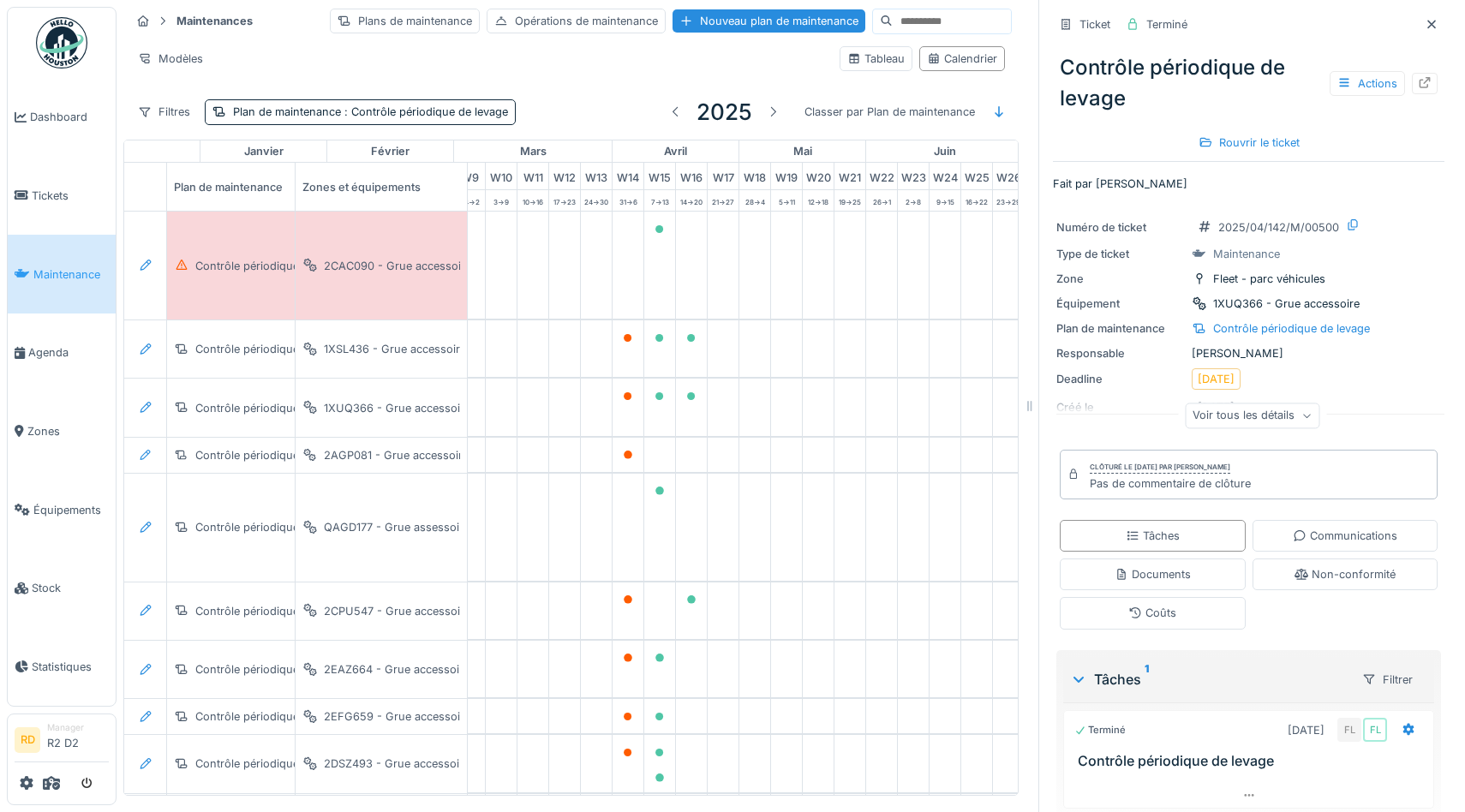
scroll to position [58, 0]
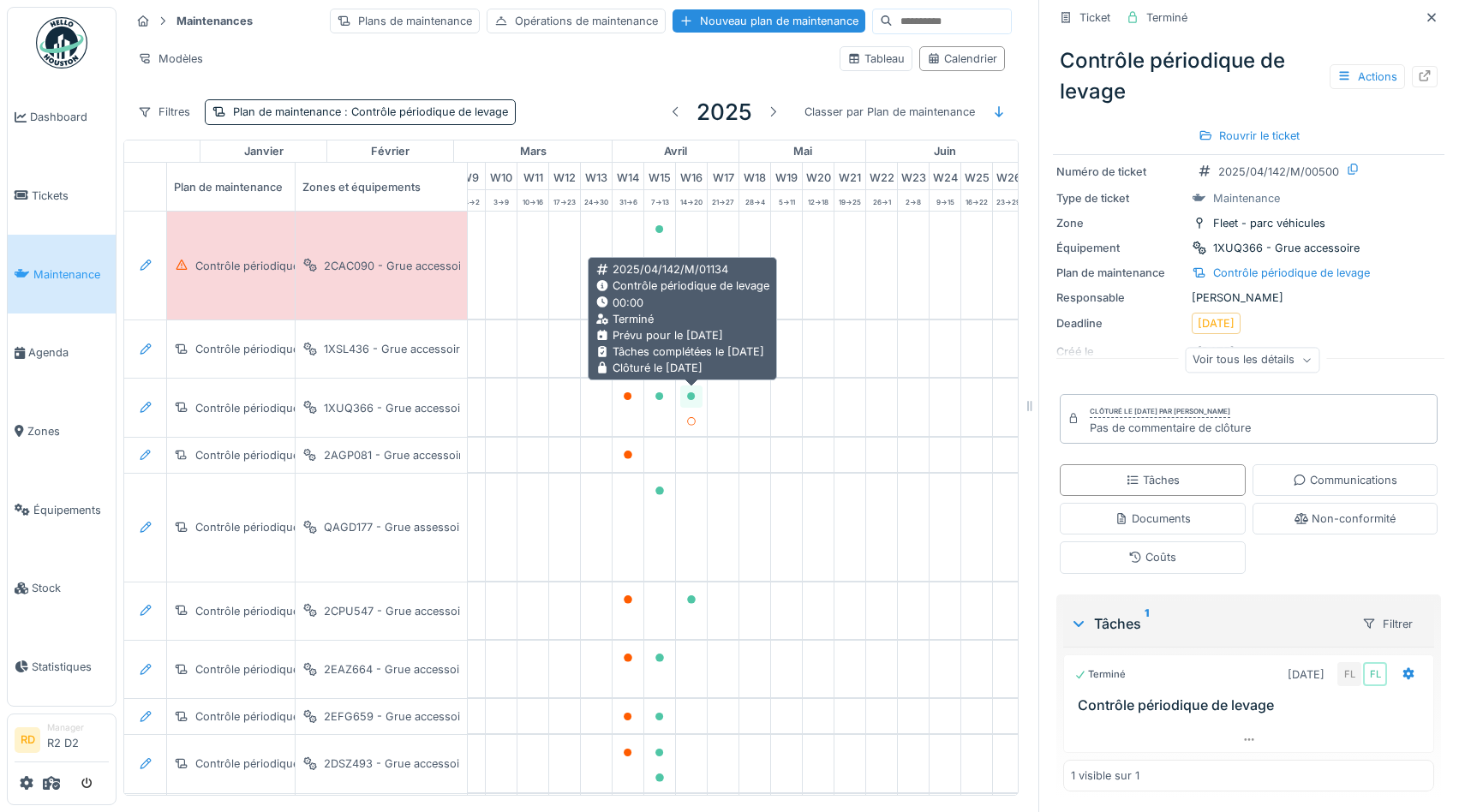
click at [689, 397] on icon at bounding box center [691, 397] width 9 height 9
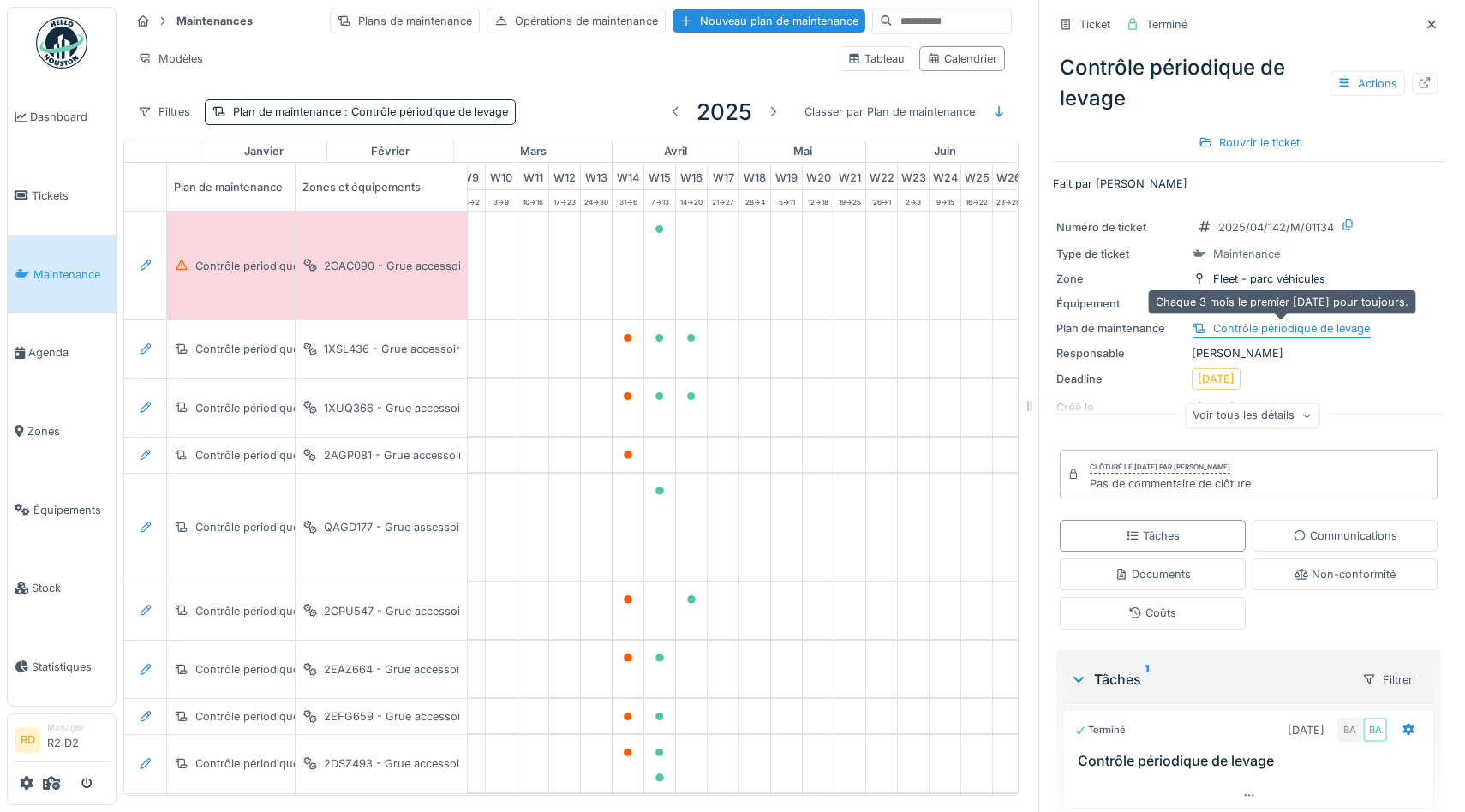
scroll to position [58, 0]
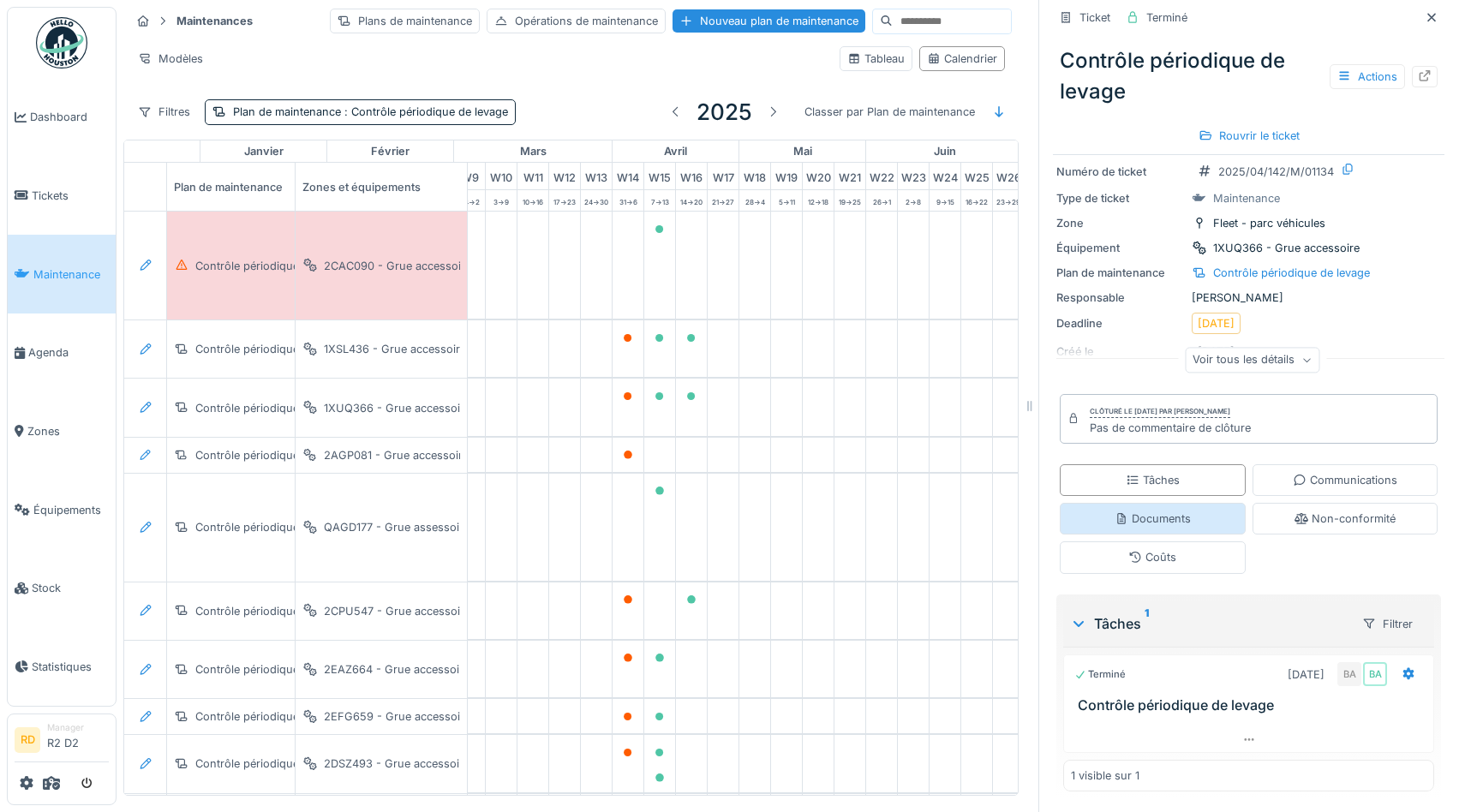
click at [1170, 528] on div "Documents" at bounding box center [1152, 519] width 186 height 32
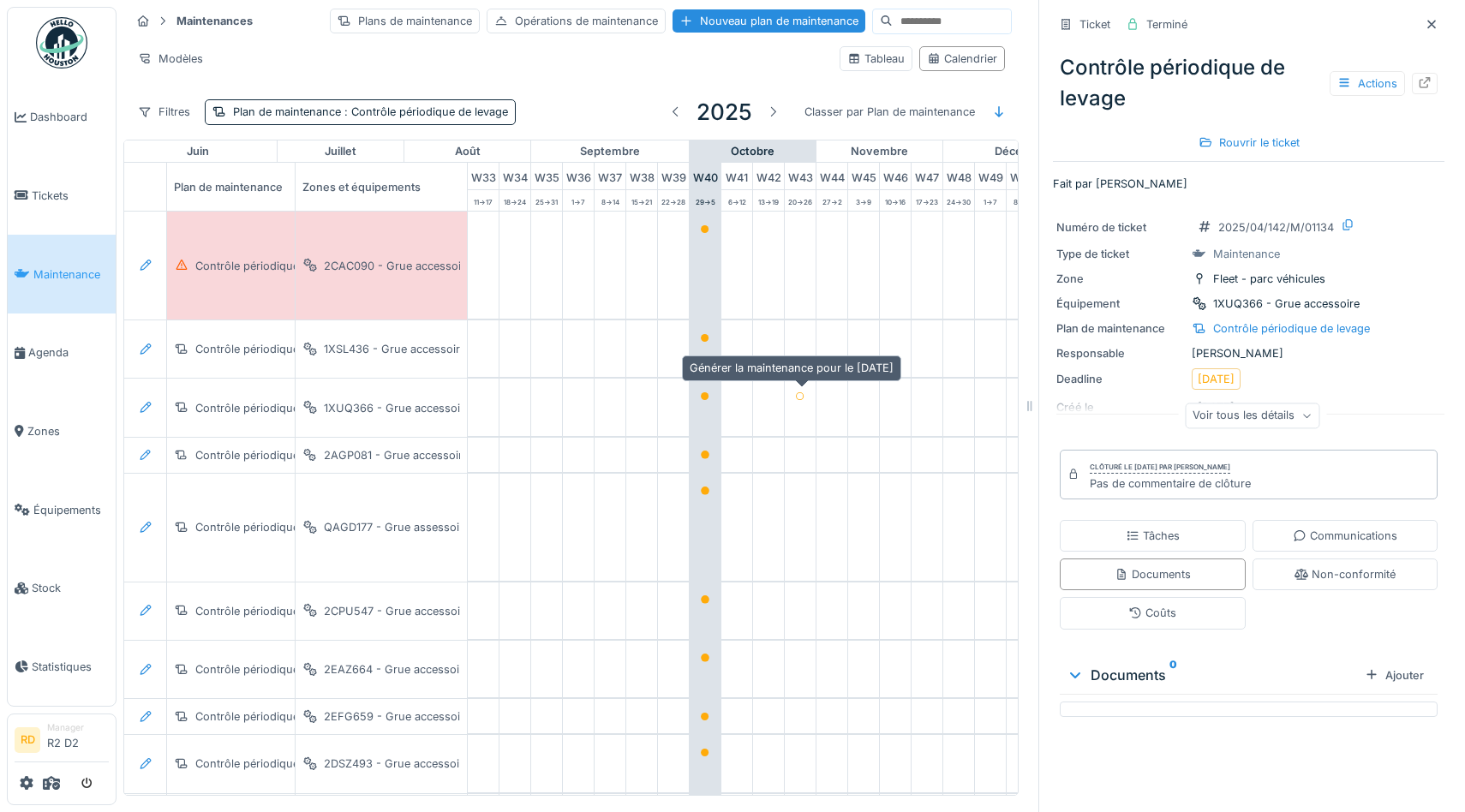
scroll to position [0, 1057]
click at [555, 71] on div "Modèles Tableau Calendrier" at bounding box center [571, 58] width 881 height 38
click at [49, 790] on icon at bounding box center [51, 783] width 17 height 13
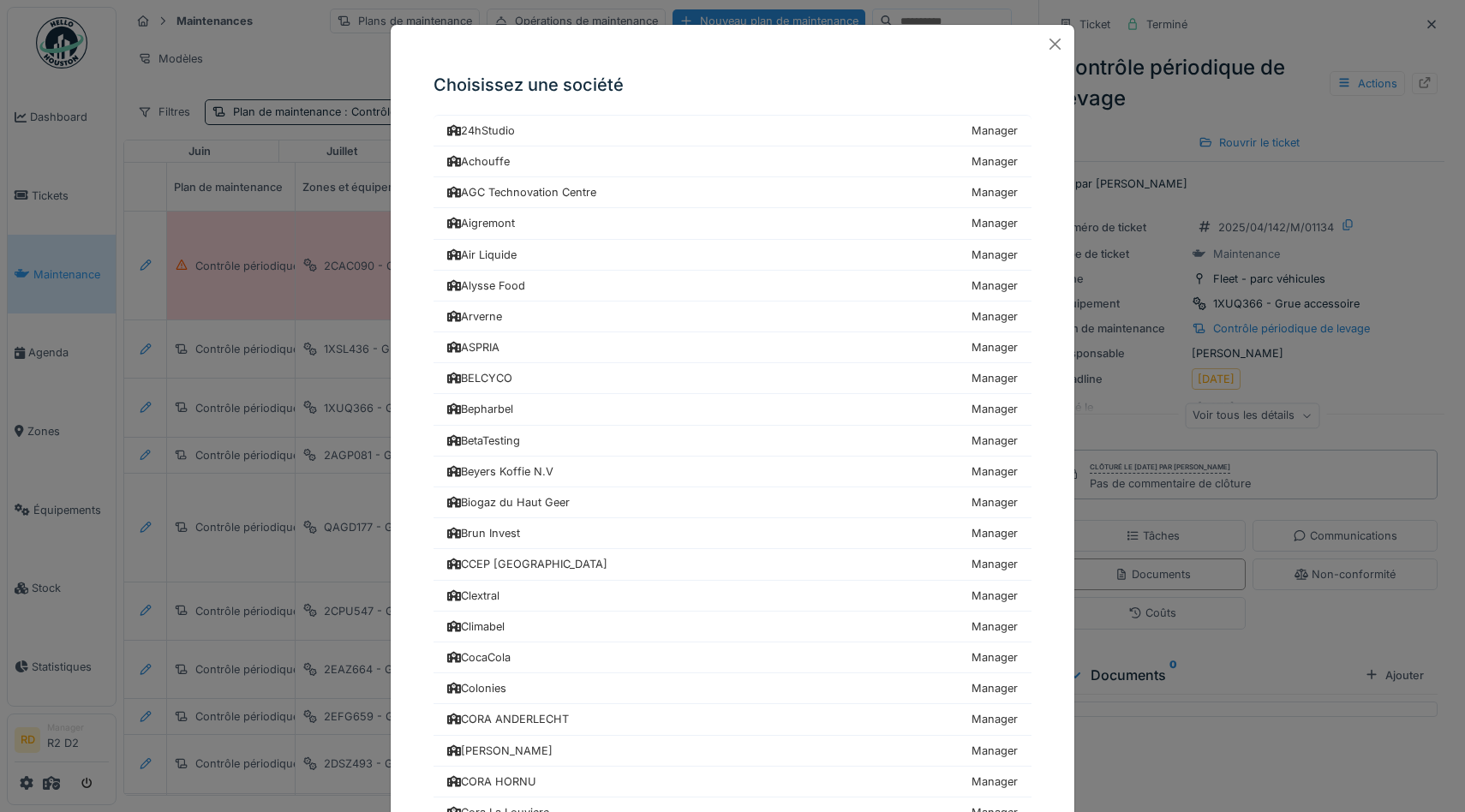
scroll to position [1868, 0]
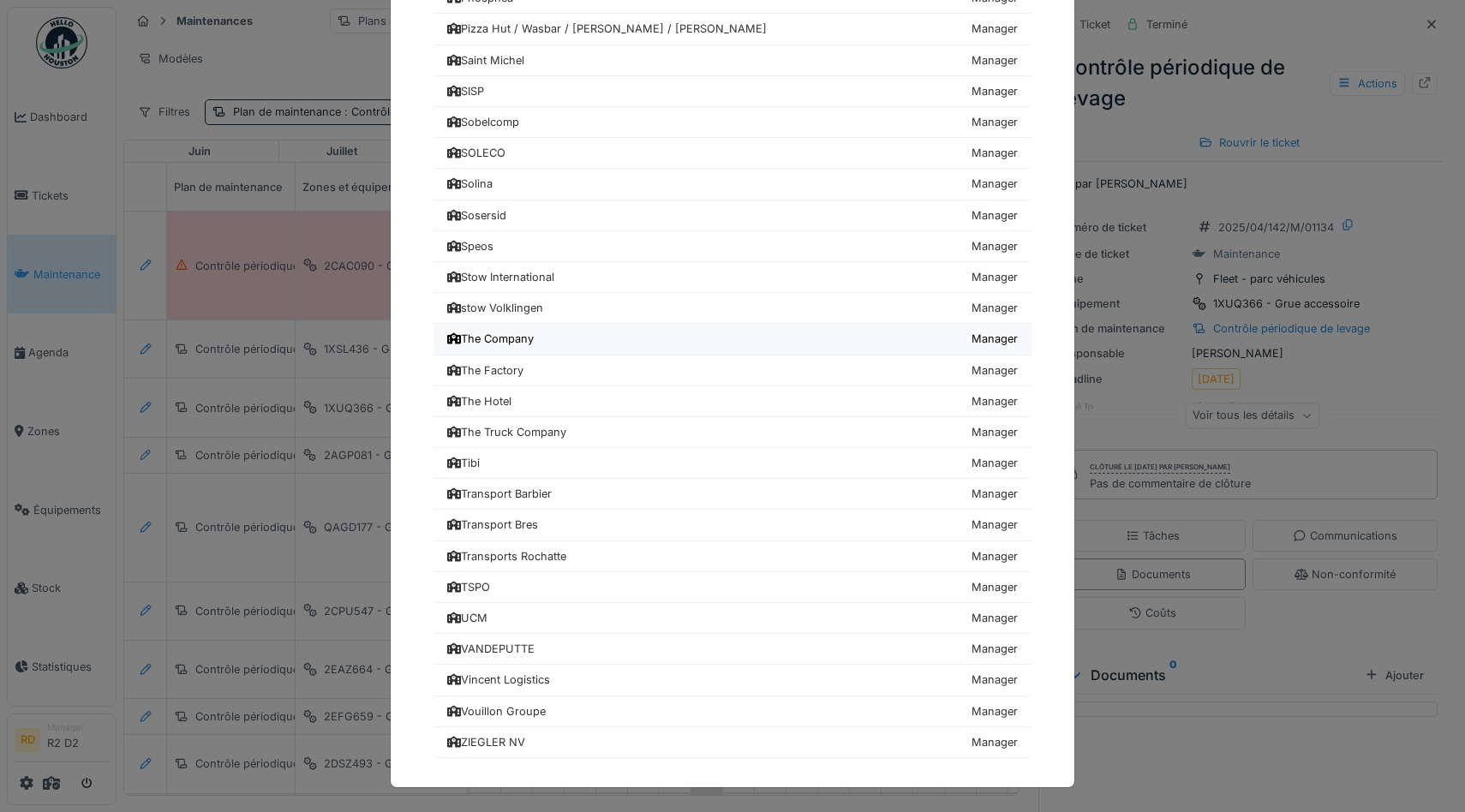
click at [514, 338] on div "The Company" at bounding box center [490, 338] width 86 height 16
